Goal: Task Accomplishment & Management: Complete application form

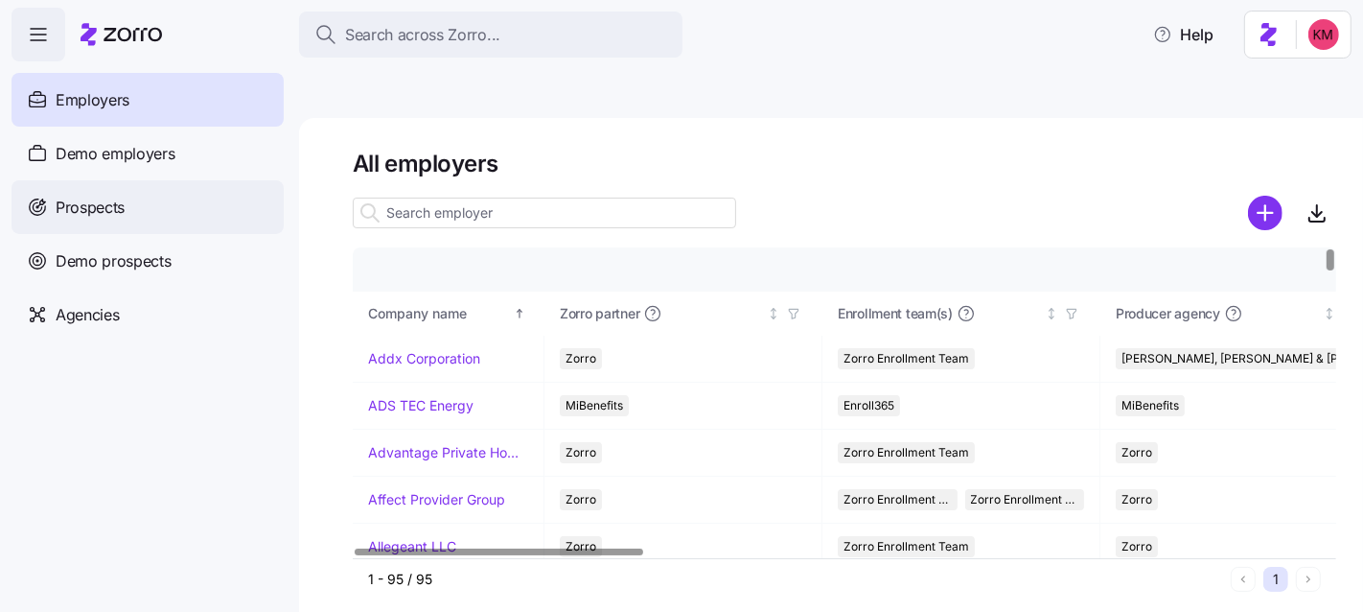
click at [138, 209] on div "Prospects" at bounding box center [148, 207] width 272 height 54
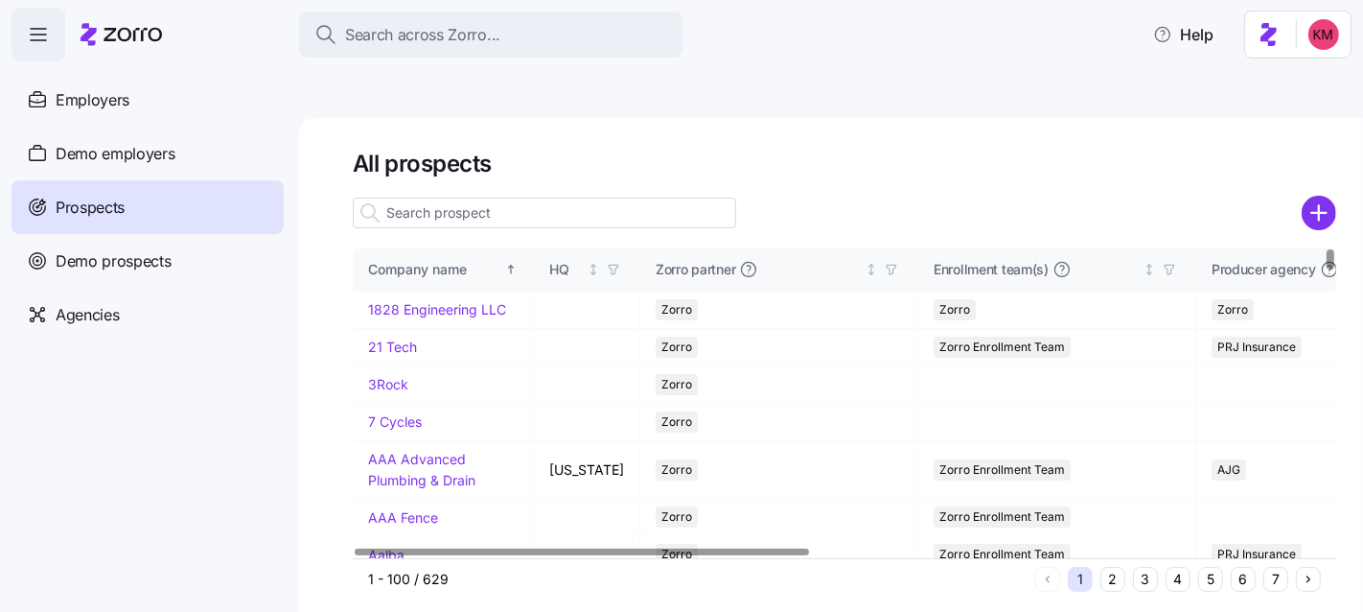
click at [459, 198] on input at bounding box center [545, 213] width 384 height 31
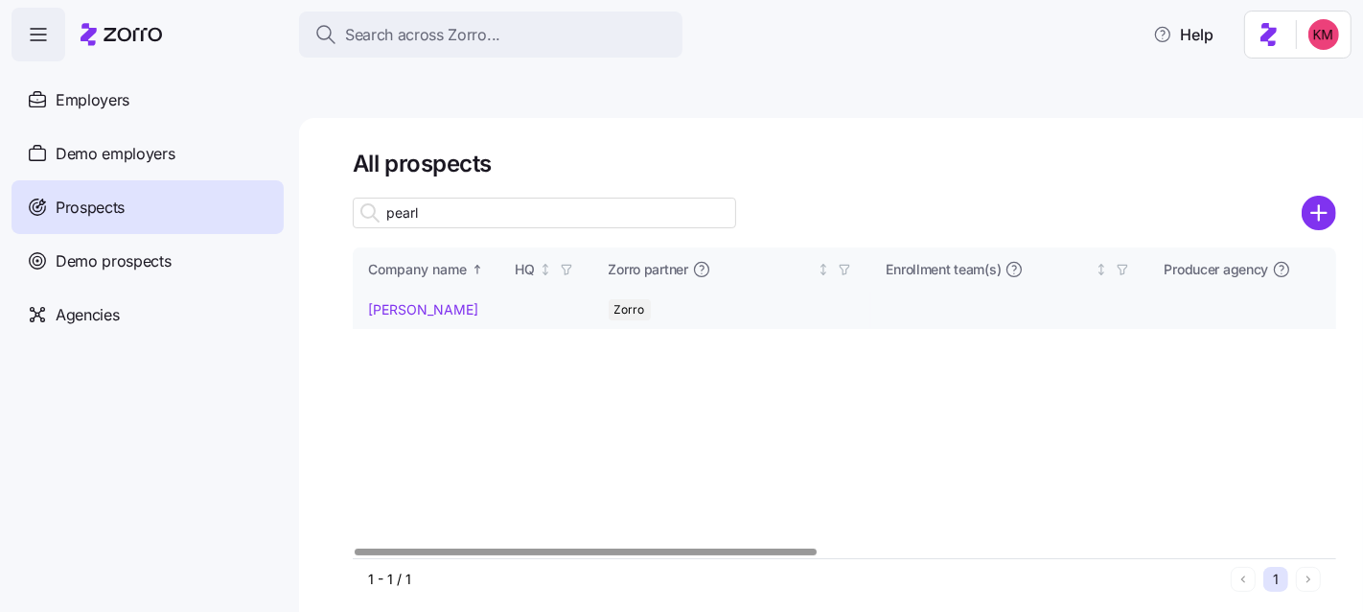
type input "pearl"
click at [409, 301] on link "Lillie Pearl" at bounding box center [423, 309] width 110 height 16
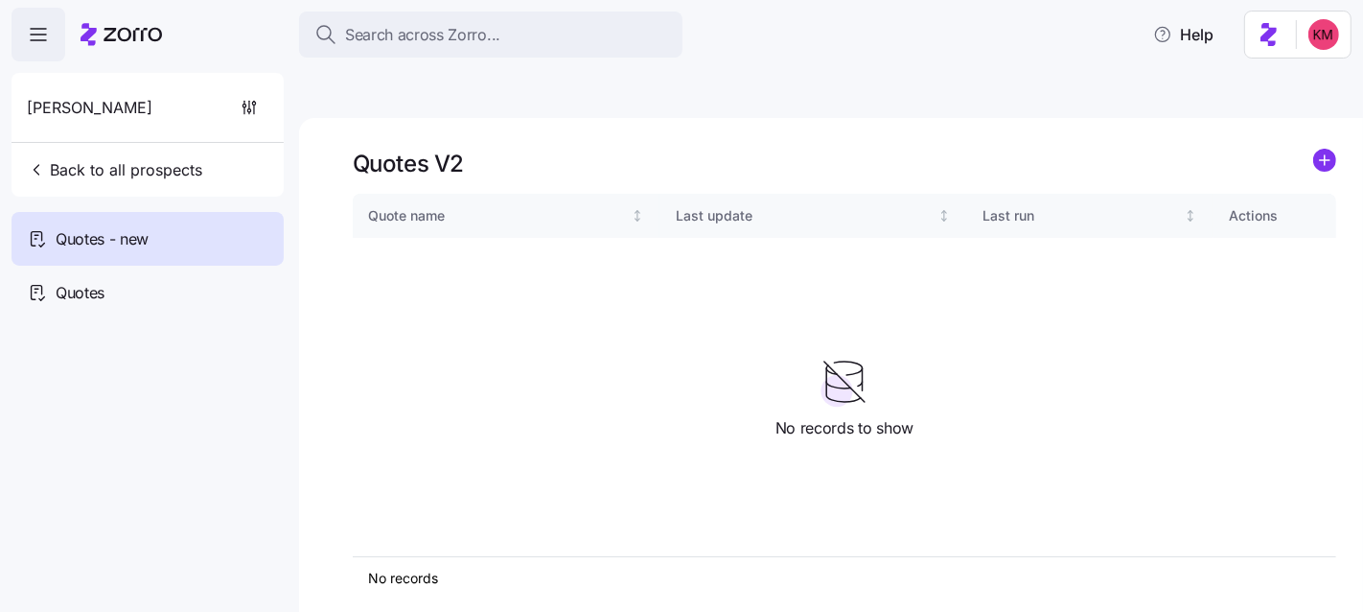
click at [1327, 160] on icon "add icon" at bounding box center [1325, 160] width 10 height 0
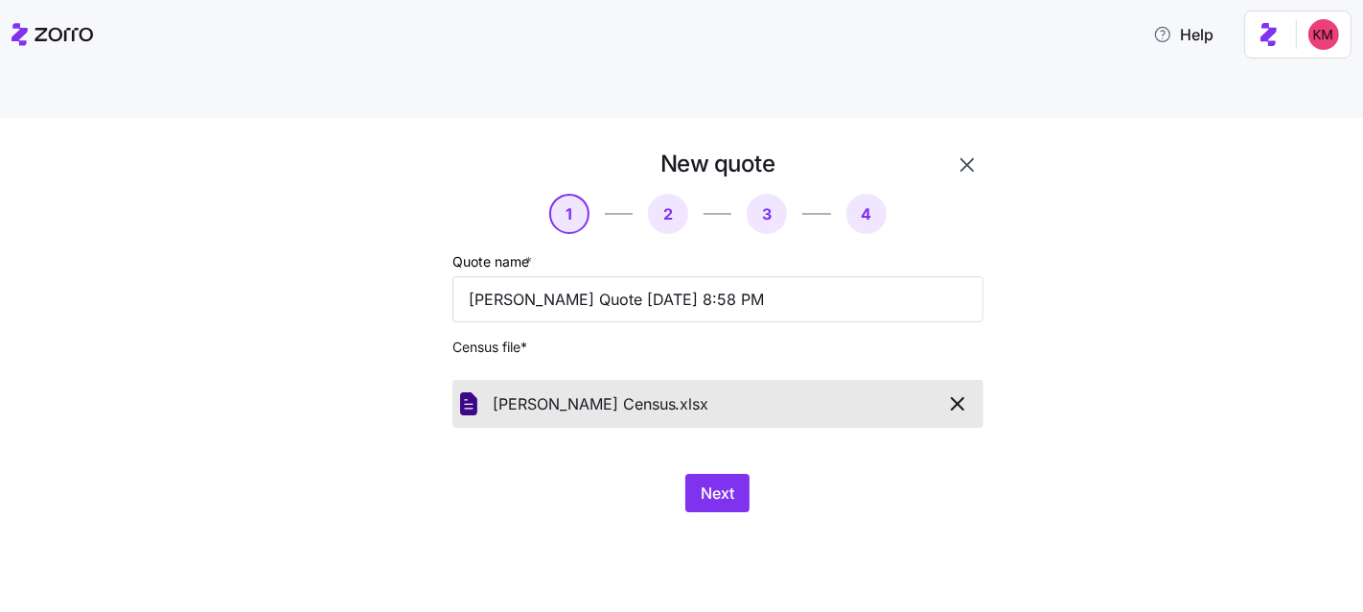
click at [916, 481] on div "New quote 1 2 3 4 Quote name * Lillie Pearl Quote 09/09/2025 8:58 PM Census fil…" at bounding box center [695, 342] width 671 height 386
click at [740, 474] on button "Next" at bounding box center [718, 493] width 64 height 38
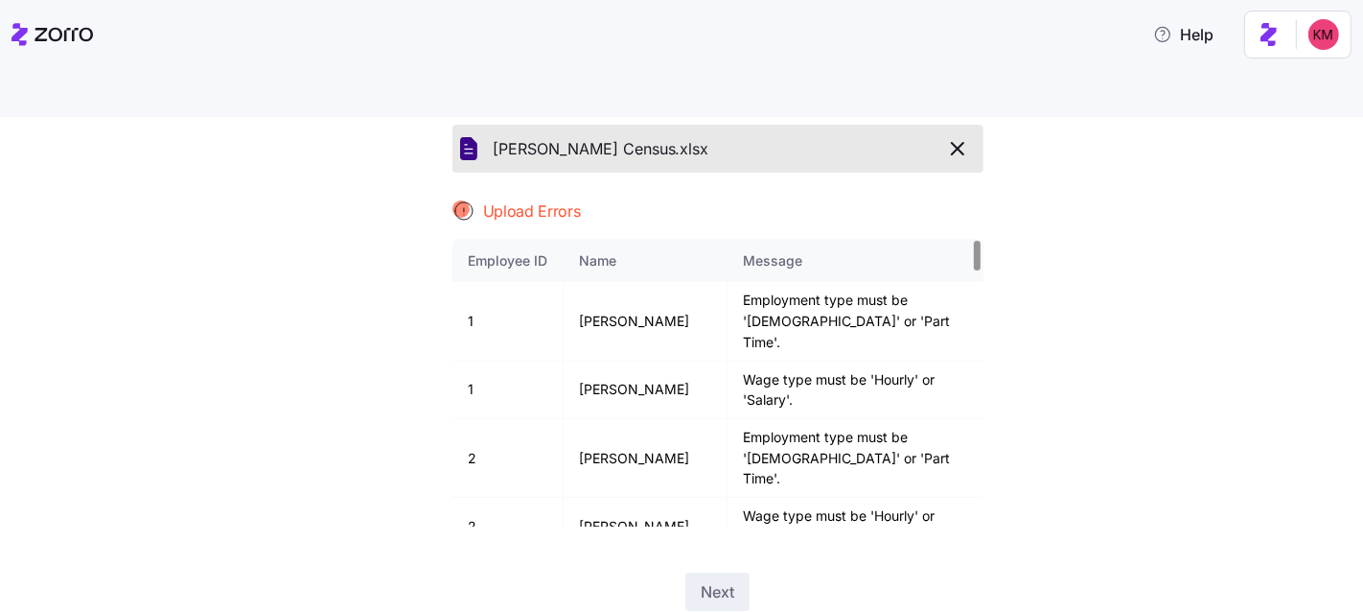
scroll to position [278, 0]
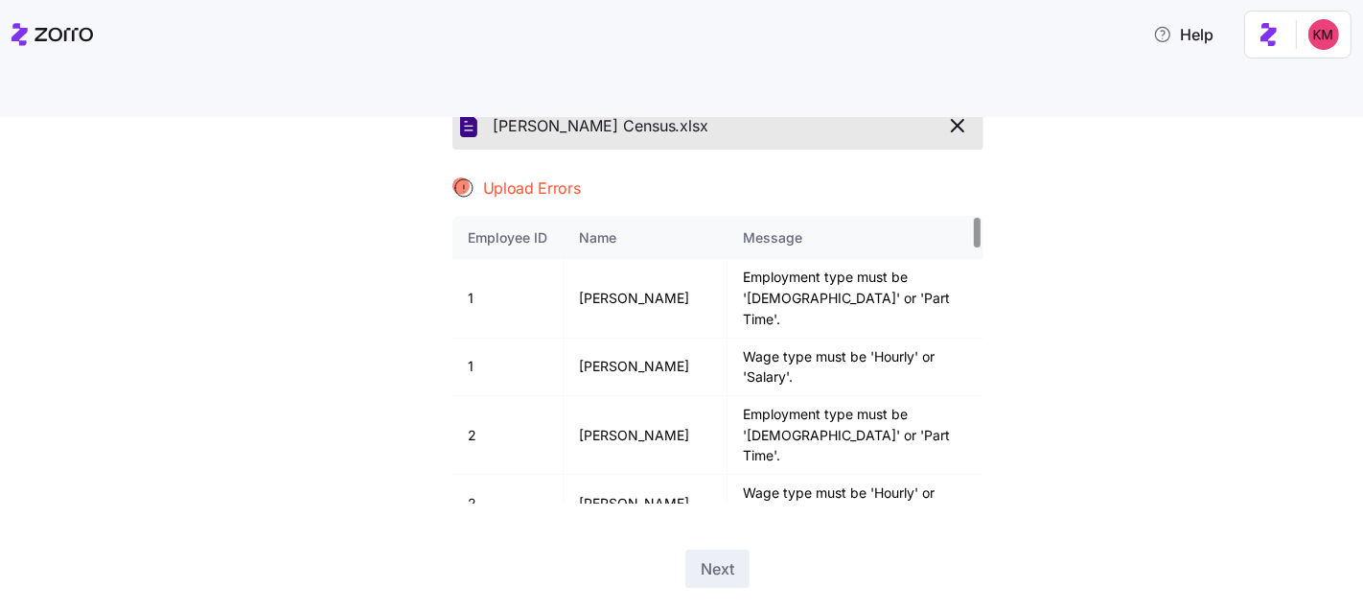
click at [950, 114] on icon "button" at bounding box center [957, 125] width 23 height 23
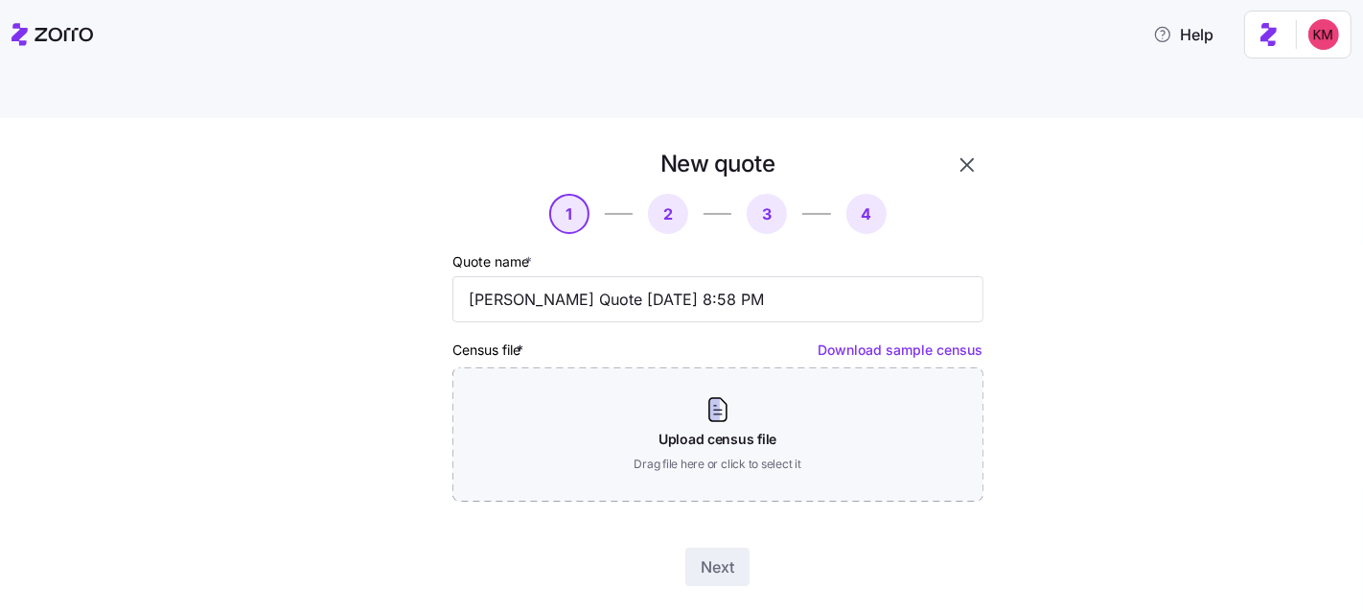
scroll to position [0, 0]
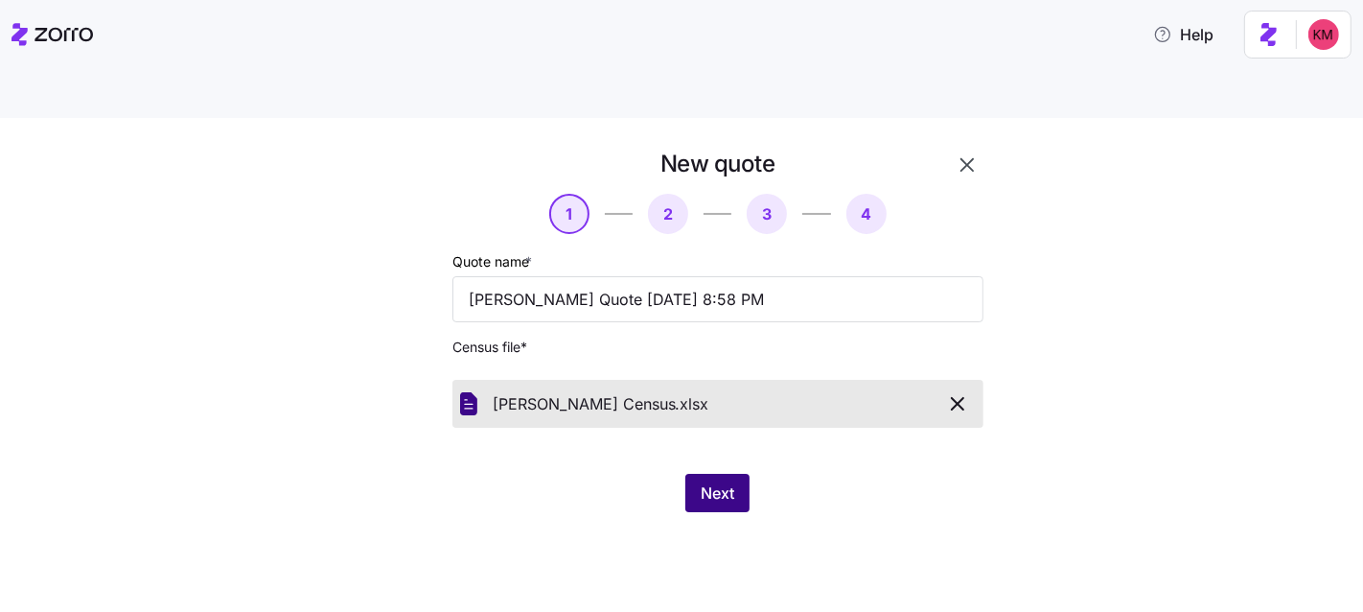
drag, startPoint x: 568, startPoint y: 524, endPoint x: 724, endPoint y: 447, distance: 174.5
click at [568, 524] on div "New quote 1 2 3 4 Quote name * Lillie Pearl Quote 09/09/2025 8:58 PM Census fil…" at bounding box center [681, 387] width 1363 height 539
click at [725, 481] on span "Next" at bounding box center [718, 492] width 34 height 23
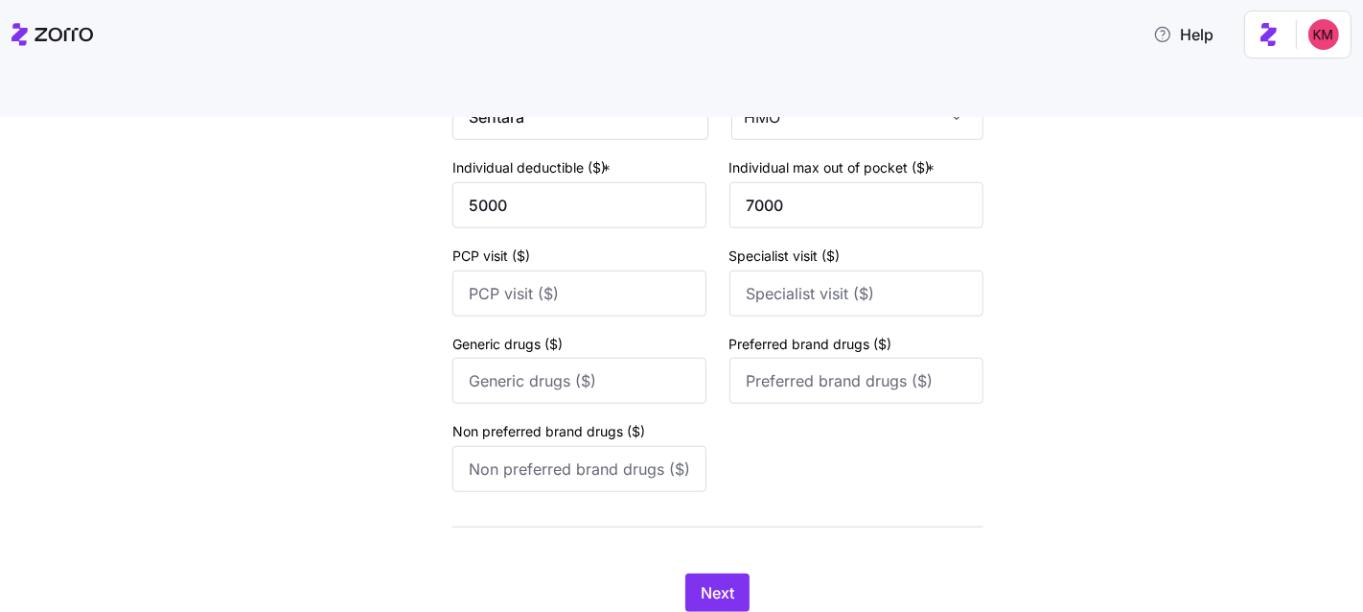
scroll to position [1438, 0]
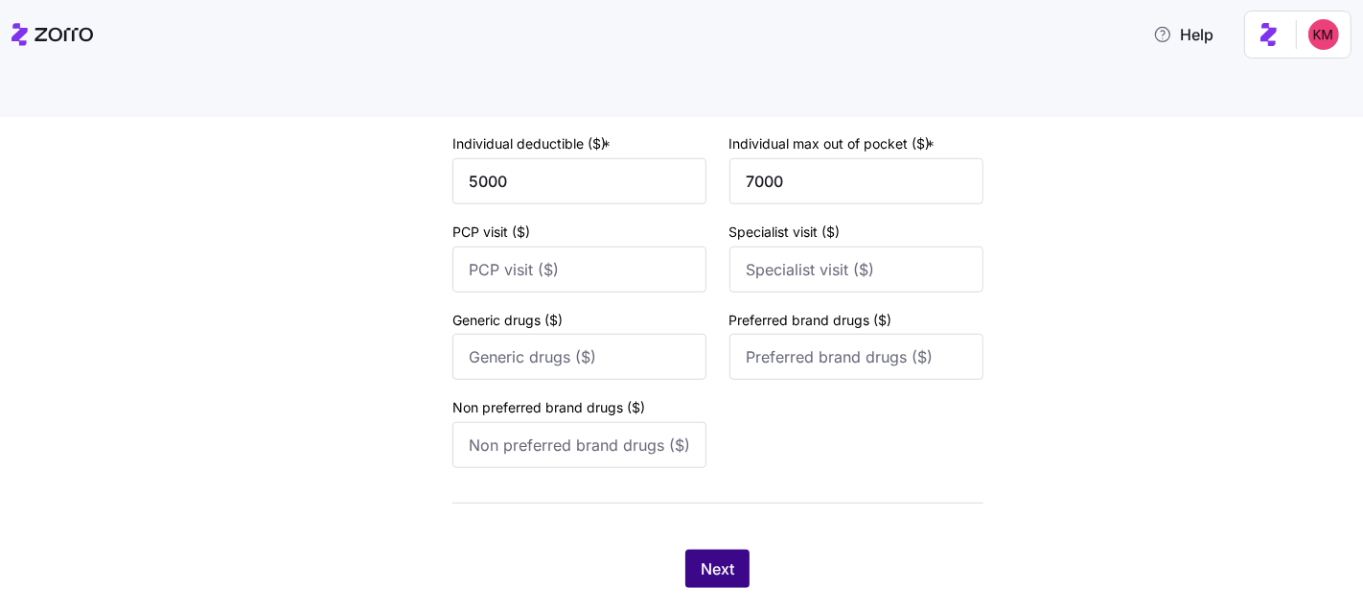
click at [707, 549] on button "Next" at bounding box center [718, 568] width 64 height 38
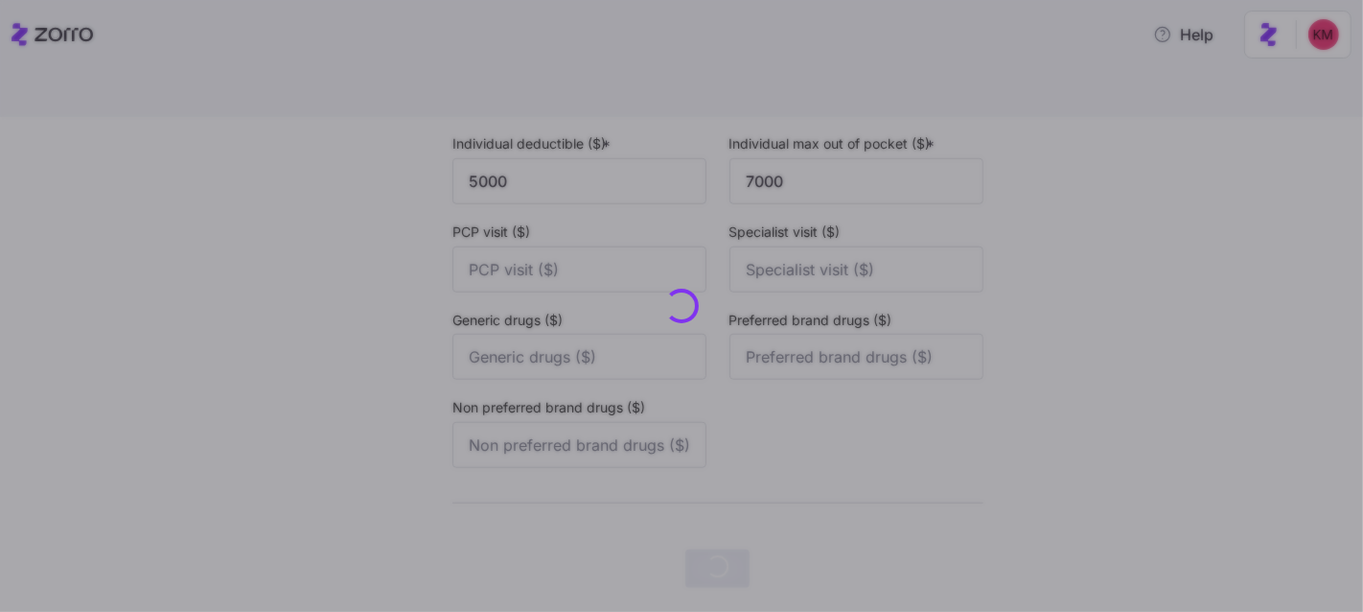
scroll to position [0, 0]
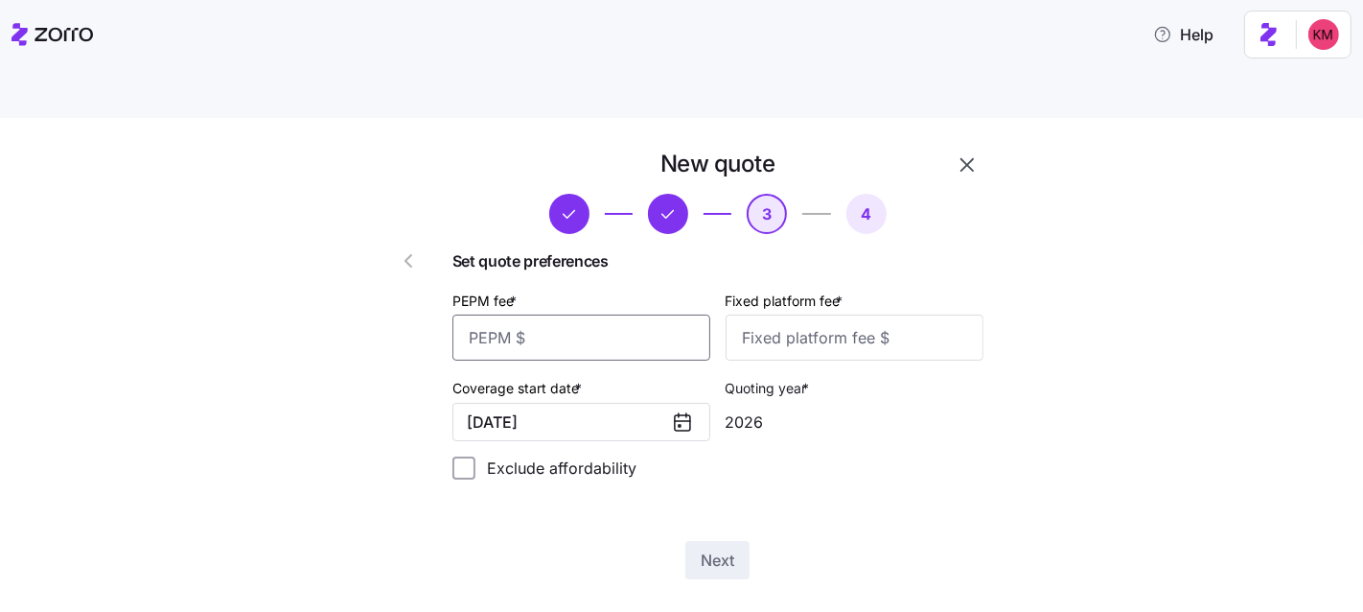
click at [580, 314] on input "PEPM fee *" at bounding box center [582, 337] width 258 height 46
click at [570, 314] on input "PEPM fee *" at bounding box center [582, 337] width 258 height 46
click at [569, 314] on input "PEPM fee *" at bounding box center [582, 337] width 258 height 46
type input "25"
type input "1000"
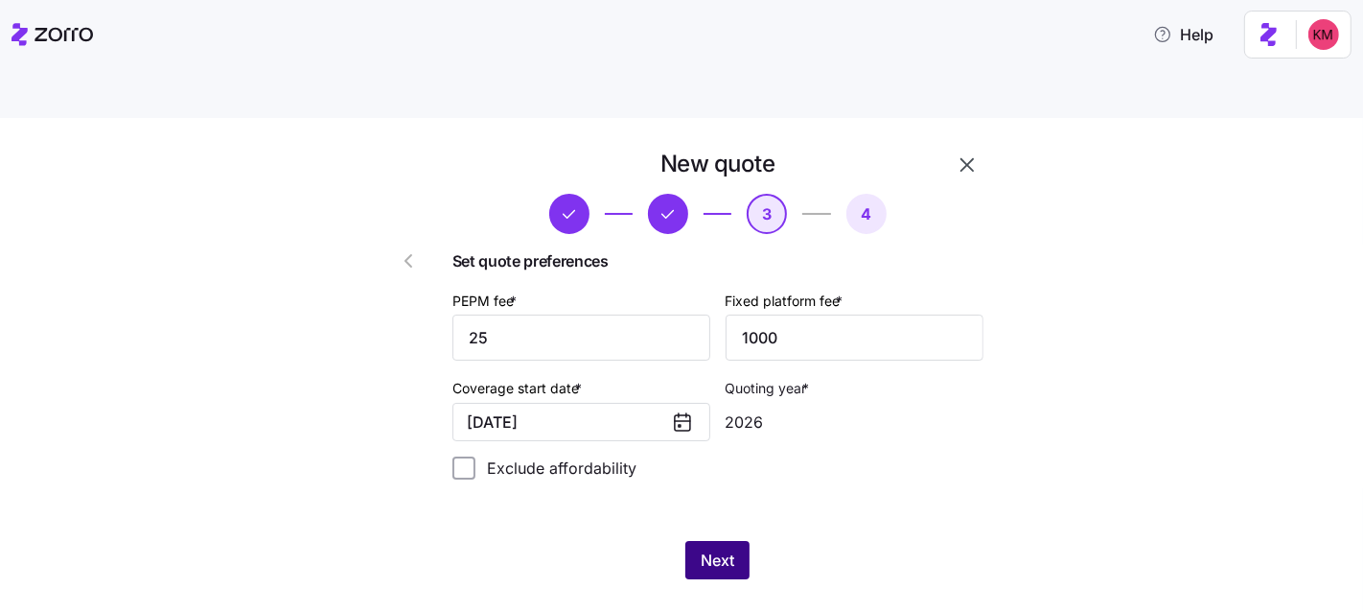
click at [715, 548] on span "Next" at bounding box center [718, 559] width 34 height 23
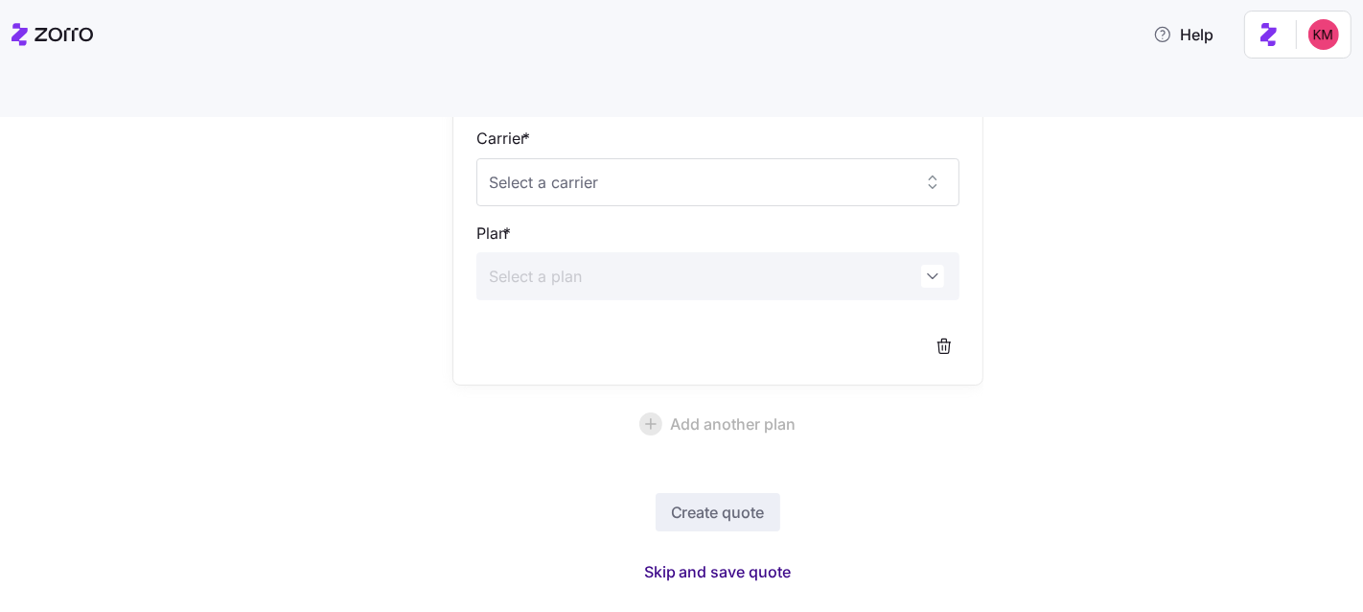
click at [694, 560] on span "Skip and save quote" at bounding box center [718, 571] width 148 height 23
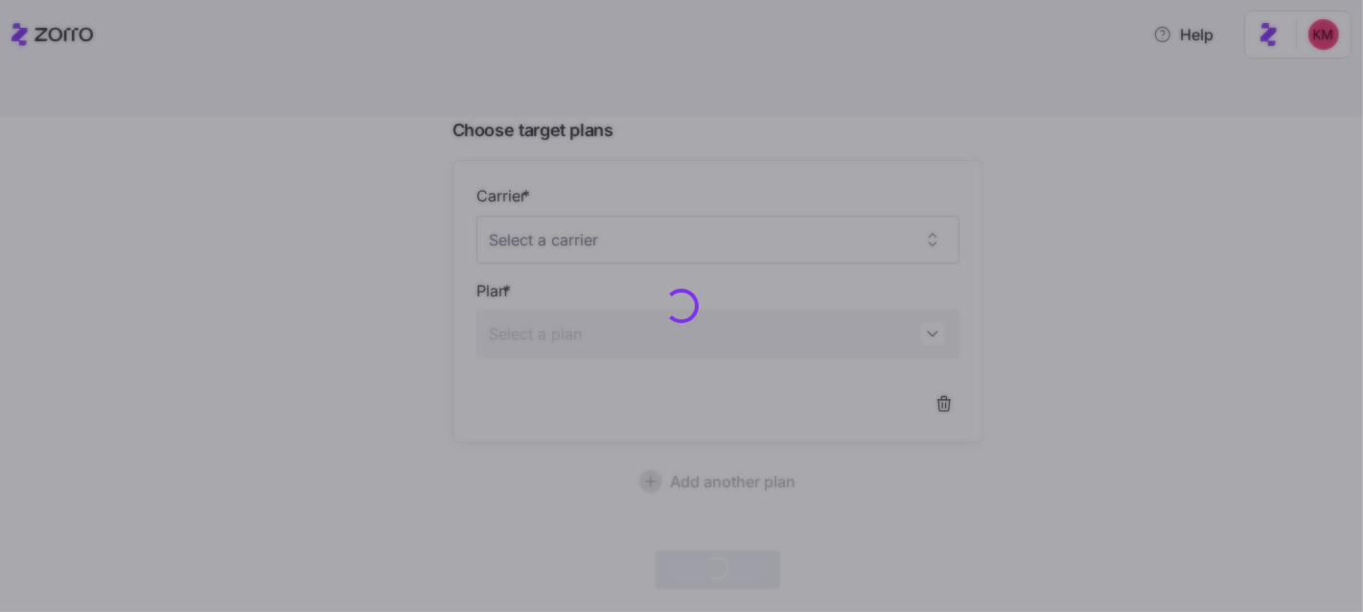
click at [326, 260] on div at bounding box center [681, 306] width 1363 height 612
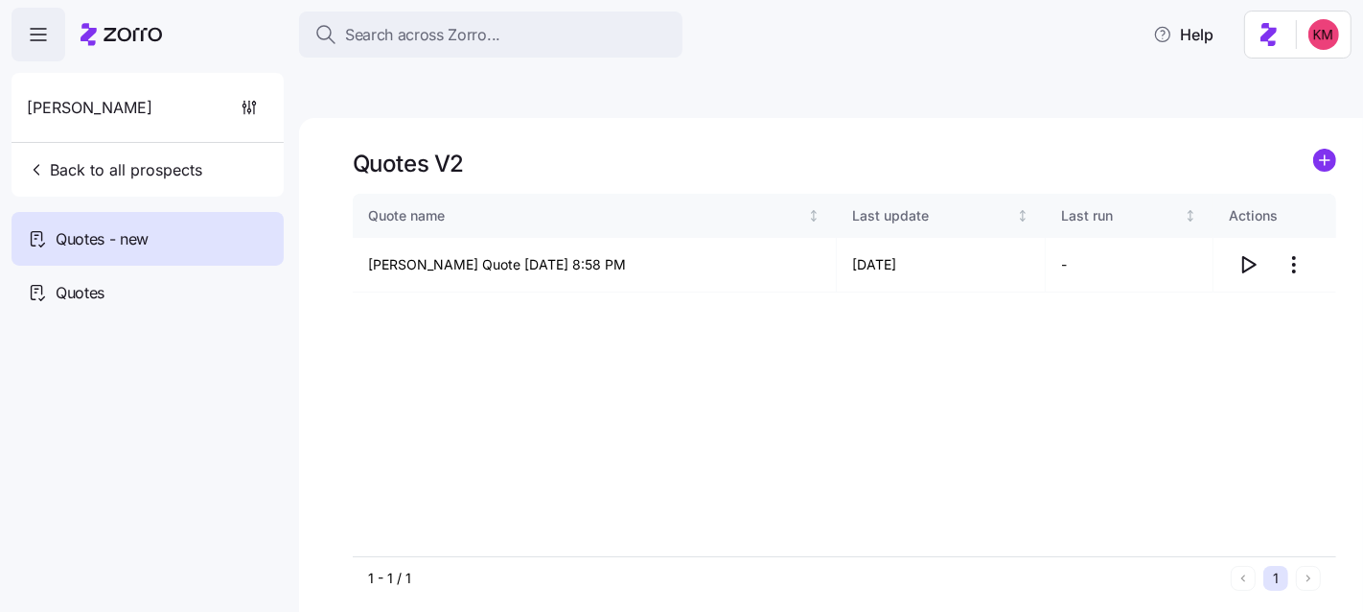
click at [869, 338] on div "Quote name Last update Last run Actions Lillie Pearl Quote 09/09/2025 8:58 PM 0…" at bounding box center [845, 375] width 984 height 362
click at [1249, 253] on icon "button" at bounding box center [1248, 264] width 23 height 23
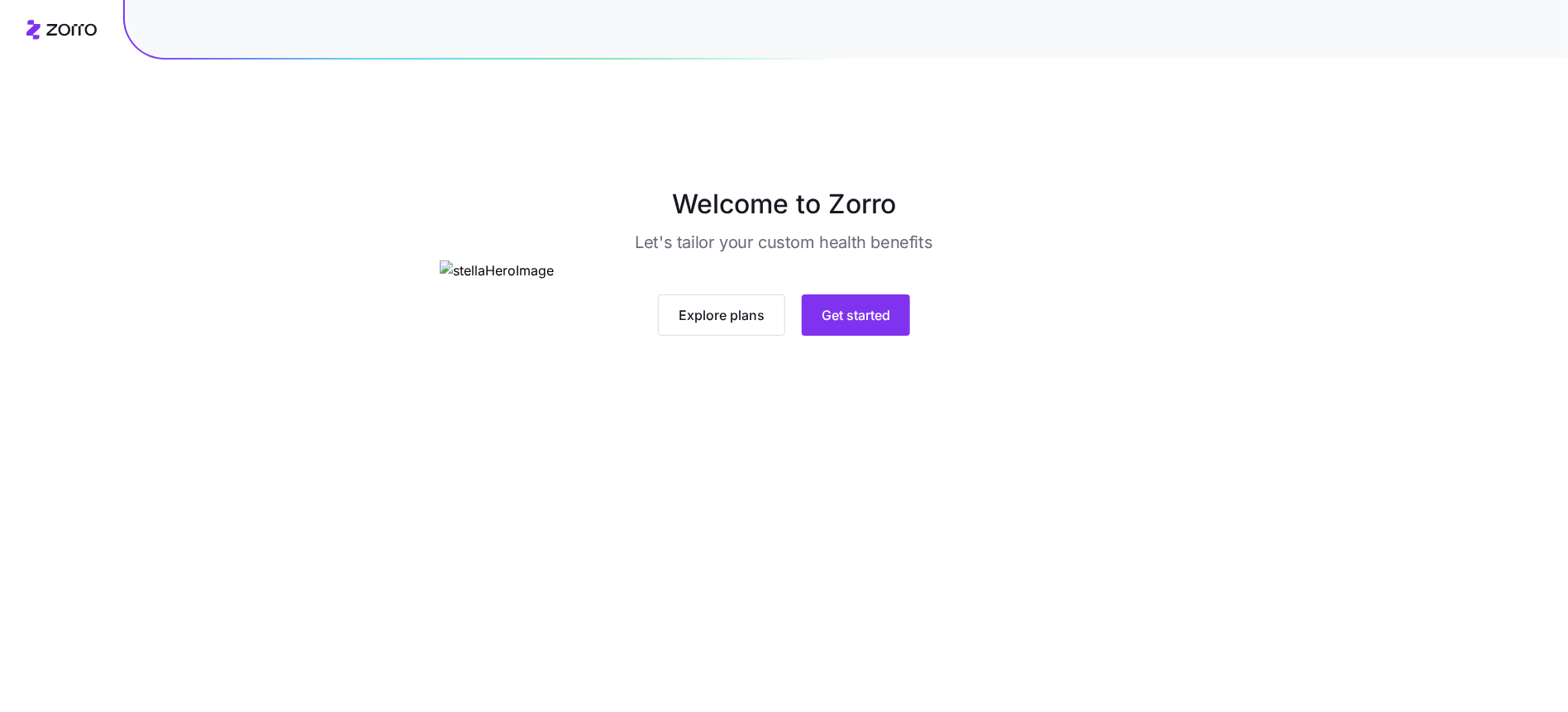
click at [816, 335] on div "Explore plans Get started" at bounding box center [784, 297] width 689 height 75
click at [828, 335] on button "Get started" at bounding box center [856, 315] width 109 height 41
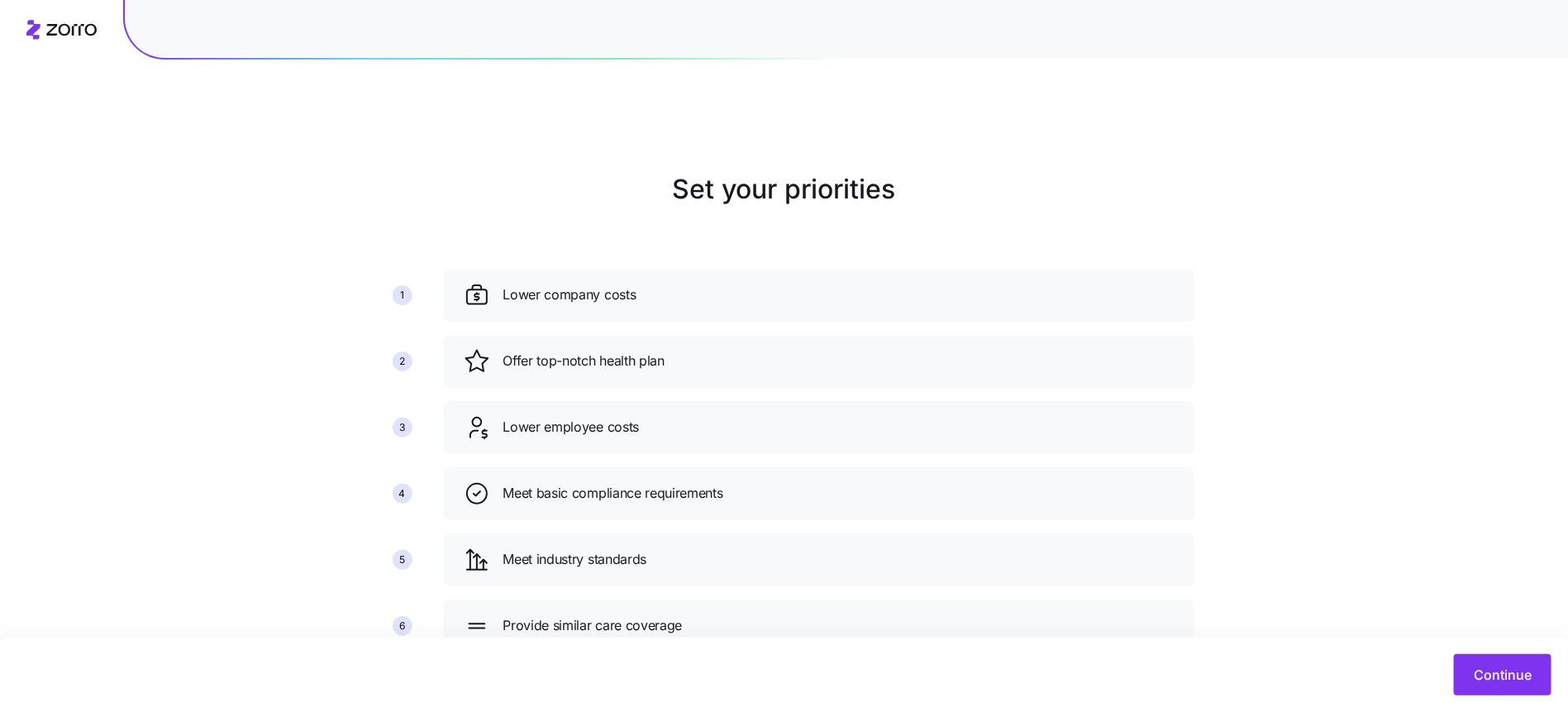
scroll to position [34, 0]
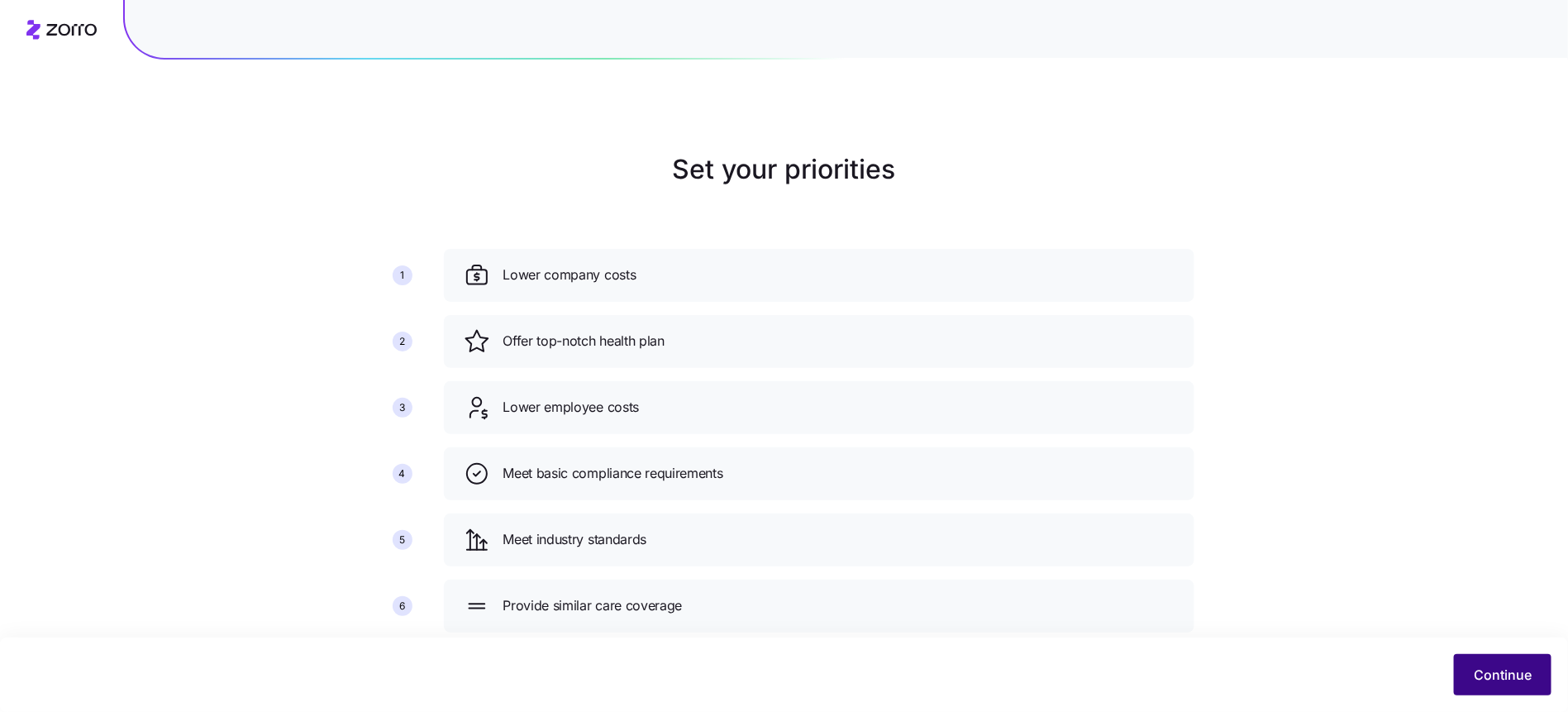
click at [1483, 660] on button "Continue" at bounding box center [1502, 674] width 97 height 41
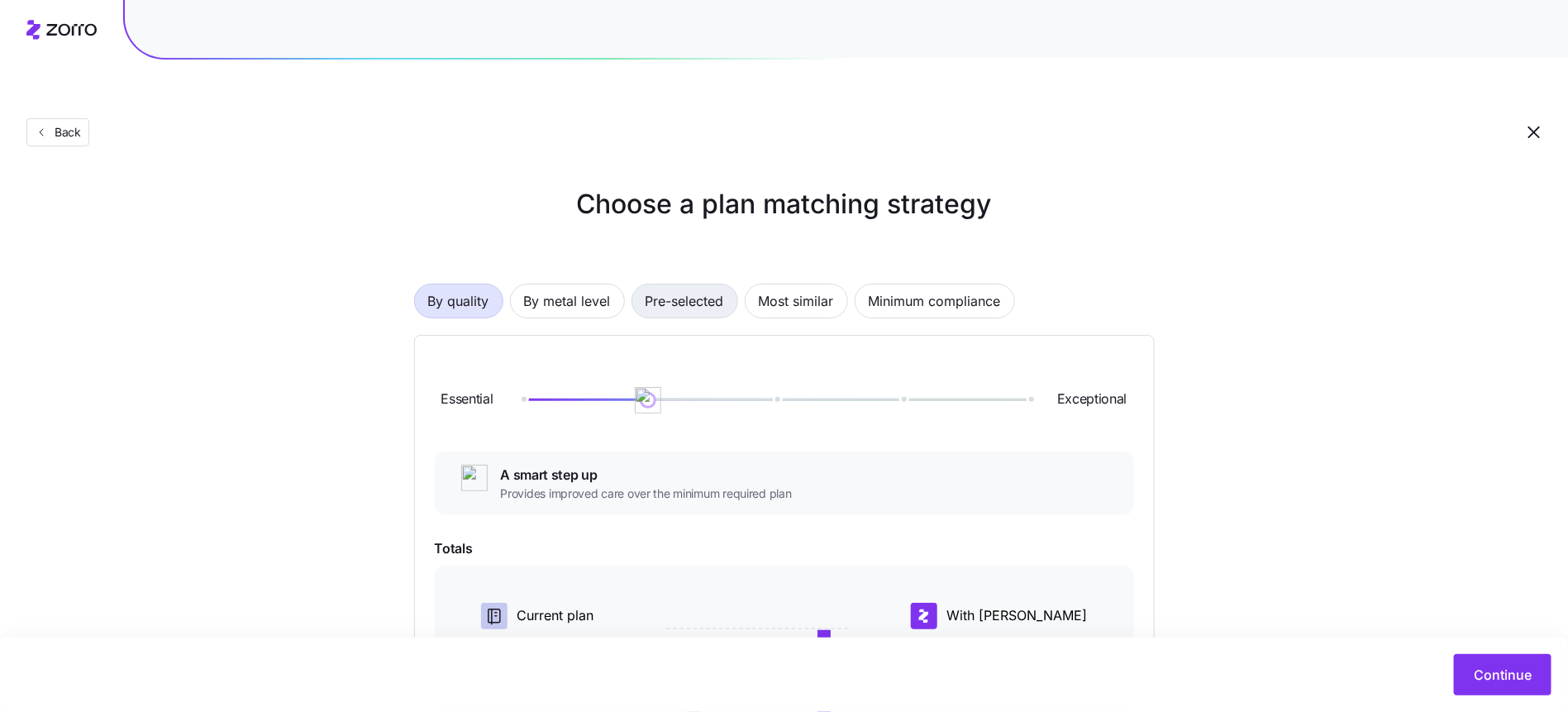
click at [675, 284] on span "Pre-selected" at bounding box center [684, 301] width 78 height 33
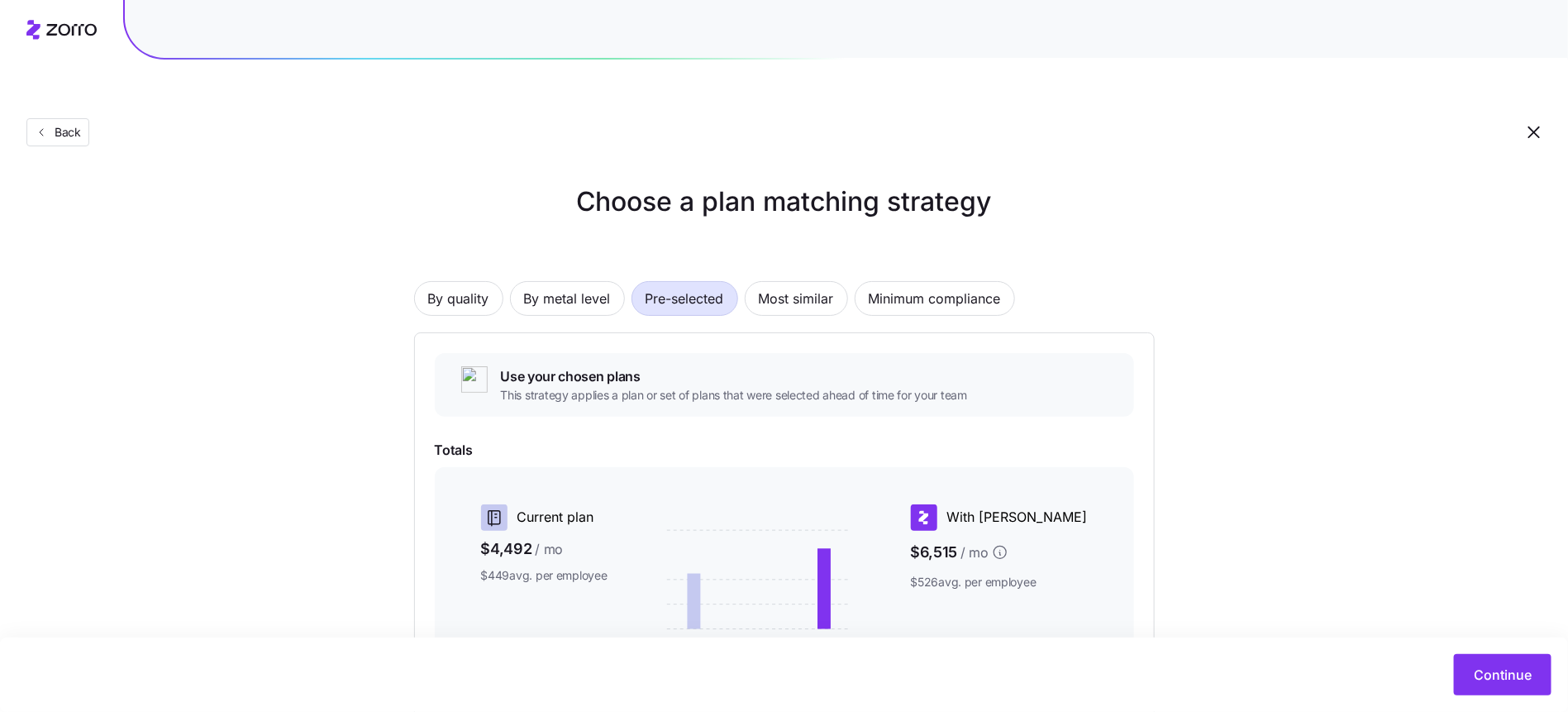
scroll to position [34, 0]
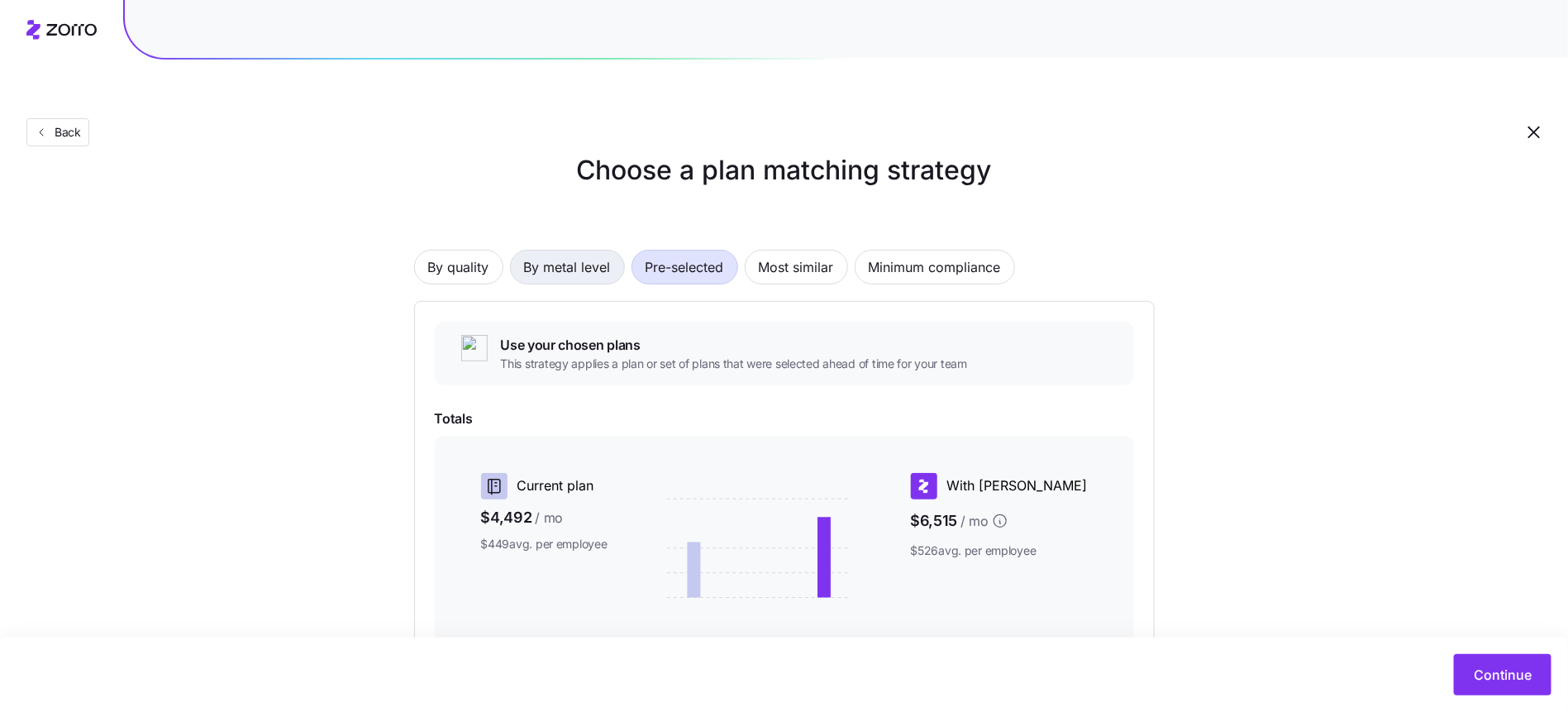
click at [566, 251] on span "By metal level" at bounding box center [567, 267] width 87 height 33
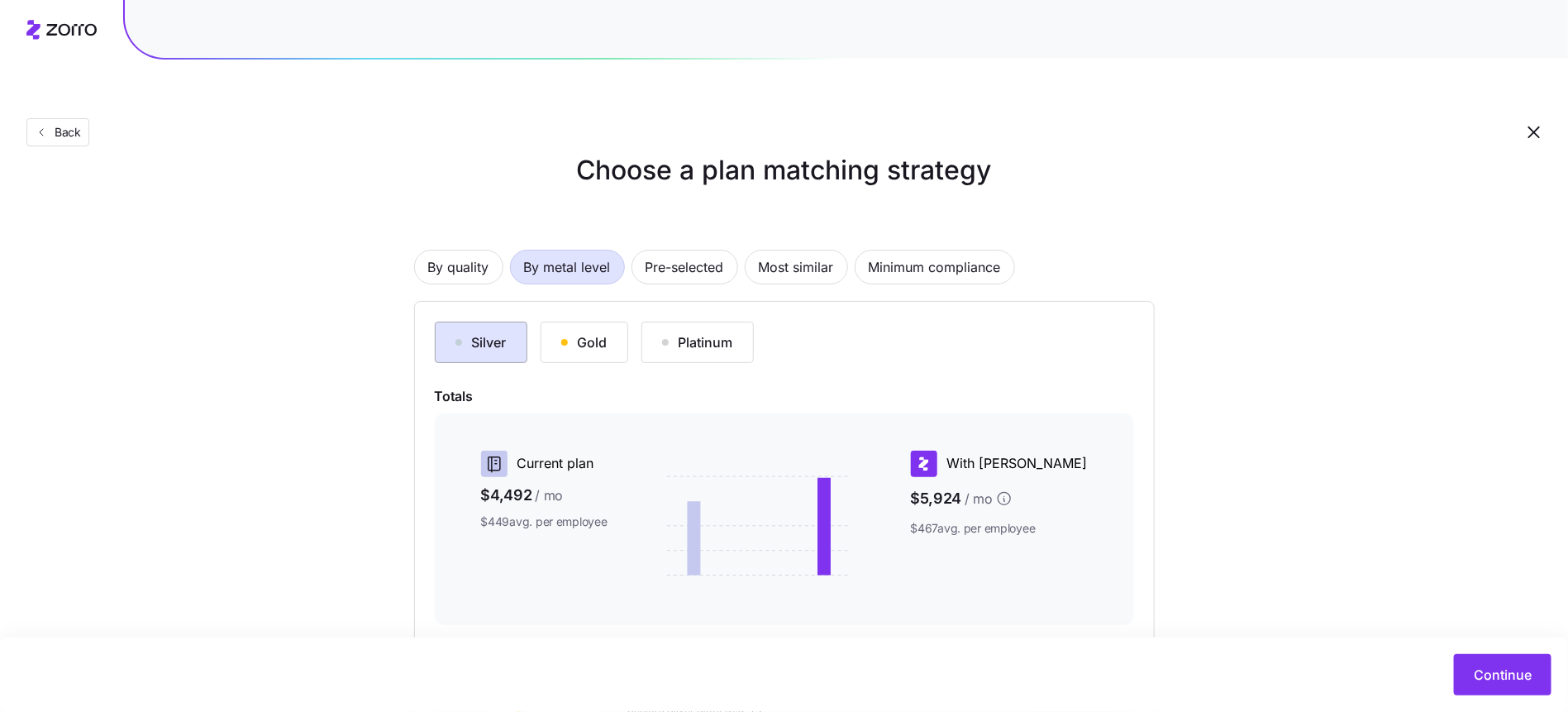
click at [504, 332] on div "Silver" at bounding box center [480, 341] width 51 height 20
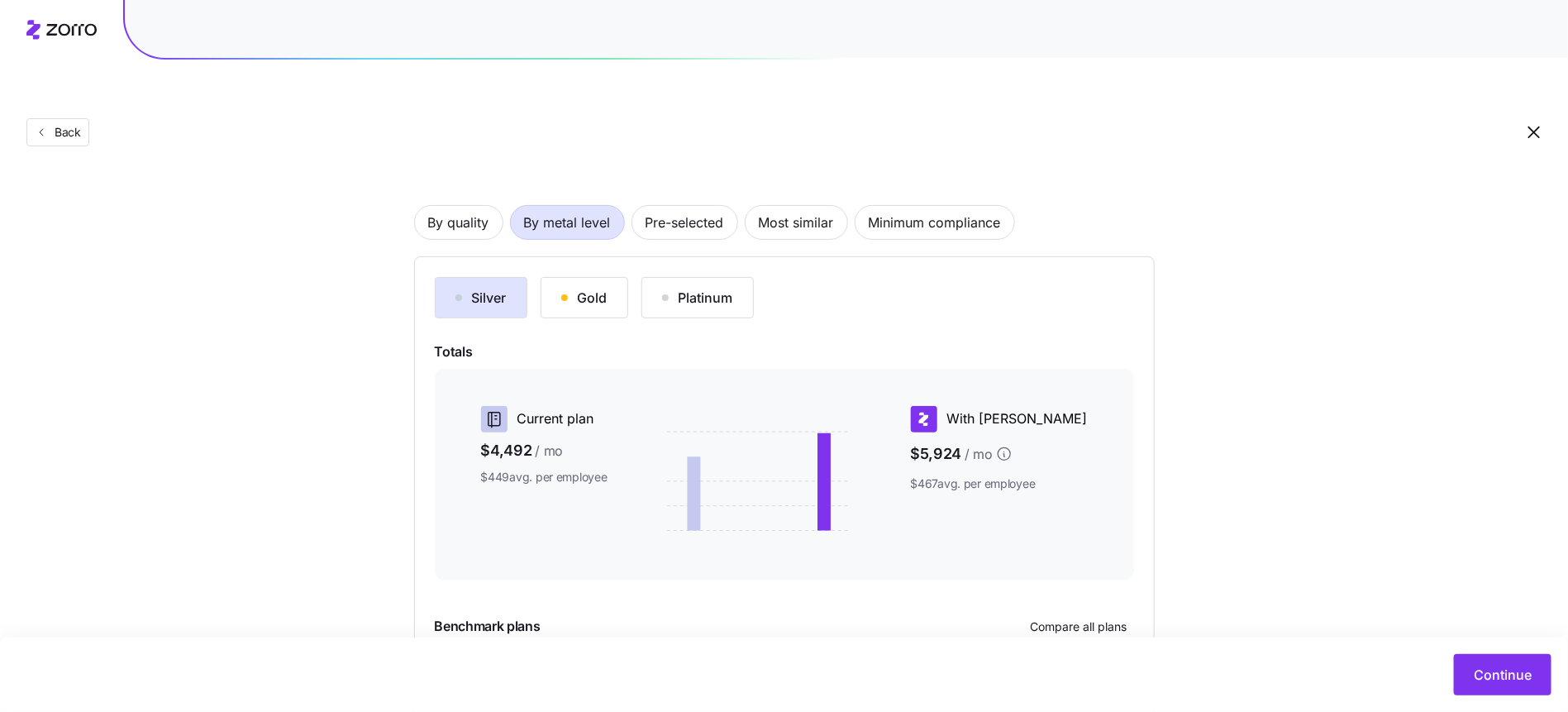
scroll to position [199, 0]
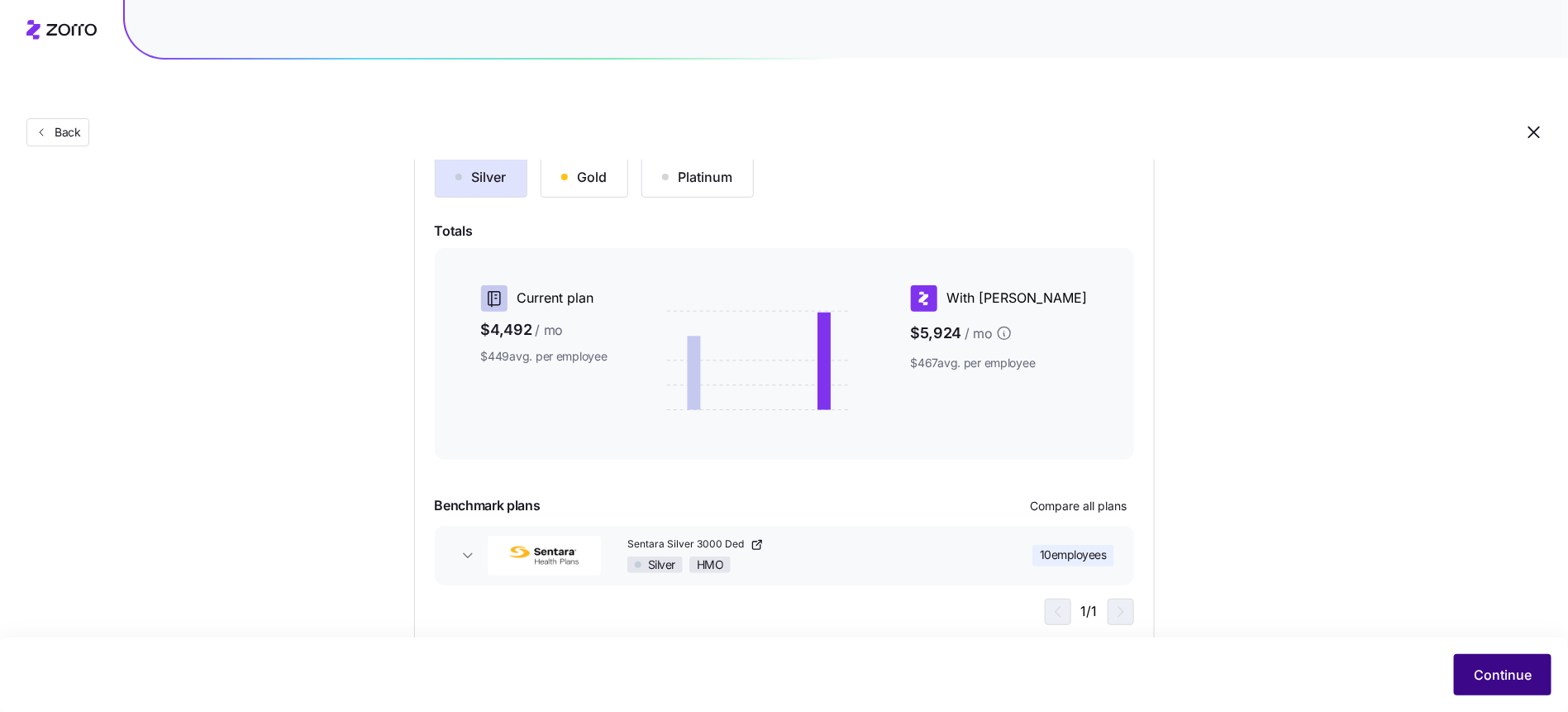
click at [1521, 671] on span "Continue" at bounding box center [1502, 674] width 58 height 20
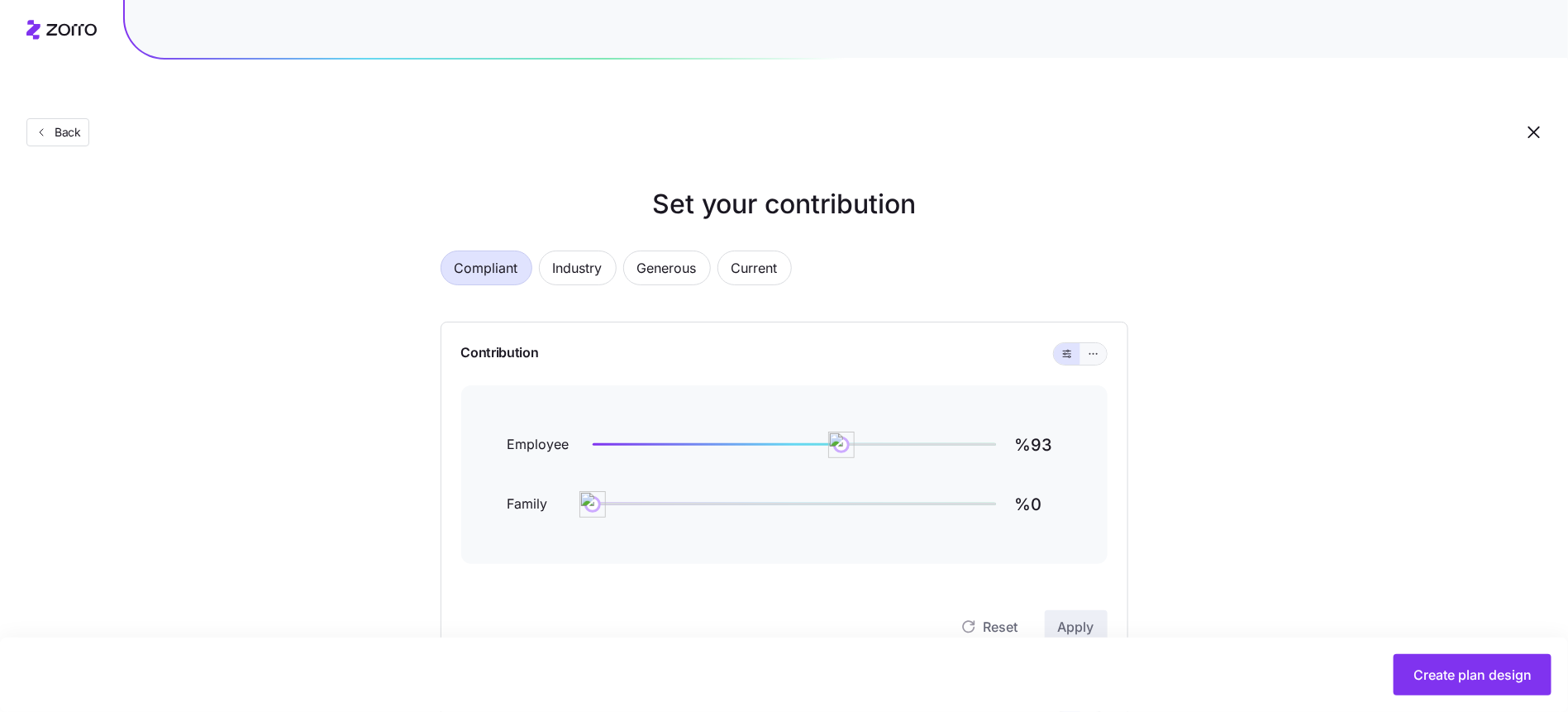
click at [1094, 344] on icon "button" at bounding box center [1093, 353] width 11 height 20
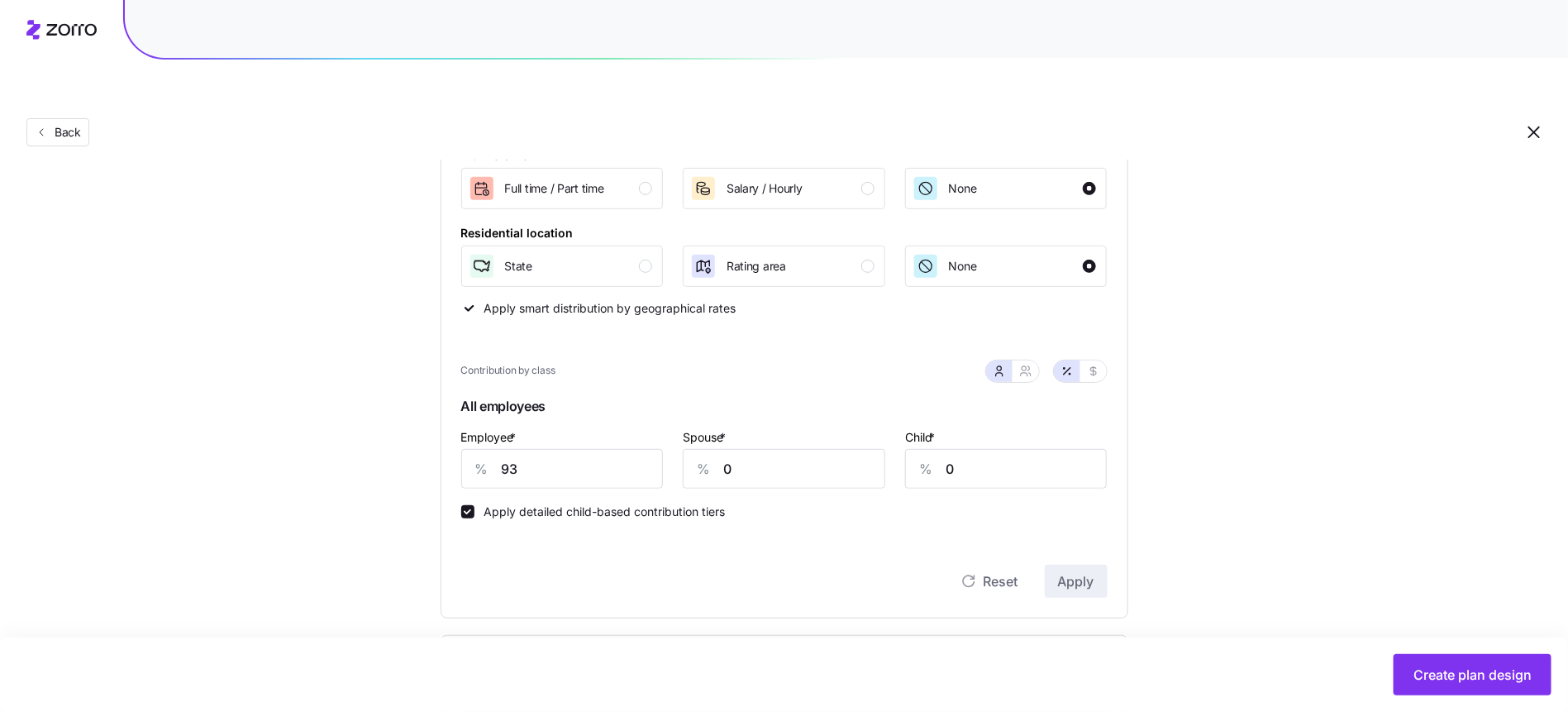
scroll to position [398, 0]
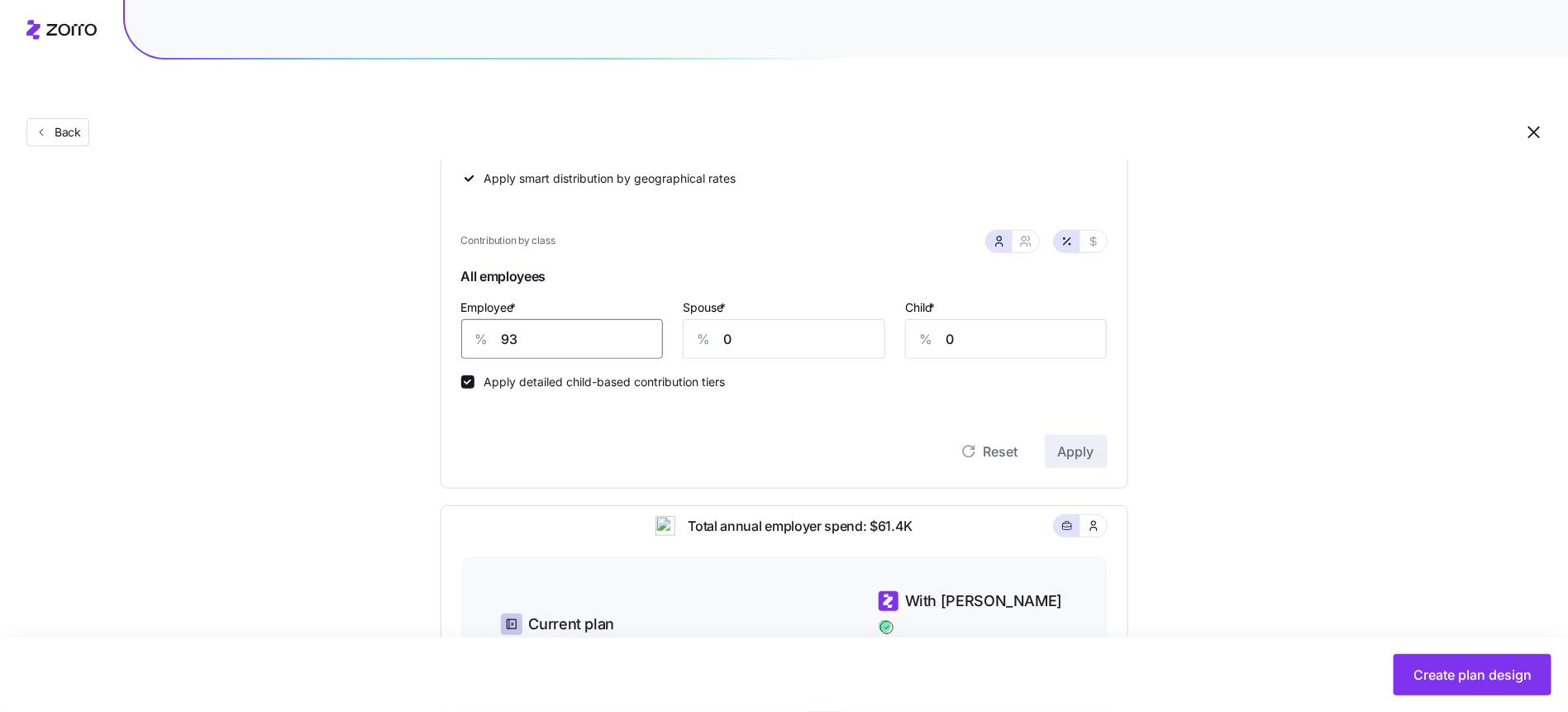
click at [629, 319] on input "93" at bounding box center [562, 339] width 203 height 40
type input "15"
drag, startPoint x: 1078, startPoint y: 415, endPoint x: 1100, endPoint y: 412, distance: 22.2
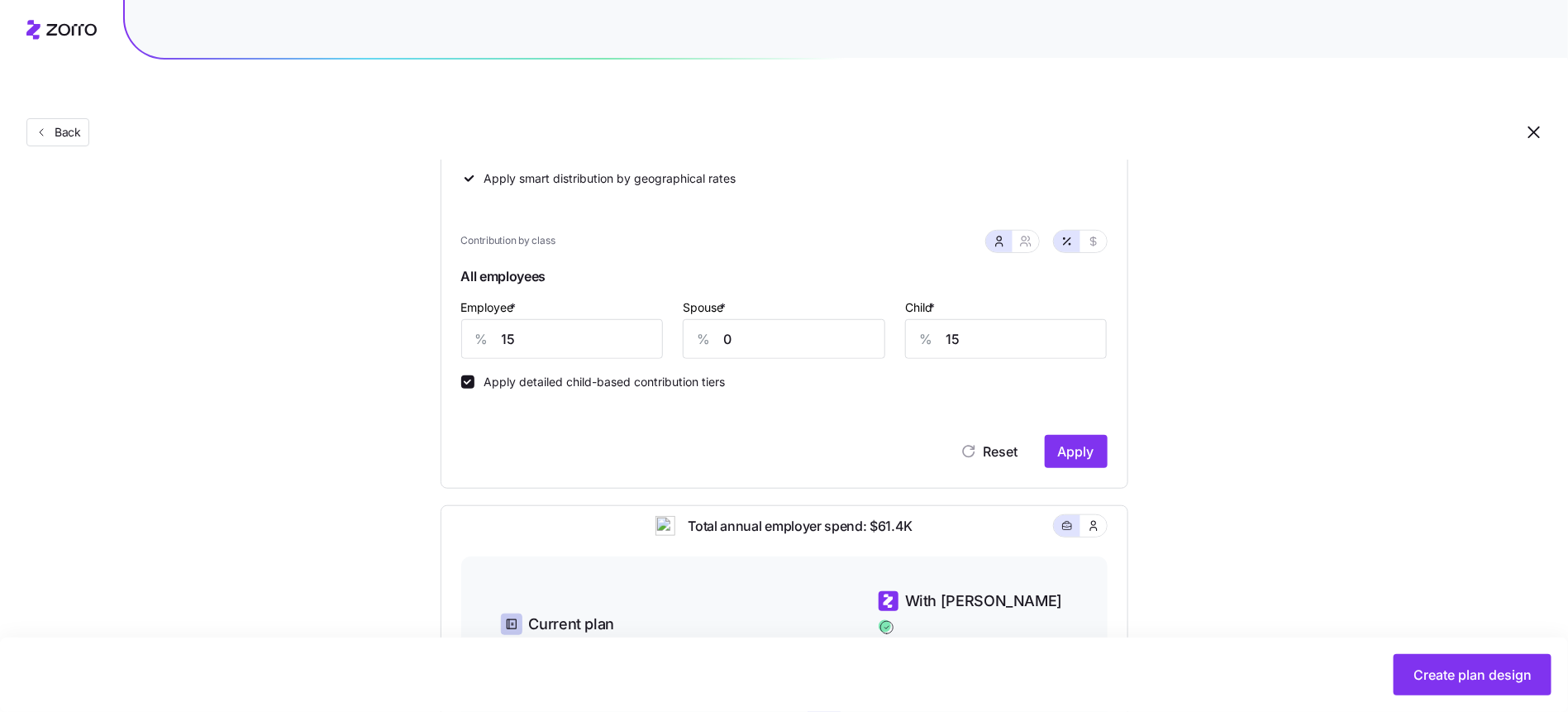
click at [1078, 441] on span "Apply" at bounding box center [1076, 451] width 36 height 20
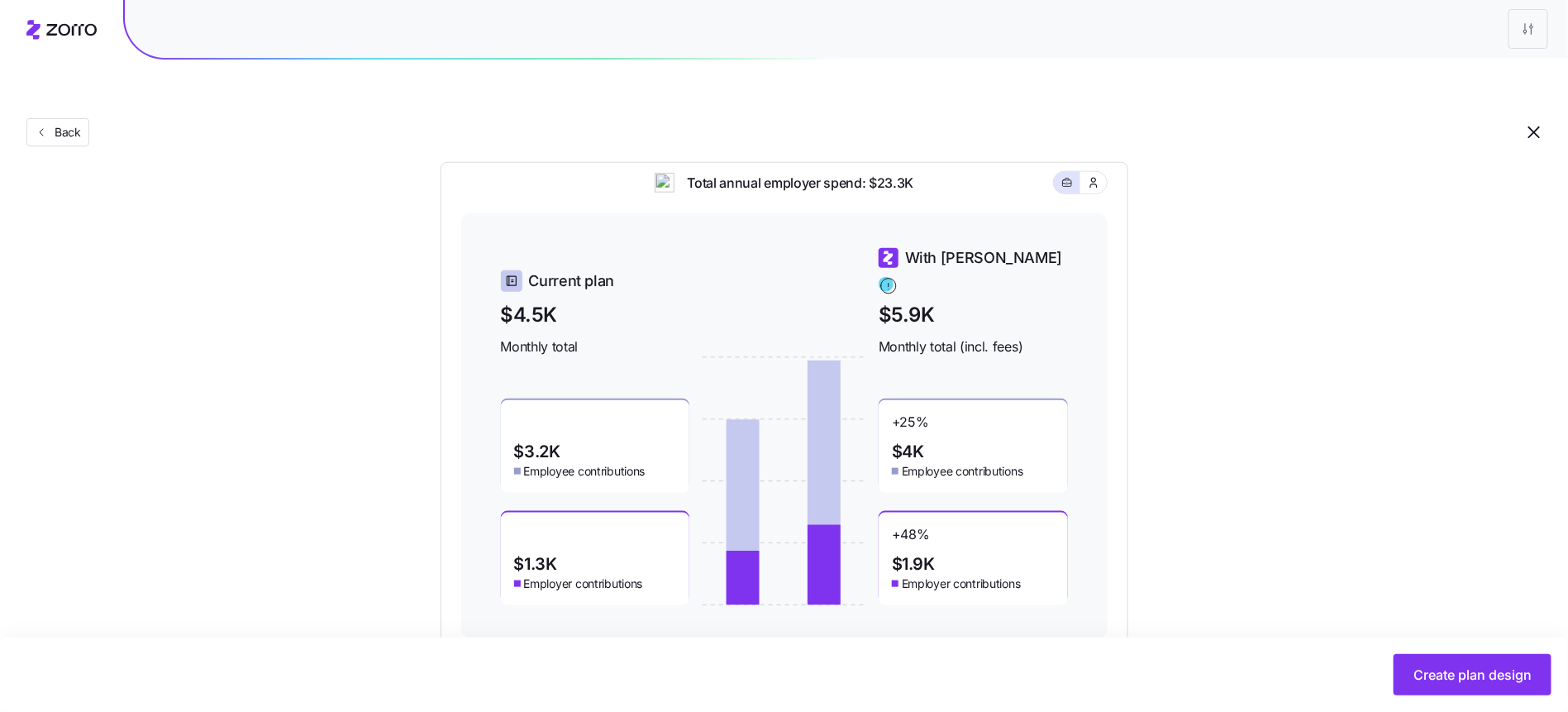
scroll to position [746, 0]
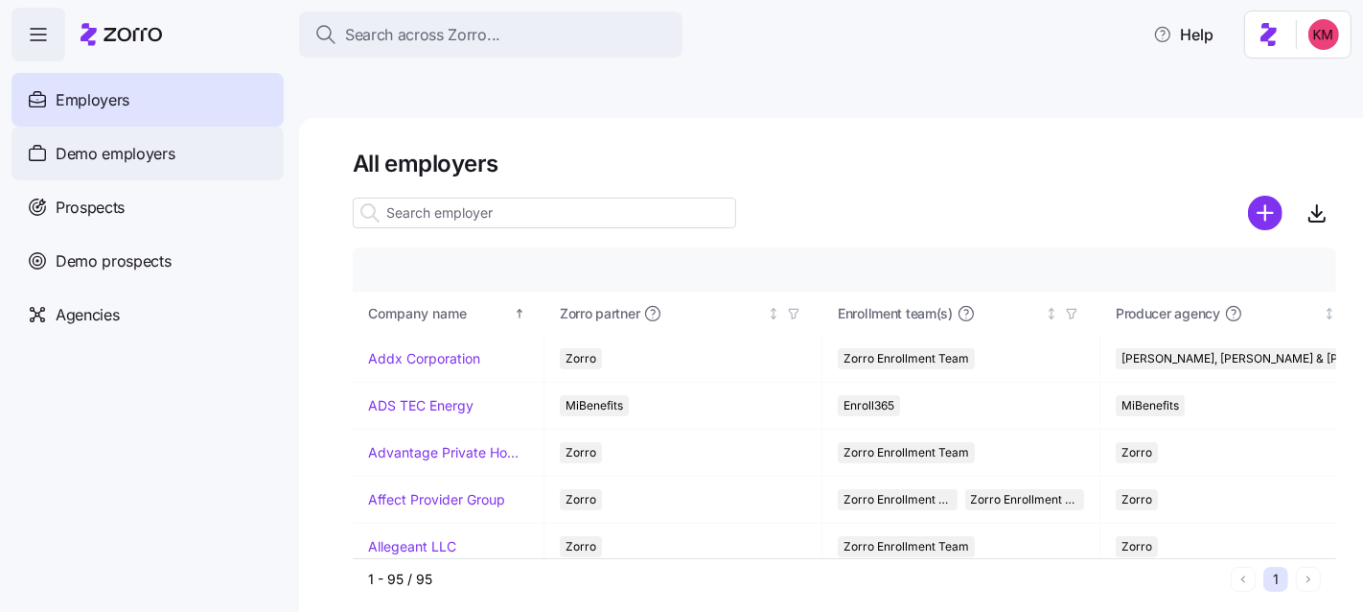
click at [160, 156] on span "Demo employers" at bounding box center [116, 154] width 120 height 24
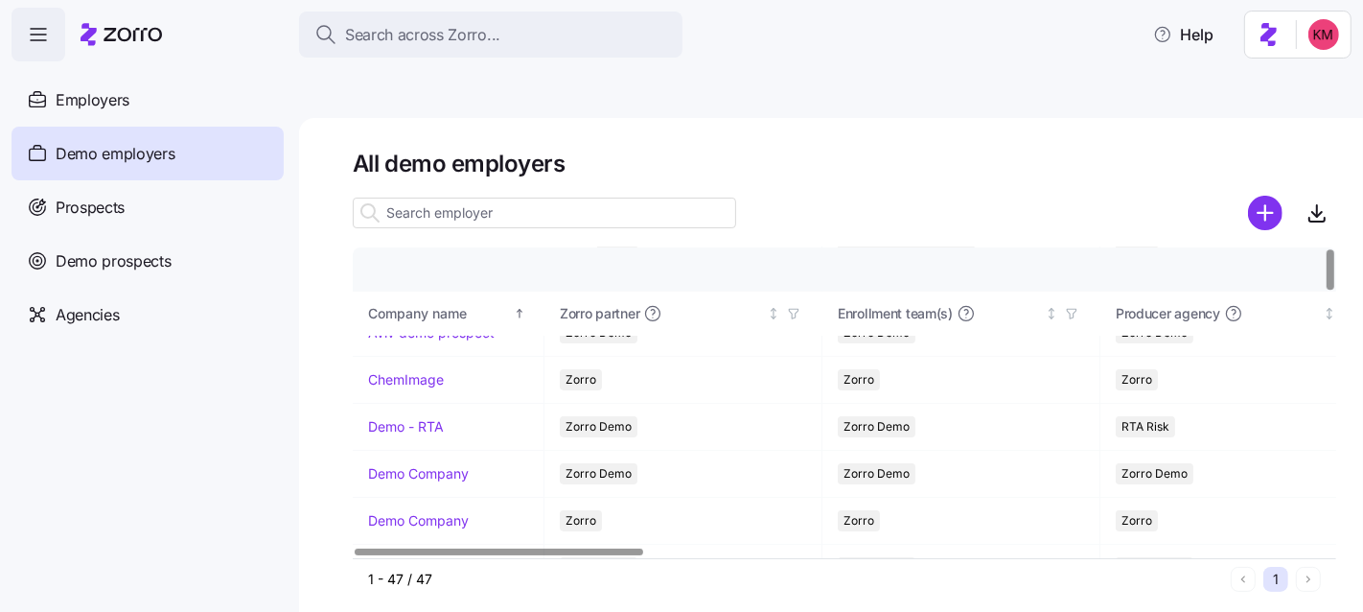
scroll to position [727, 0]
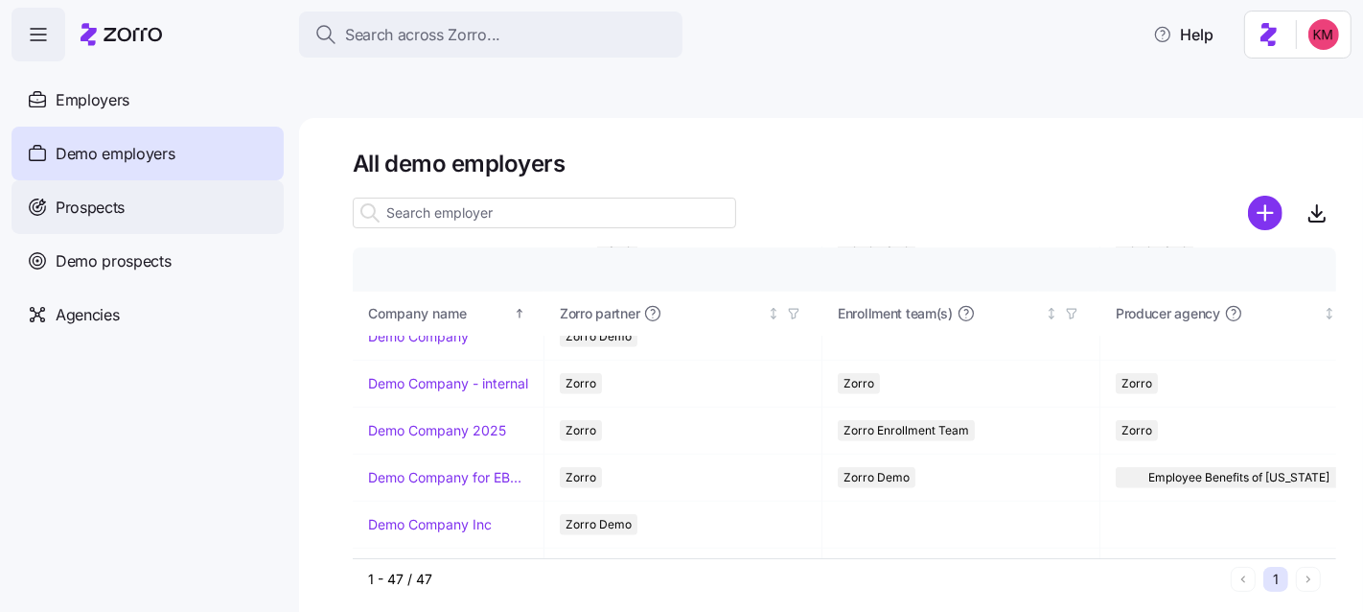
click at [95, 213] on span "Prospects" at bounding box center [90, 208] width 69 height 24
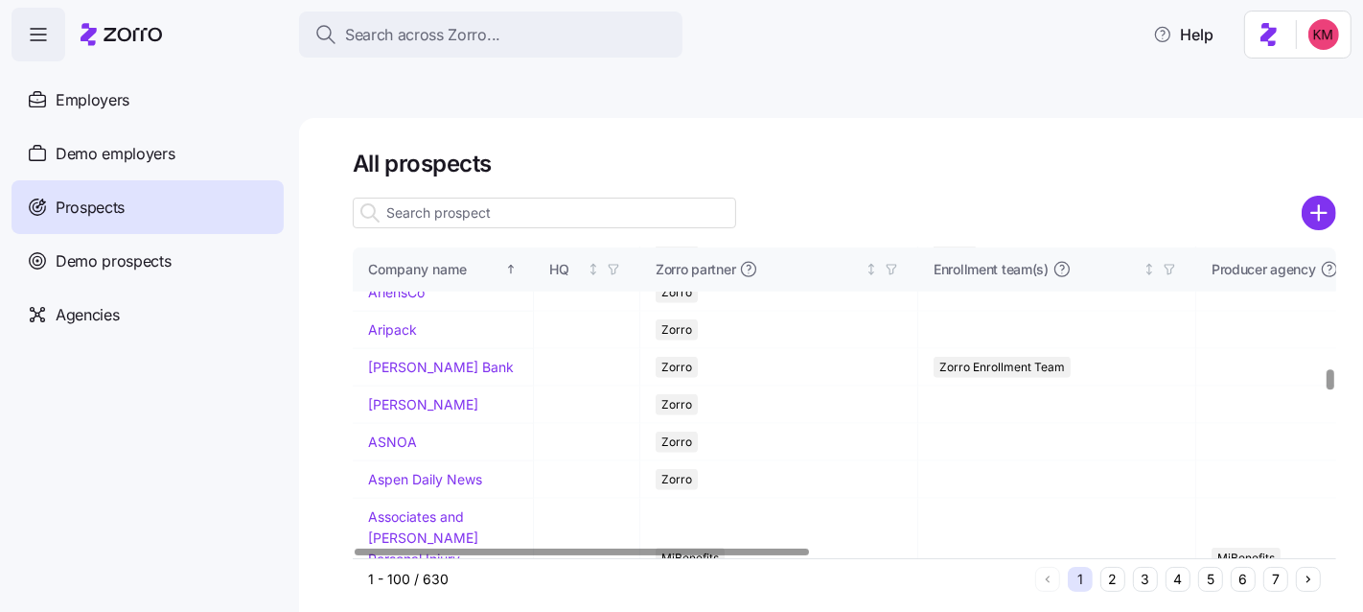
scroll to position [1929, 1112]
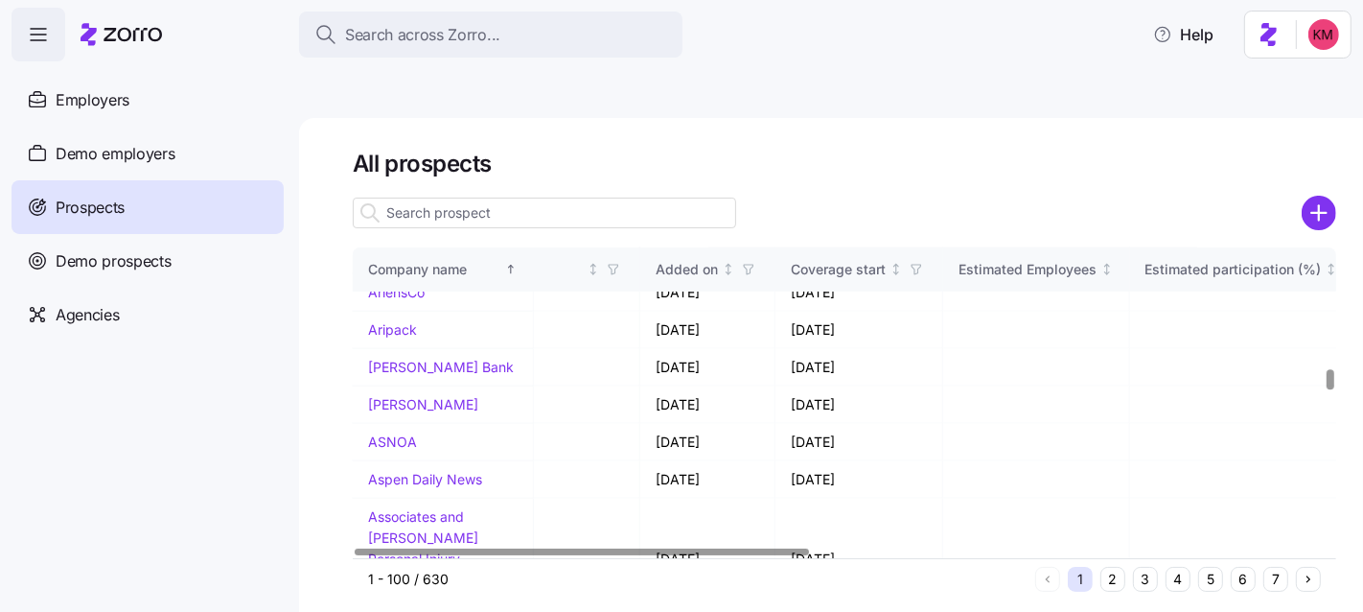
click at [1136, 547] on div at bounding box center [839, 553] width 972 height 12
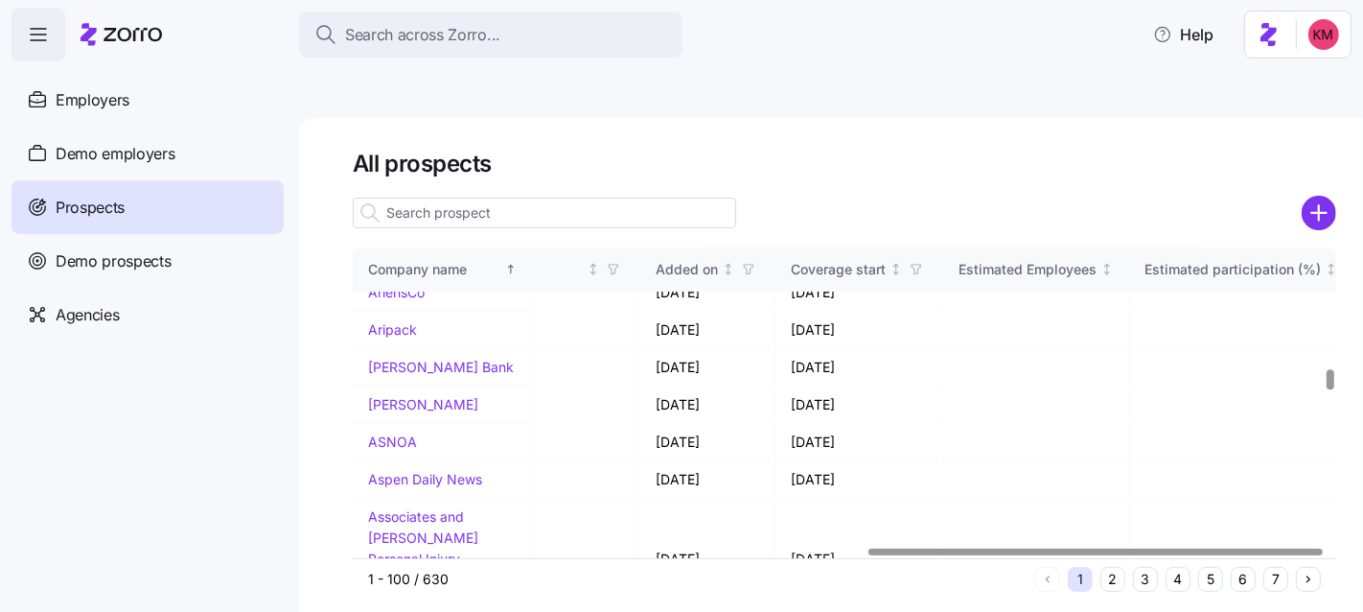
click at [1138, 567] on button "3" at bounding box center [1145, 579] width 25 height 25
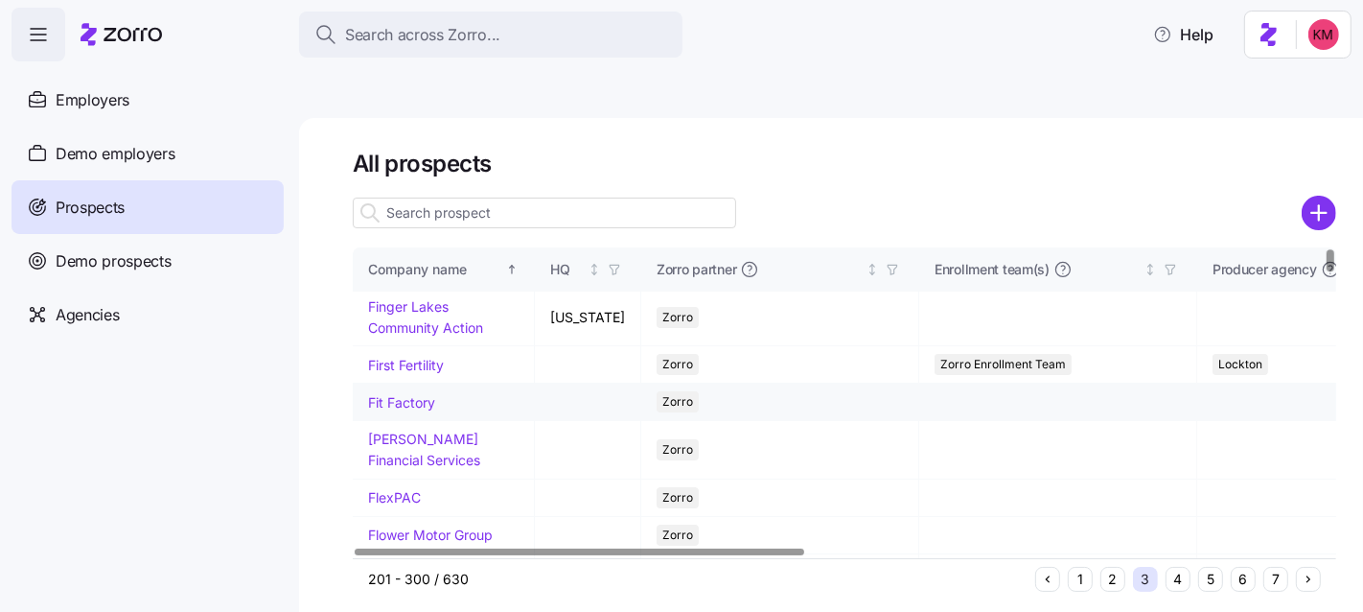
scroll to position [4, 0]
click at [427, 420] on td "[PERSON_NAME] Financial Services" at bounding box center [444, 449] width 182 height 58
click at [427, 430] on link "[PERSON_NAME] Financial Services" at bounding box center [424, 448] width 112 height 37
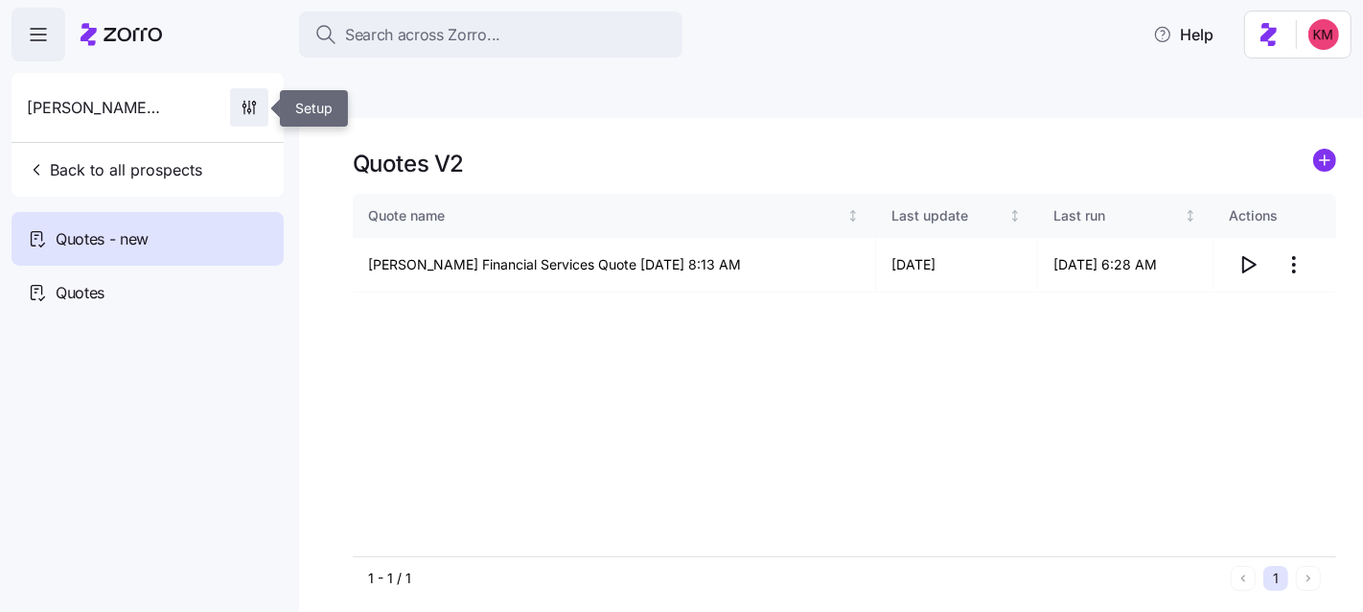
click at [251, 104] on icon "button" at bounding box center [249, 107] width 19 height 19
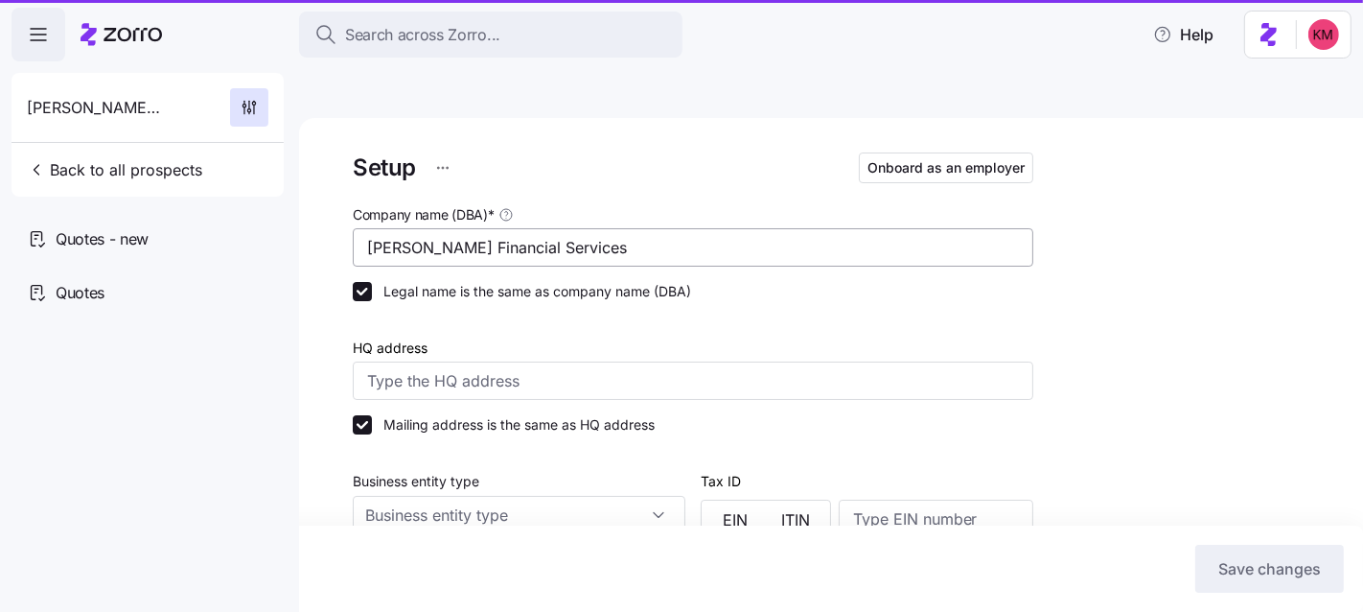
type input "Zorro"
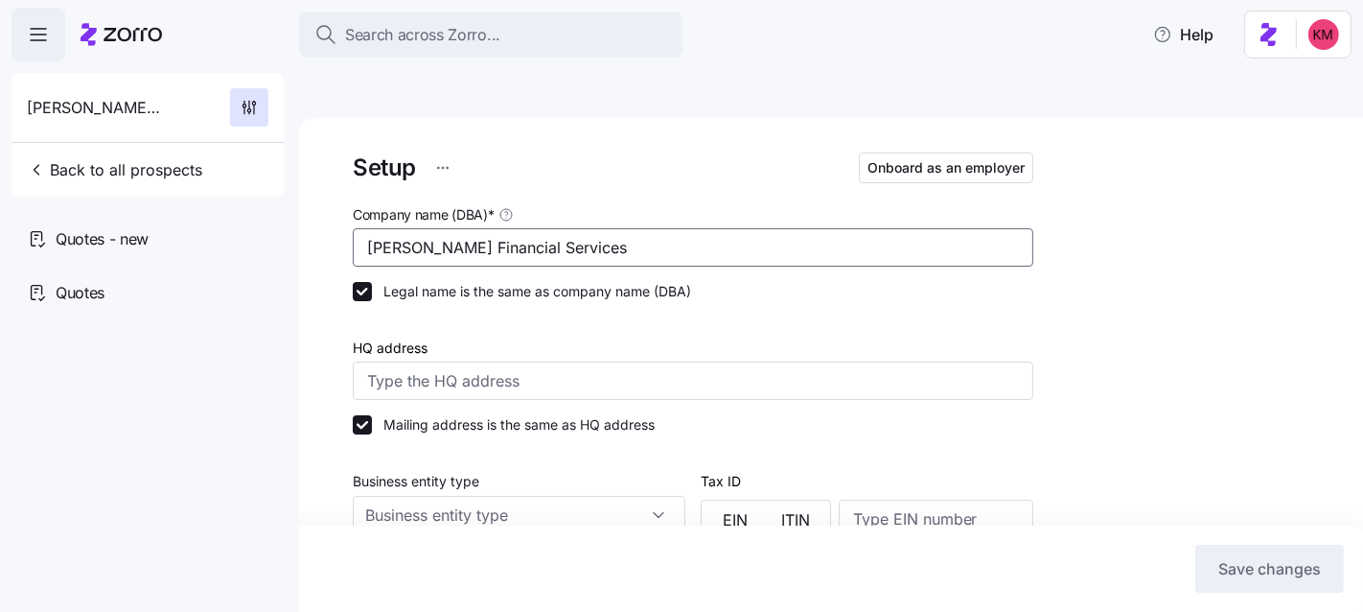
drag, startPoint x: 491, startPoint y: 200, endPoint x: 431, endPoint y: 201, distance: 59.5
click at [431, 228] on input "[PERSON_NAME] Financial Services" at bounding box center [693, 247] width 681 height 38
type input "[PERSON_NAME] Fund Services"
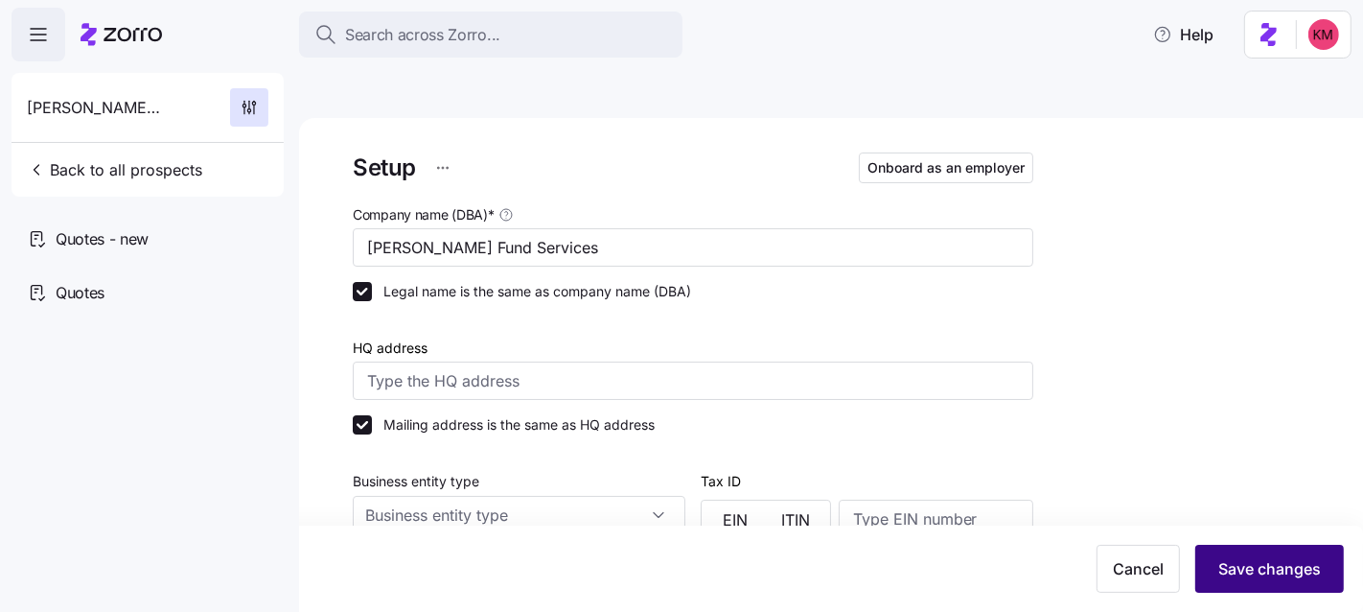
click at [1277, 568] on span "Save changes" at bounding box center [1270, 568] width 103 height 23
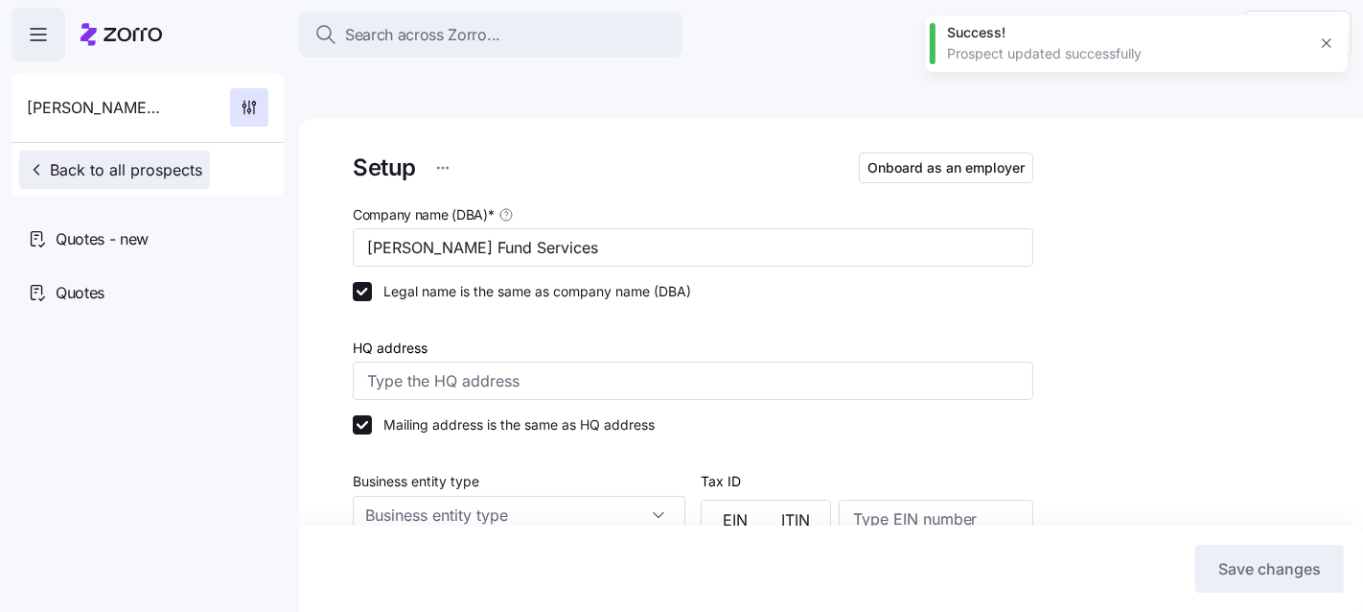
click at [80, 150] on div "[PERSON_NAME] Fund Services Back to all prospects" at bounding box center [148, 135] width 272 height 124
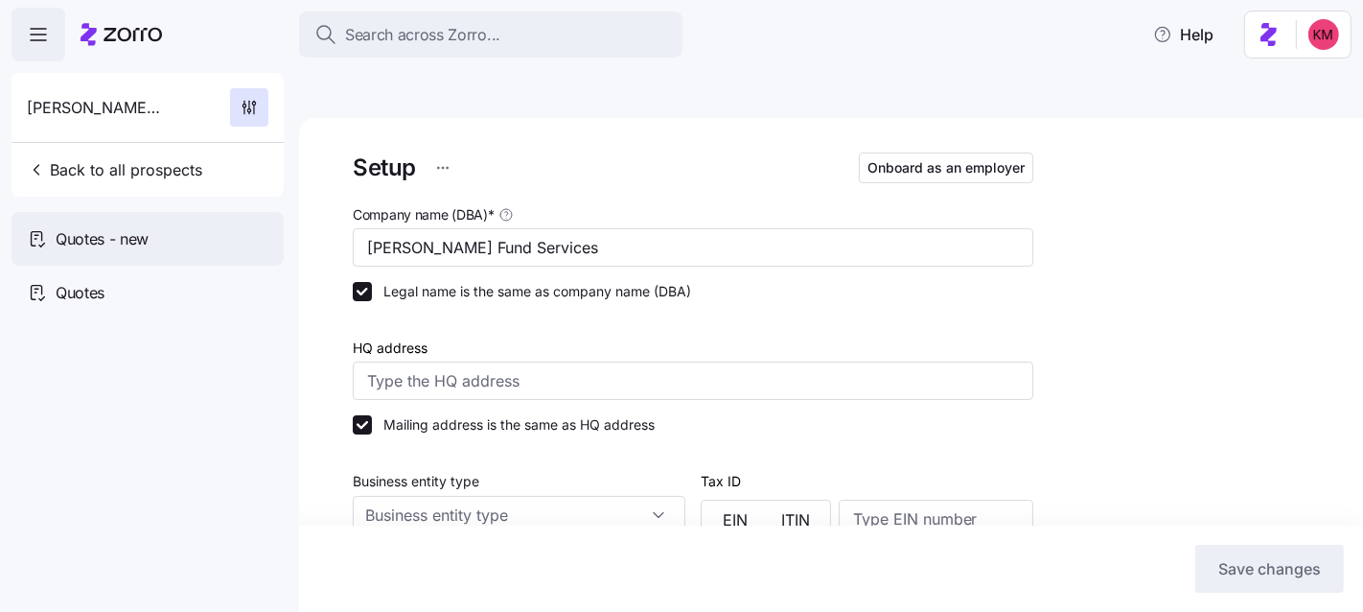
click at [52, 236] on div "Quotes - new" at bounding box center [148, 239] width 272 height 54
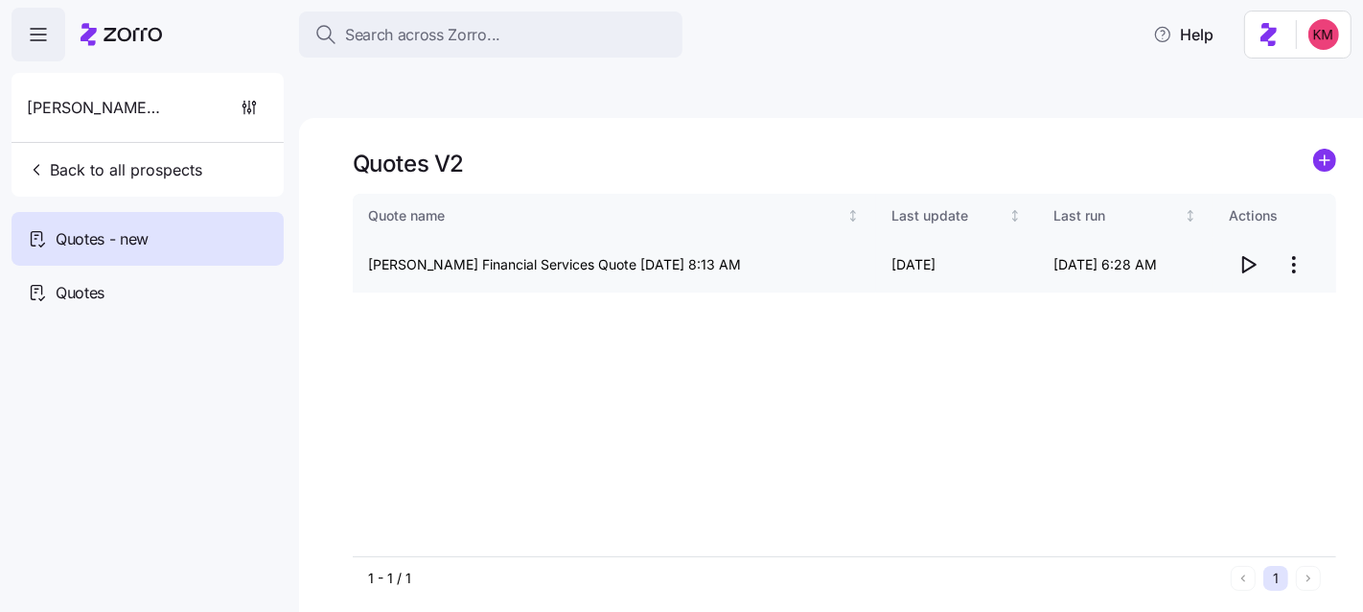
click at [1289, 222] on html "Search across Zorro... Help [PERSON_NAME] Fund Services Back to all prospects Q…" at bounding box center [681, 396] width 1363 height 793
click at [1199, 256] on div "Edit quote" at bounding box center [1169, 266] width 64 height 21
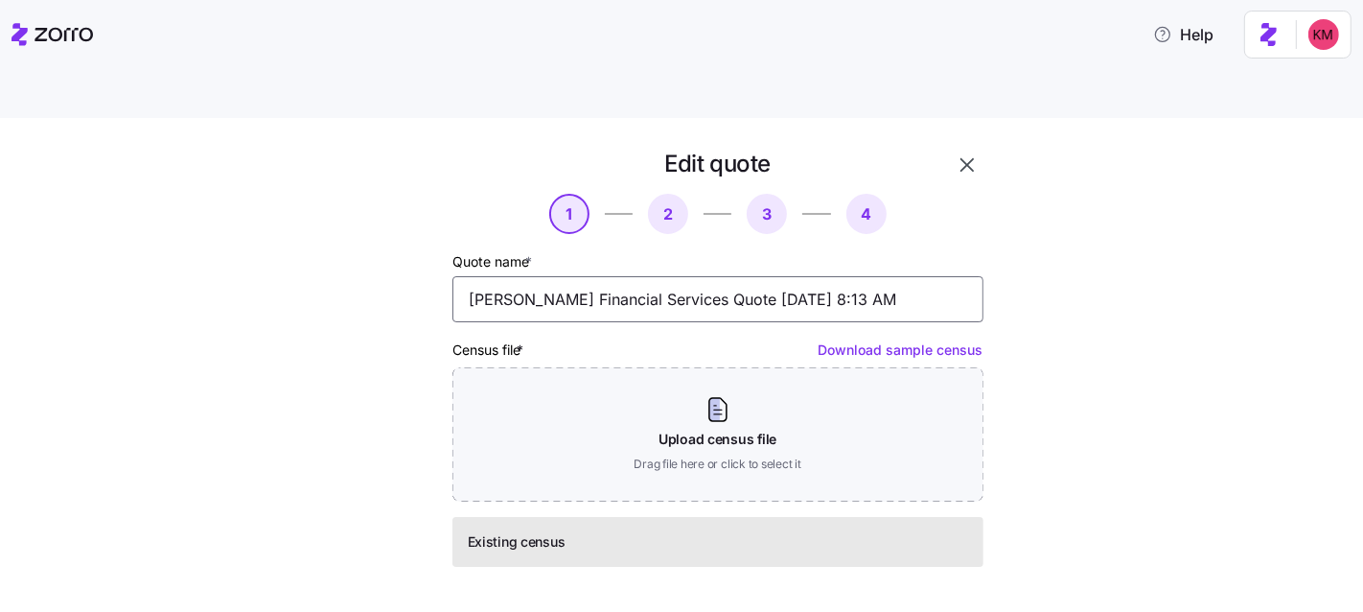
drag, startPoint x: 587, startPoint y: 255, endPoint x: 531, endPoint y: 252, distance: 55.7
click at [531, 276] on input "[PERSON_NAME] Financial Services Quote [DATE] 8:13 AM" at bounding box center [718, 299] width 531 height 46
type input "[PERSON_NAME] Fund Services Quote [DATE] 8:13 AM"
click at [710, 565] on div "Edit quote 1 2 3 4 Quote name * [PERSON_NAME] Fund Services Quote [DATE] 8:13 A…" at bounding box center [718, 400] width 547 height 519
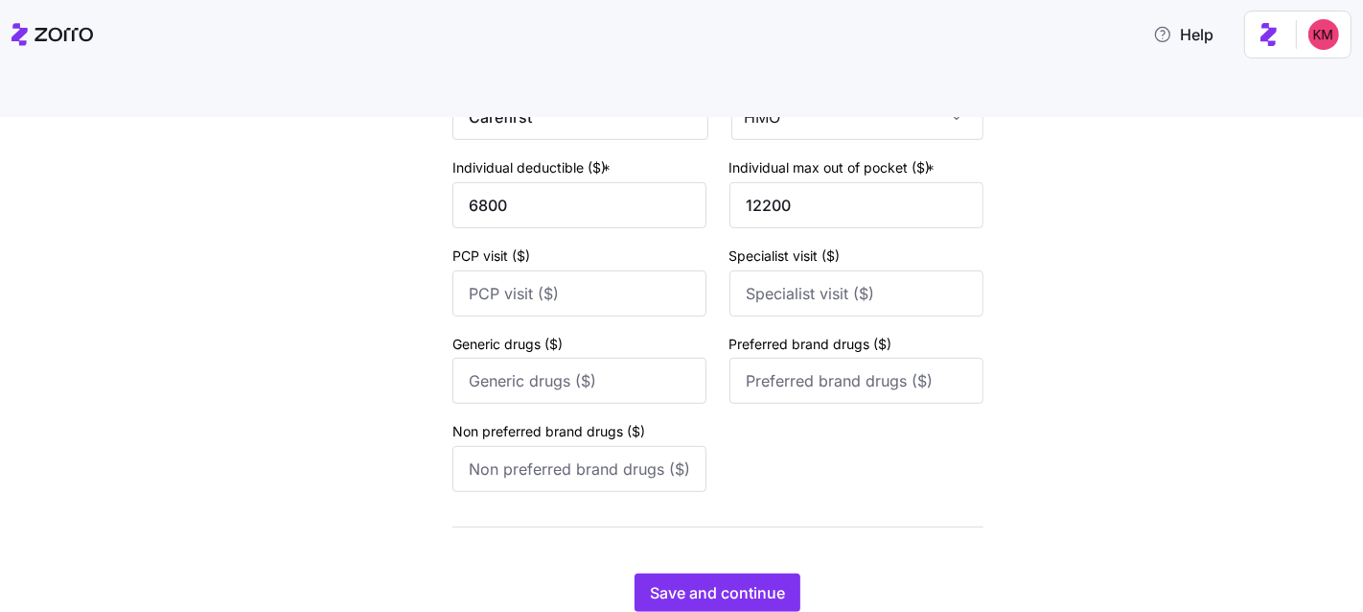
scroll to position [882, 0]
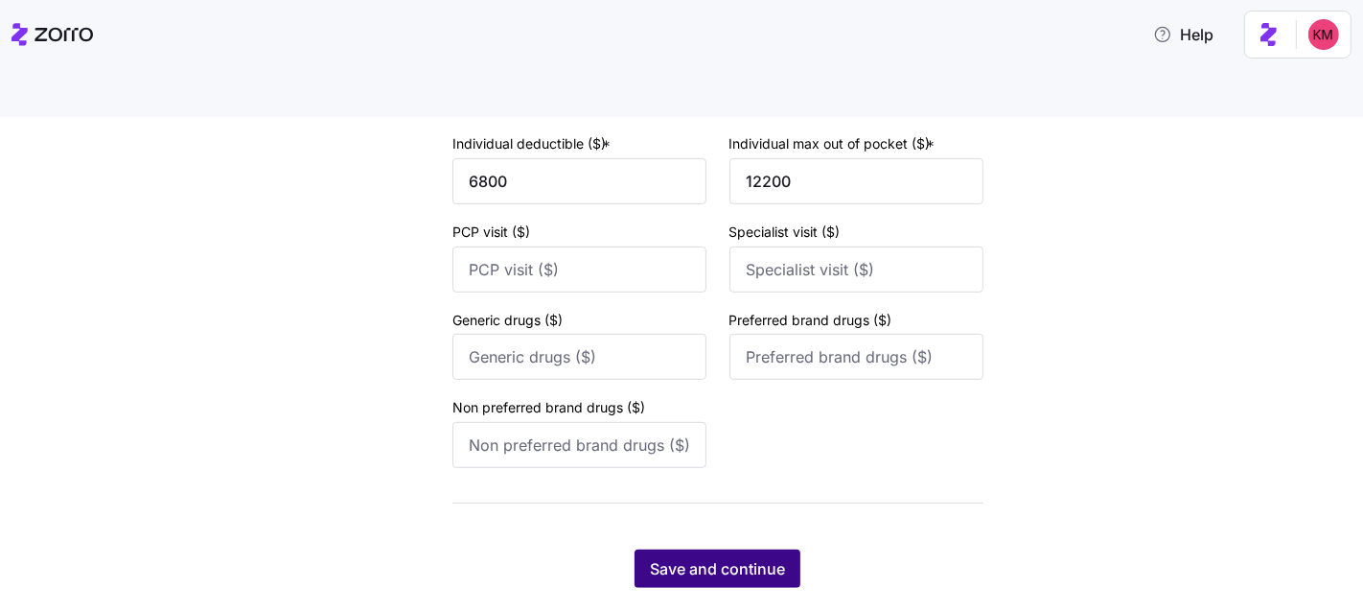
click at [720, 557] on span "Save and continue" at bounding box center [717, 568] width 135 height 23
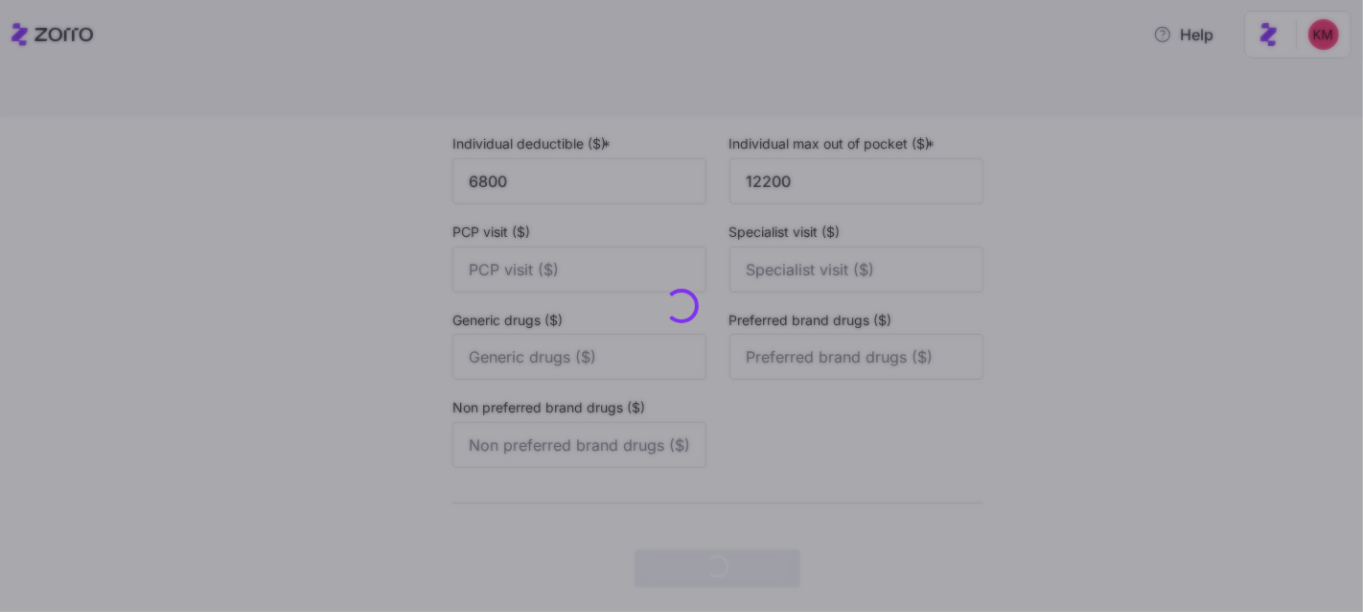
scroll to position [0, 0]
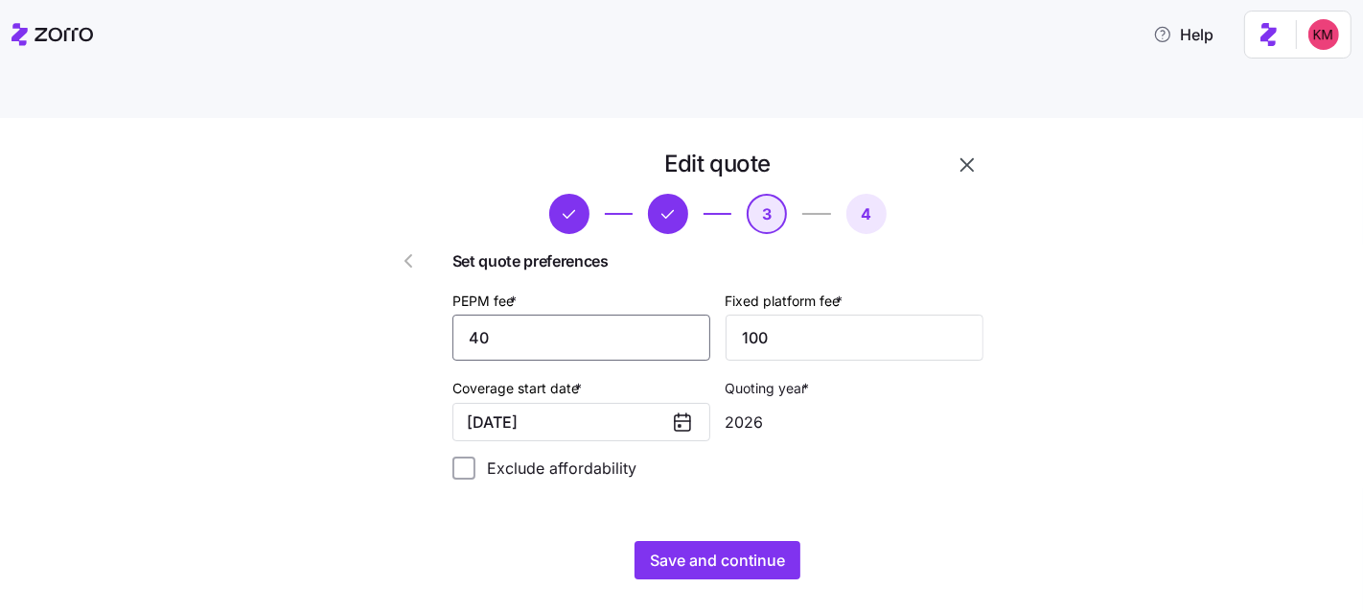
click at [598, 314] on input "40" at bounding box center [582, 337] width 258 height 46
type input "25"
click at [858, 477] on div "Edit quote 3 4 Set quote preferences PEPM fee * 25 Fixed platform fee * 100 Cov…" at bounding box center [718, 364] width 547 height 446
click at [728, 548] on span "Save and continue" at bounding box center [717, 559] width 135 height 23
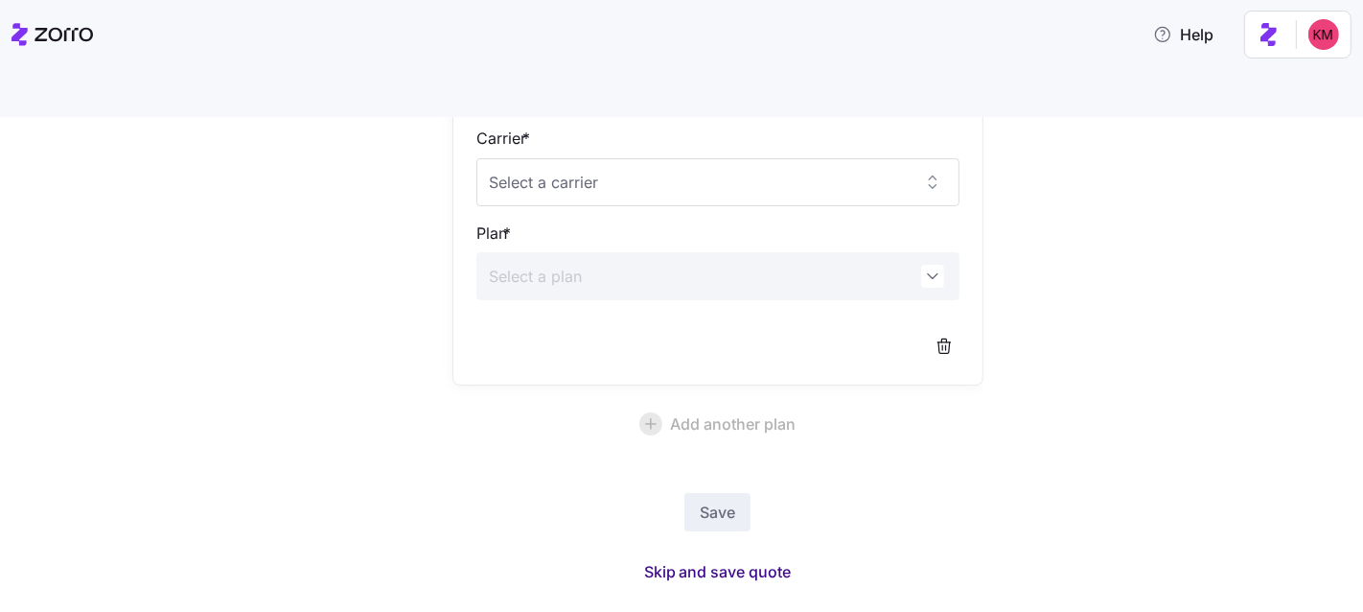
click at [726, 560] on span "Skip and save quote" at bounding box center [718, 571] width 148 height 23
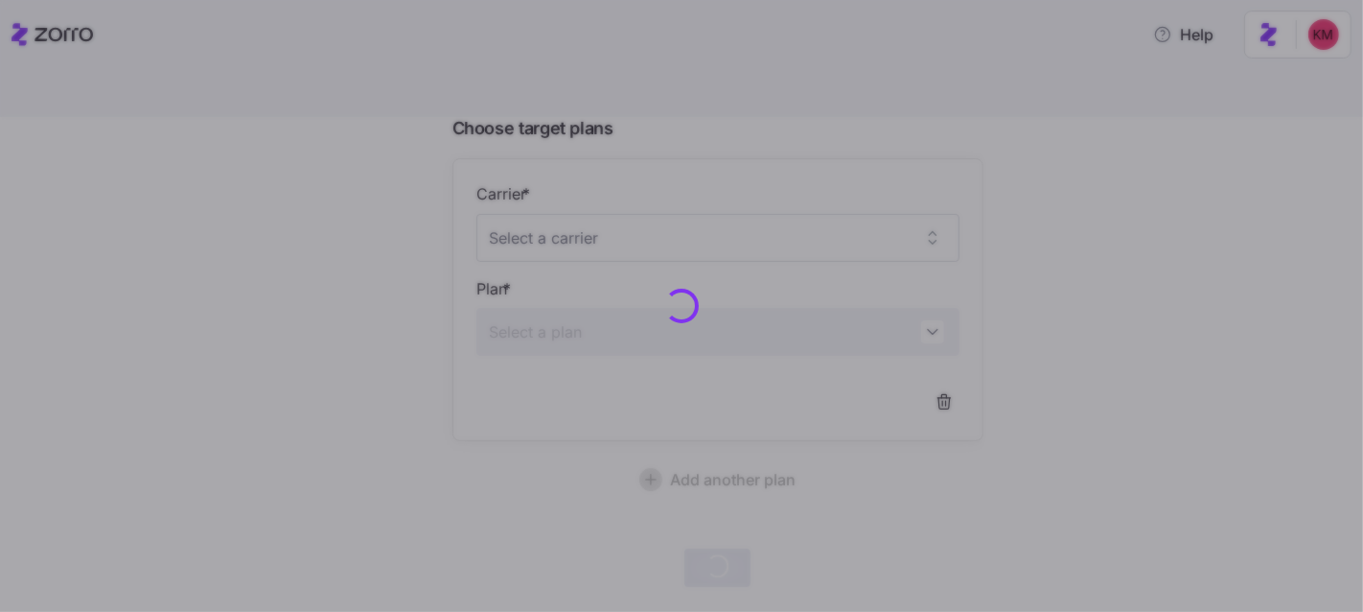
scroll to position [155, 0]
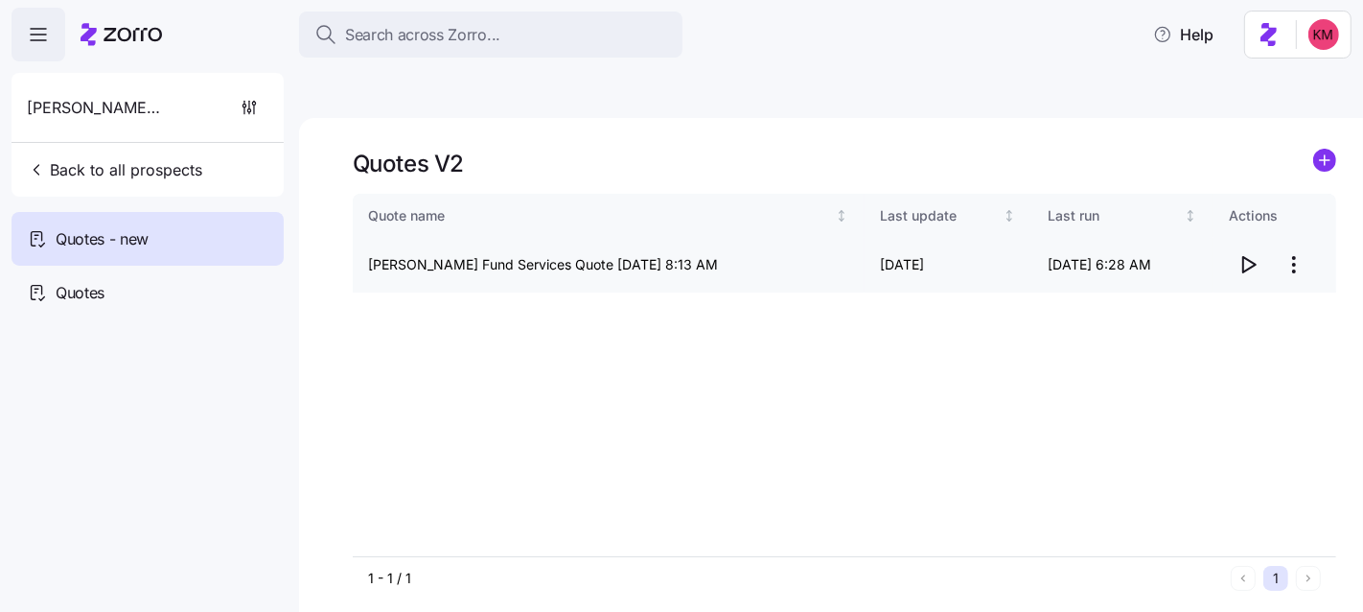
click at [1258, 253] on icon "button" at bounding box center [1248, 264] width 23 height 23
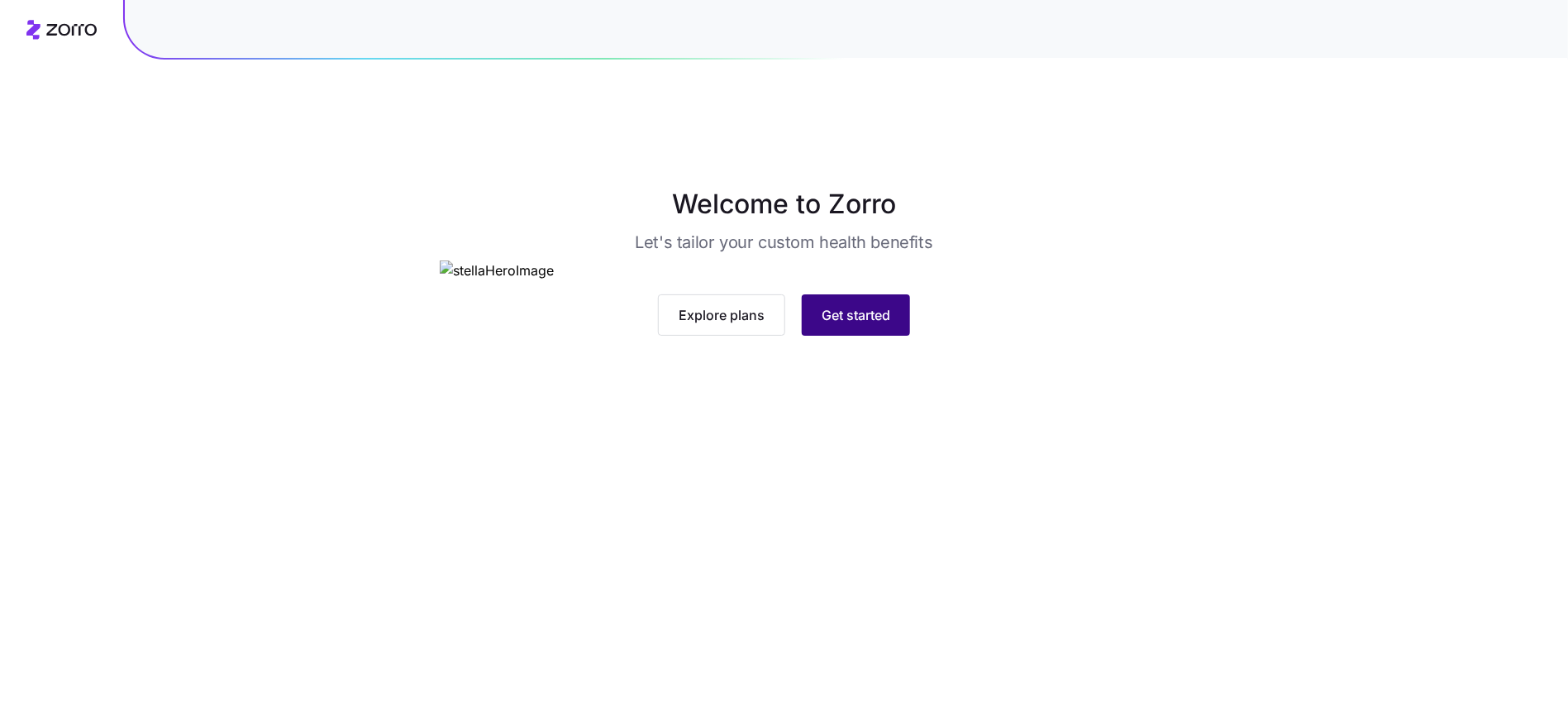
click at [840, 335] on button "Get started" at bounding box center [856, 315] width 109 height 41
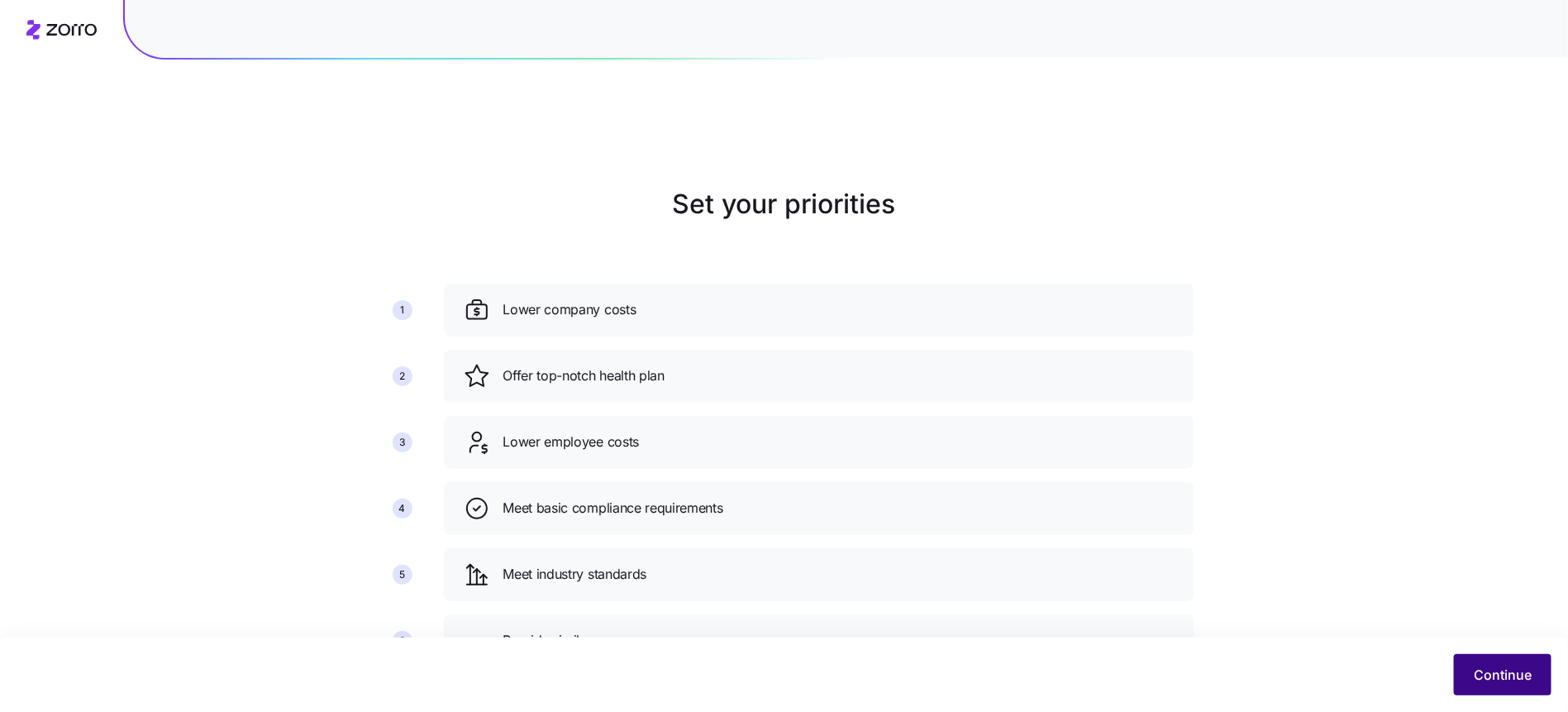
click at [1517, 671] on span "Continue" at bounding box center [1502, 674] width 58 height 20
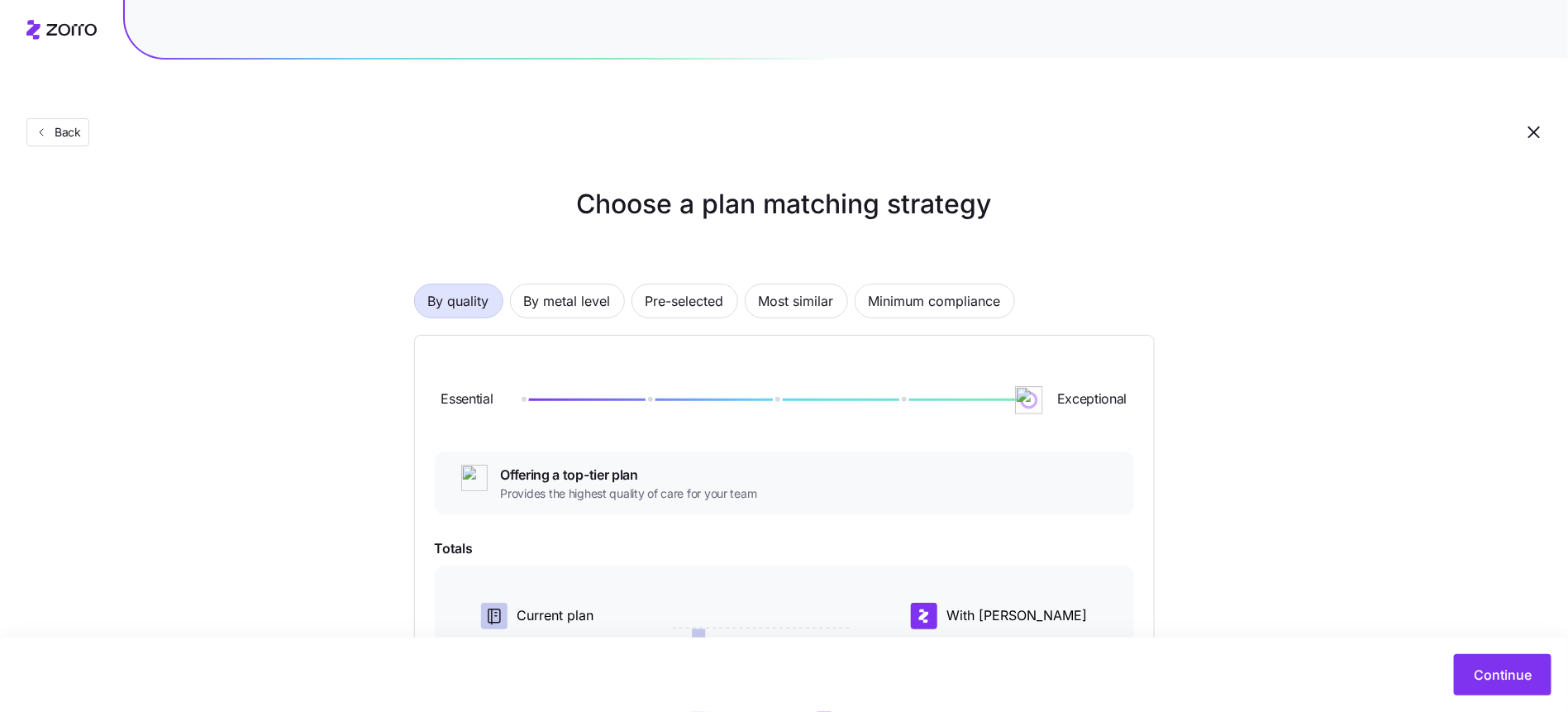
drag, startPoint x: 648, startPoint y: 353, endPoint x: 1195, endPoint y: 364, distance: 547.1
click at [1154, 360] on div "Choose a plan matching strategy By quality By metal level Pre-selected Most sim…" at bounding box center [784, 573] width 820 height 778
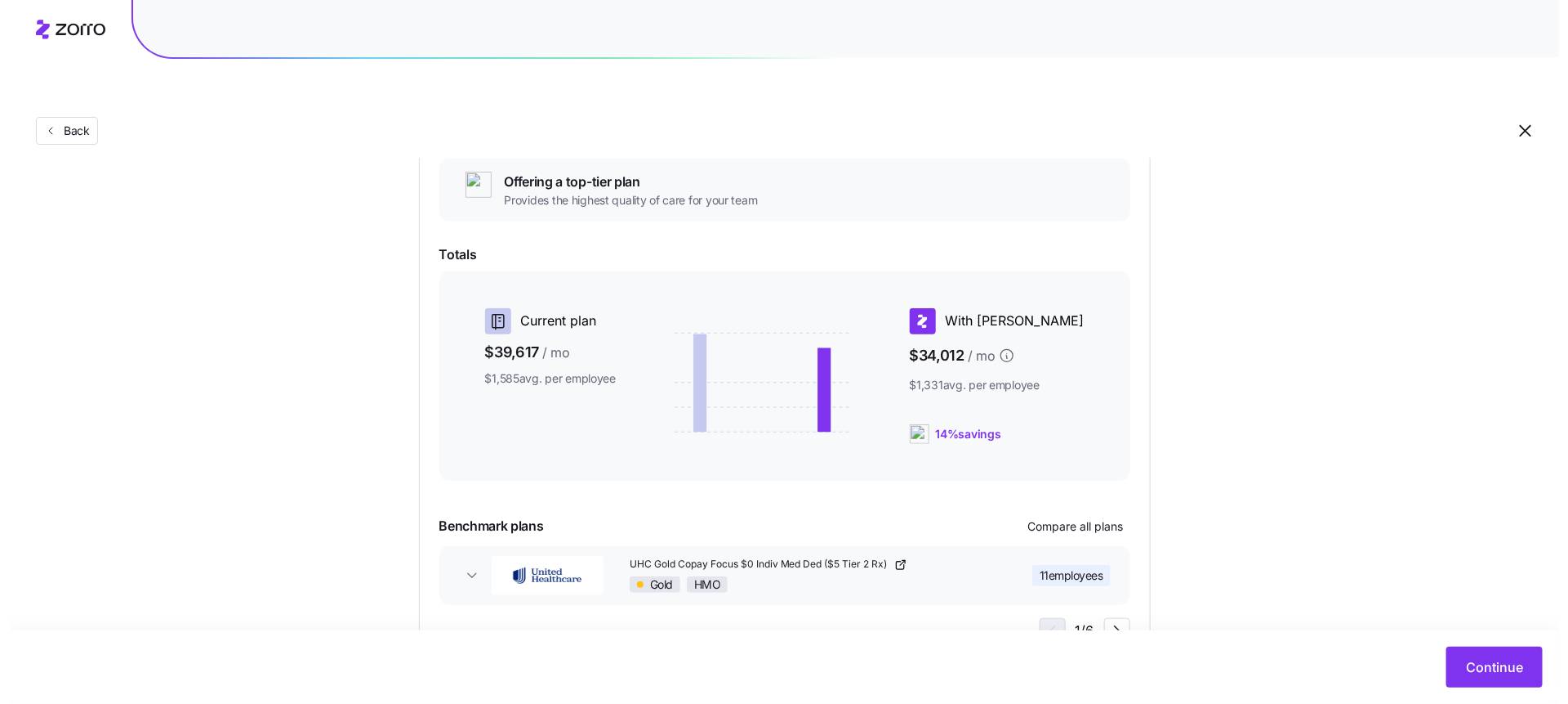
scroll to position [314, 0]
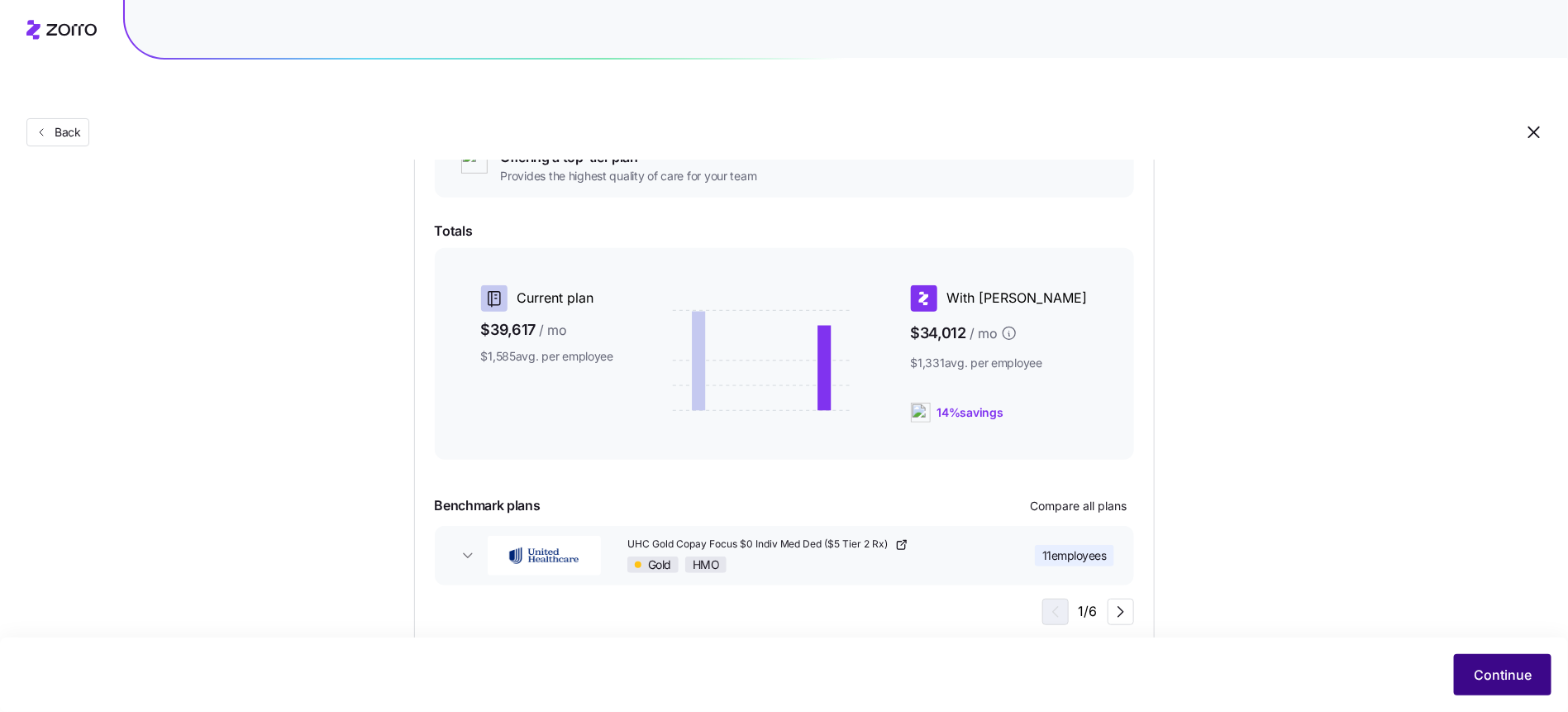
click at [1515, 671] on span "Continue" at bounding box center [1502, 674] width 58 height 20
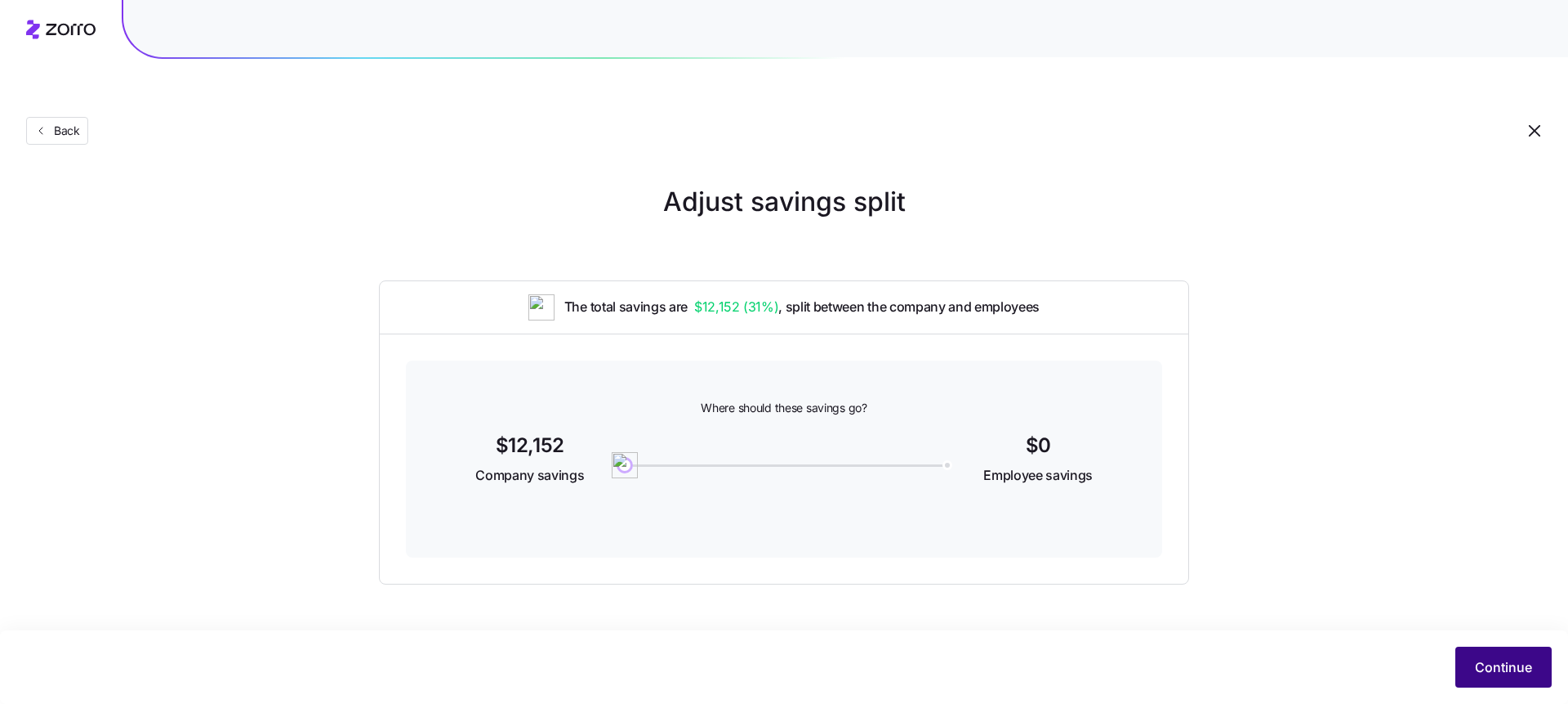
click at [1480, 679] on button "Continue" at bounding box center [1503, 666] width 96 height 41
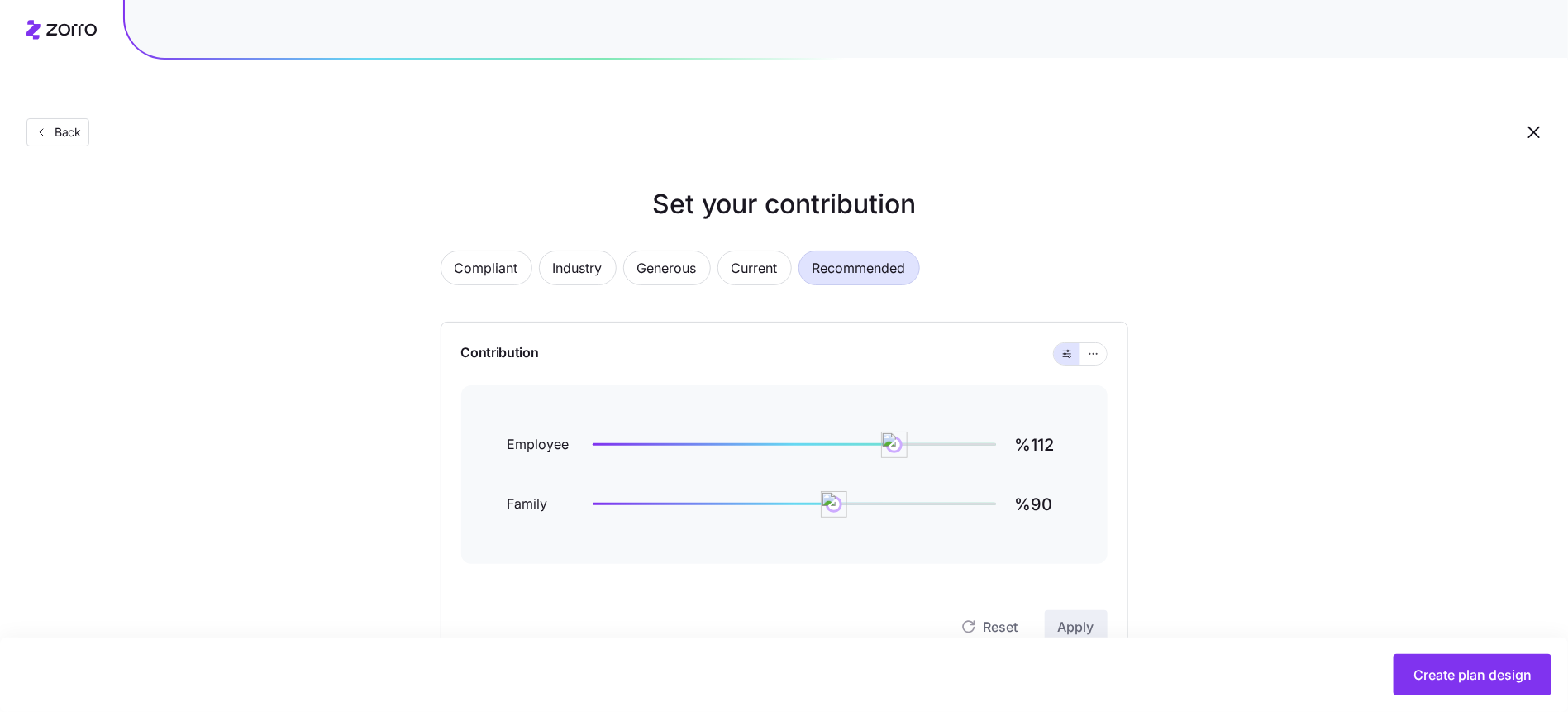
scroll to position [18, 0]
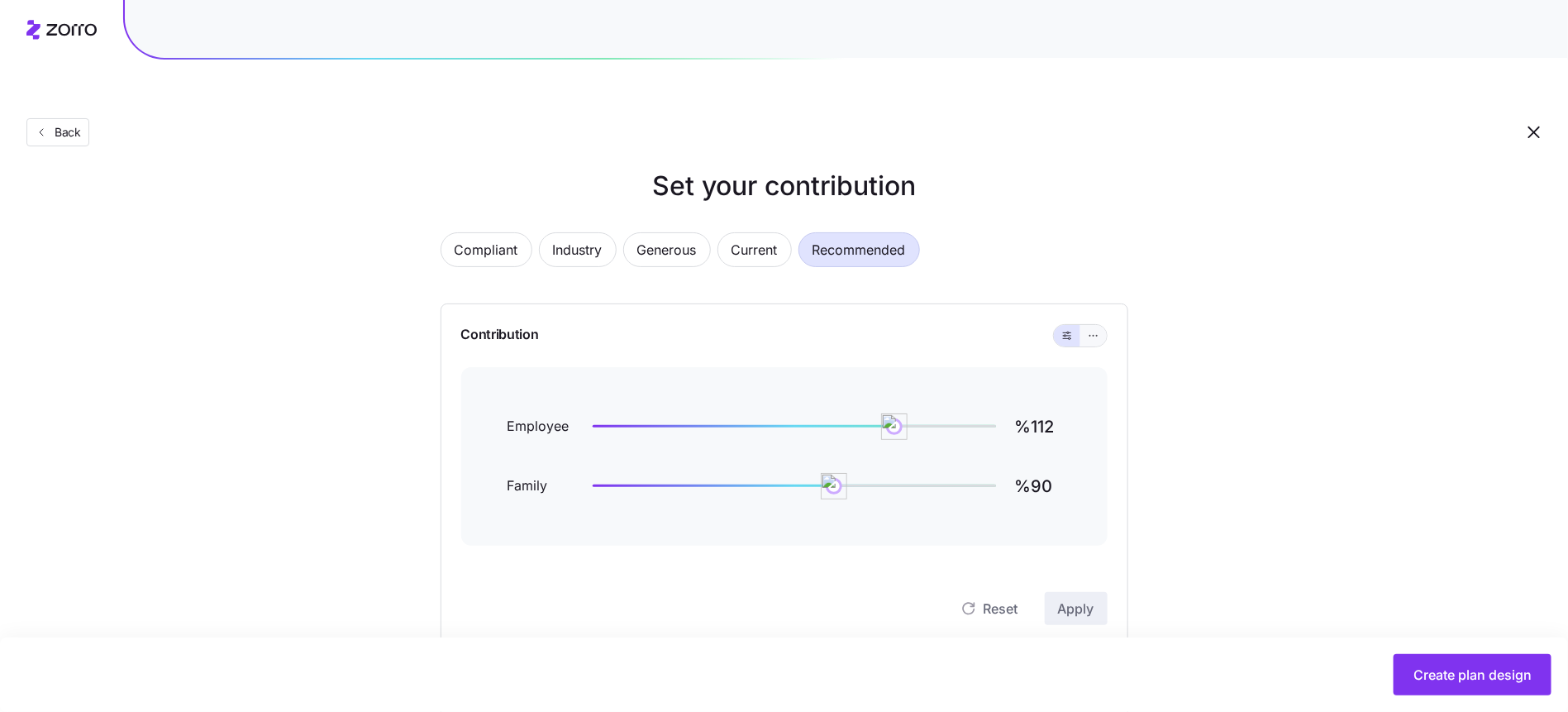
click at [1087, 329] on button "button" at bounding box center [1093, 335] width 13 height 13
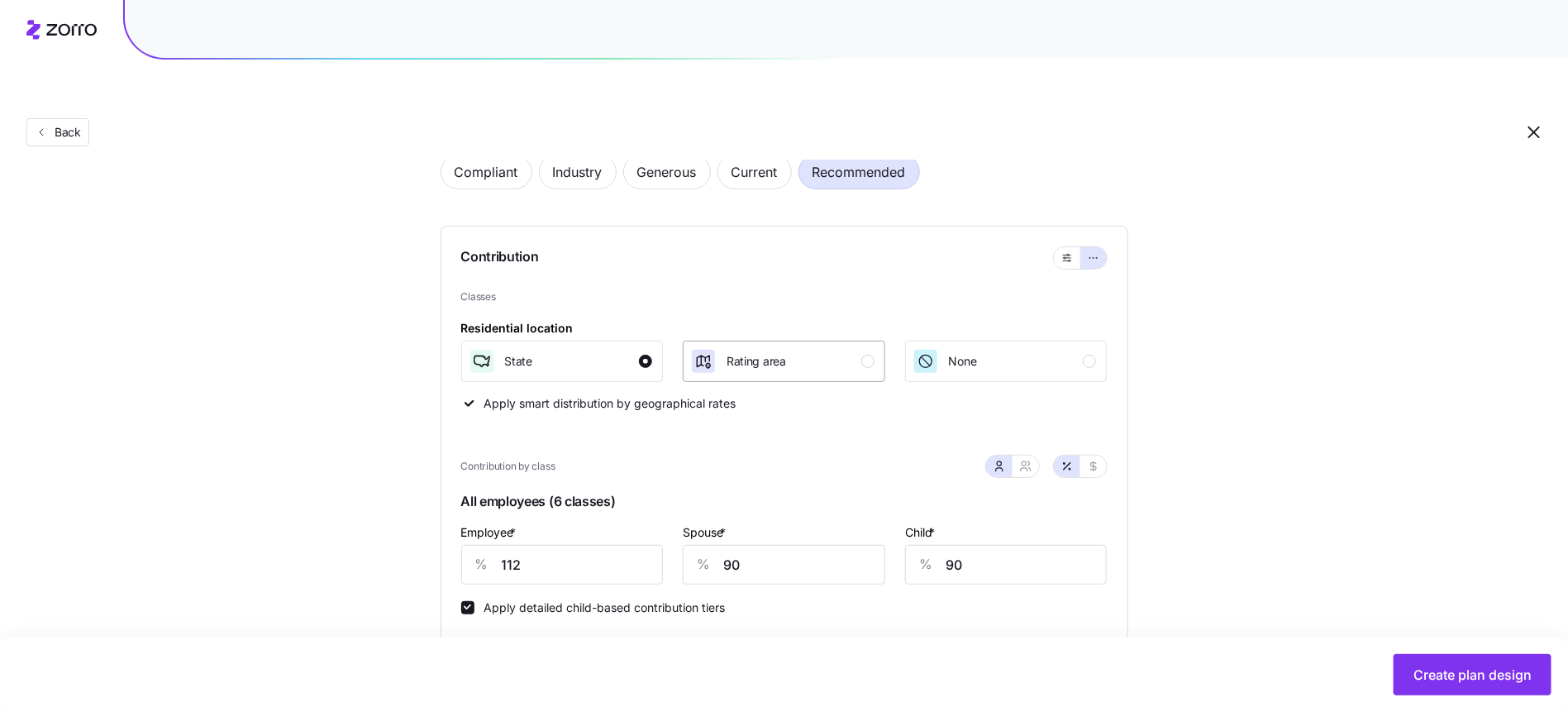
scroll to position [0, 0]
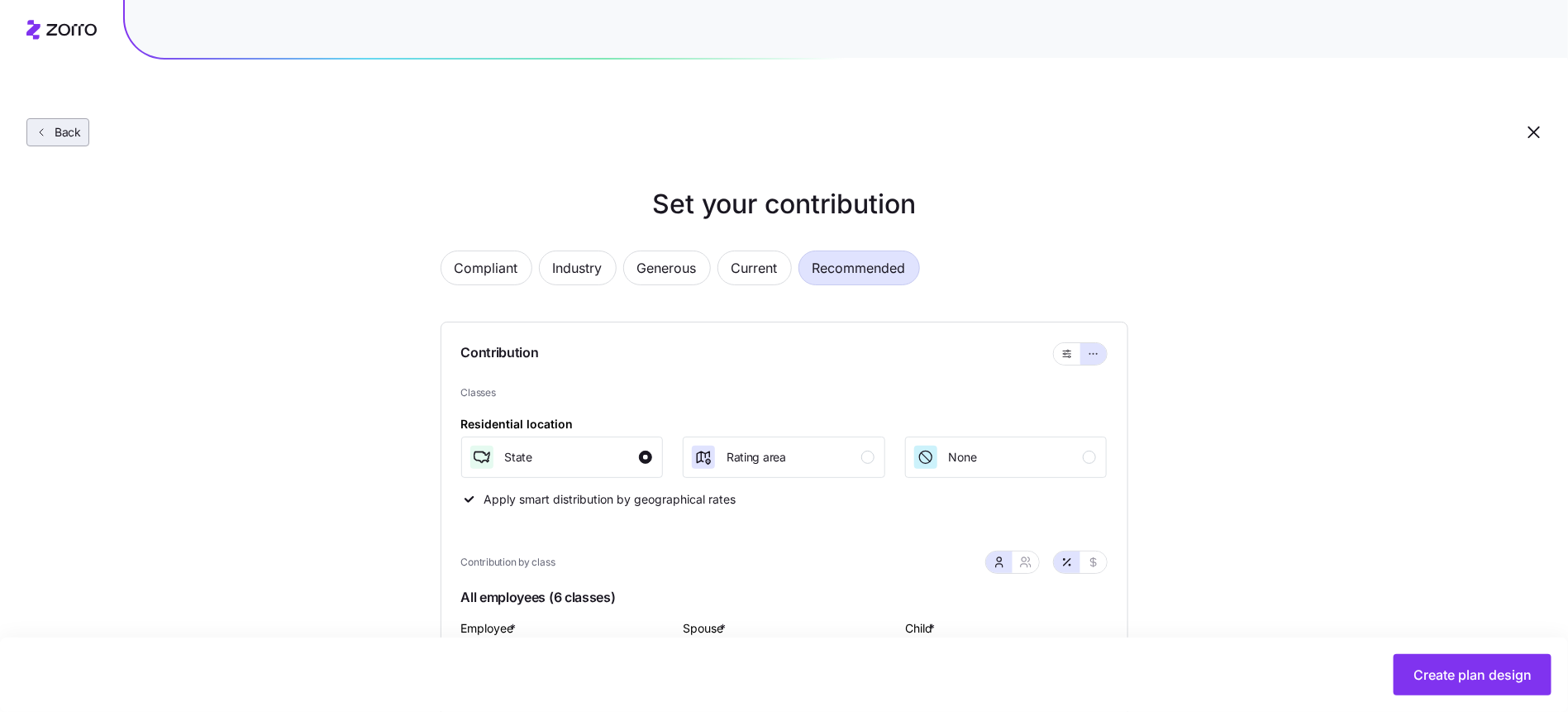
click at [64, 124] on span "Back" at bounding box center [65, 132] width 33 height 16
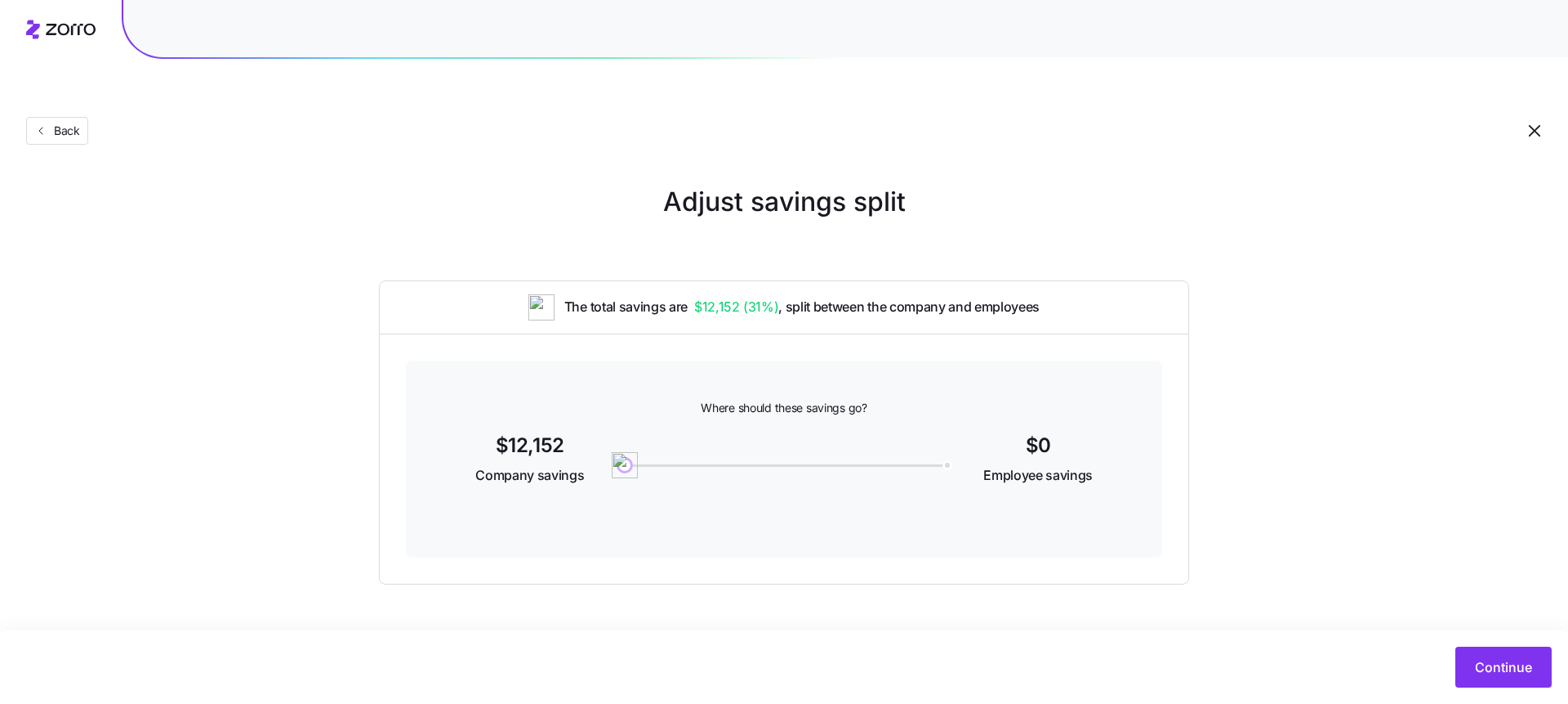
click at [49, 74] on div "Back" at bounding box center [784, 98] width 1568 height 119
click at [49, 76] on div "Back" at bounding box center [784, 98] width 1568 height 119
click at [49, 123] on span "Back" at bounding box center [64, 130] width 32 height 16
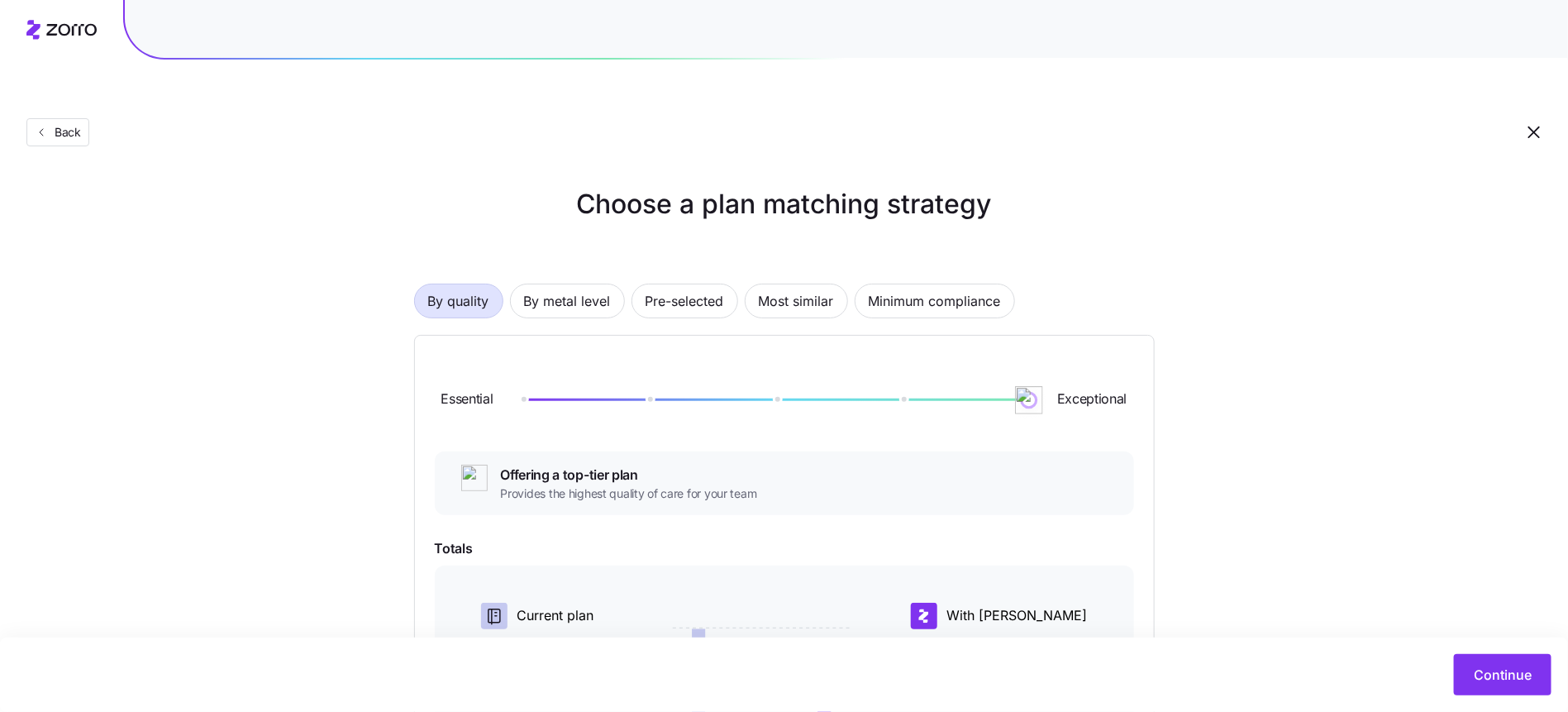
drag, startPoint x: 654, startPoint y: 360, endPoint x: 1042, endPoint y: 359, distance: 388.0
click at [1042, 386] on img at bounding box center [1028, 400] width 28 height 28
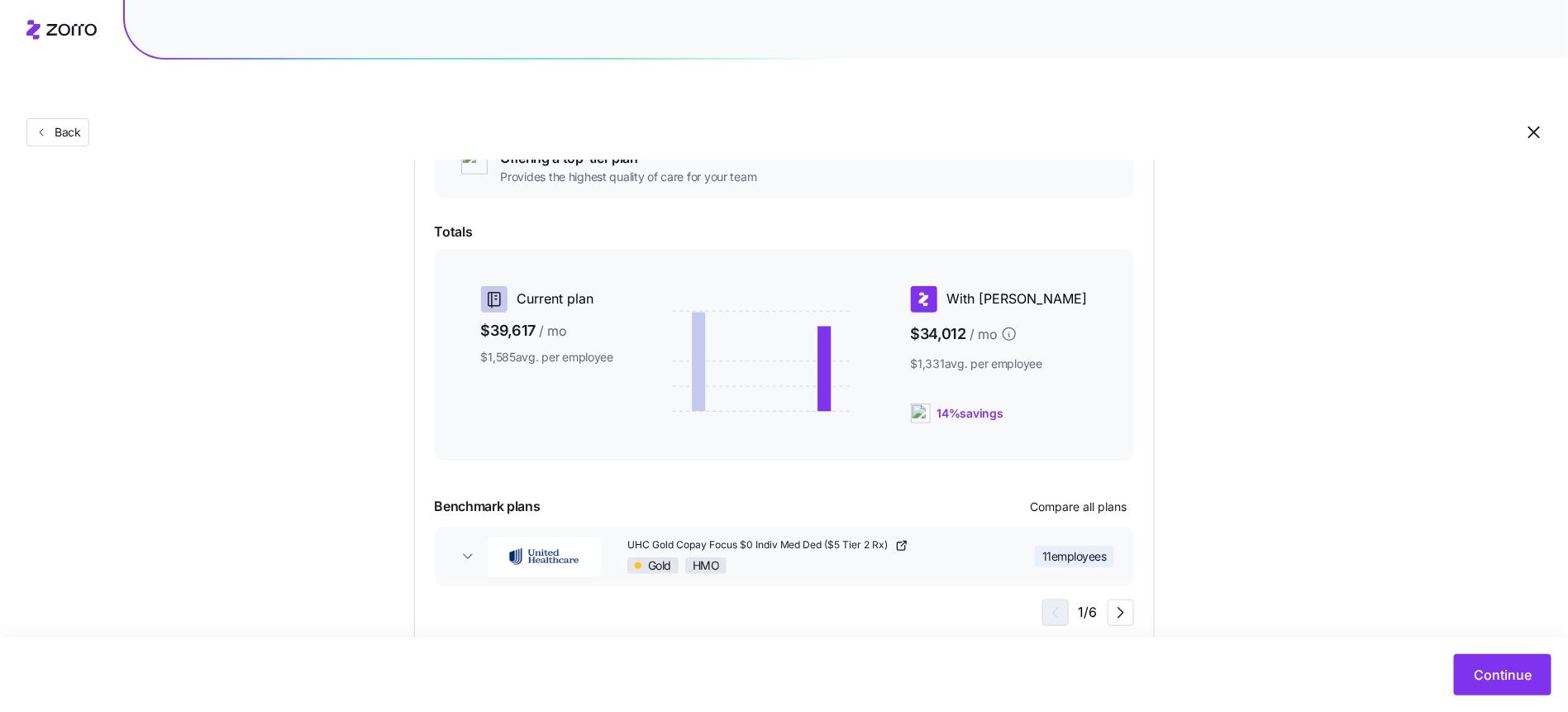
scroll to position [317, 0]
click at [1477, 672] on span "Continue" at bounding box center [1502, 674] width 58 height 20
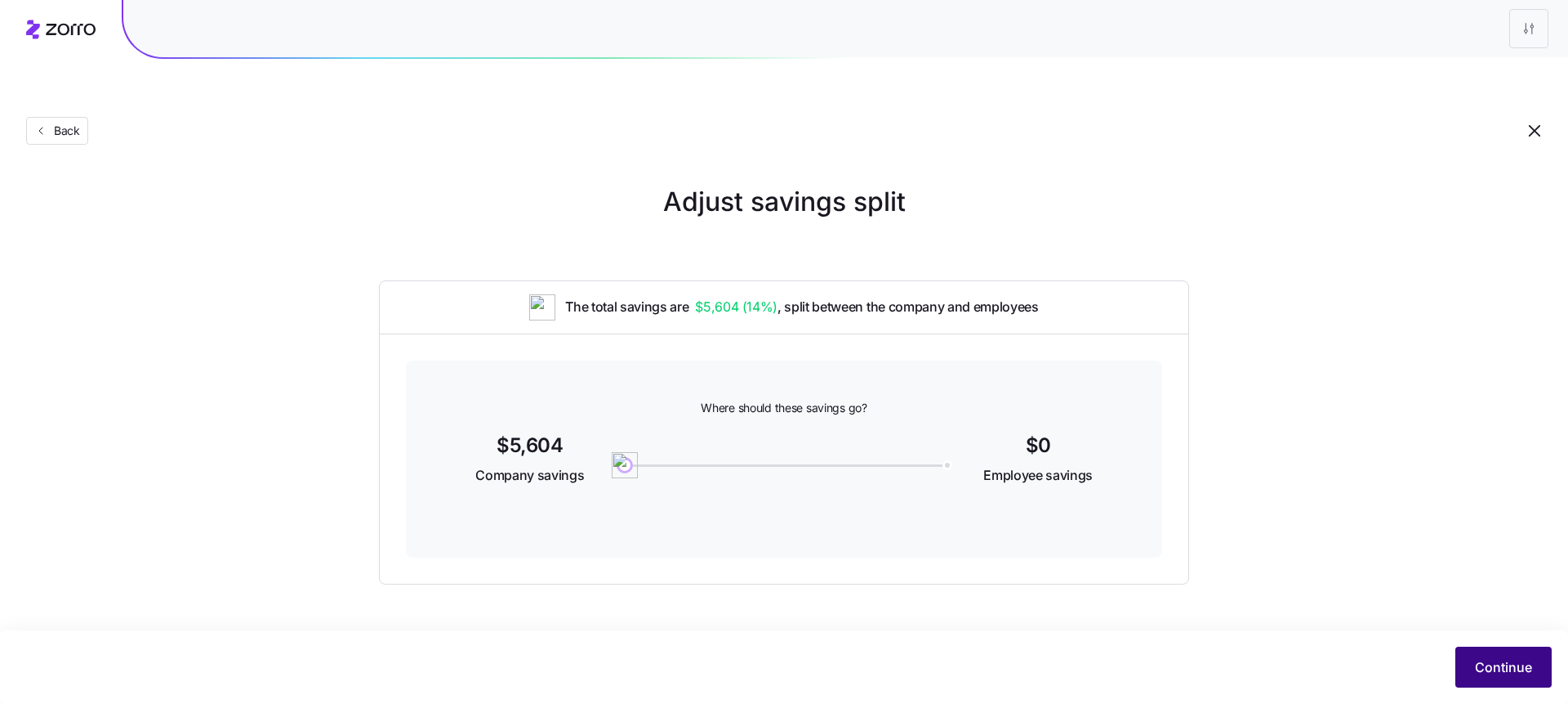
click at [1478, 662] on span "Continue" at bounding box center [1503, 666] width 57 height 20
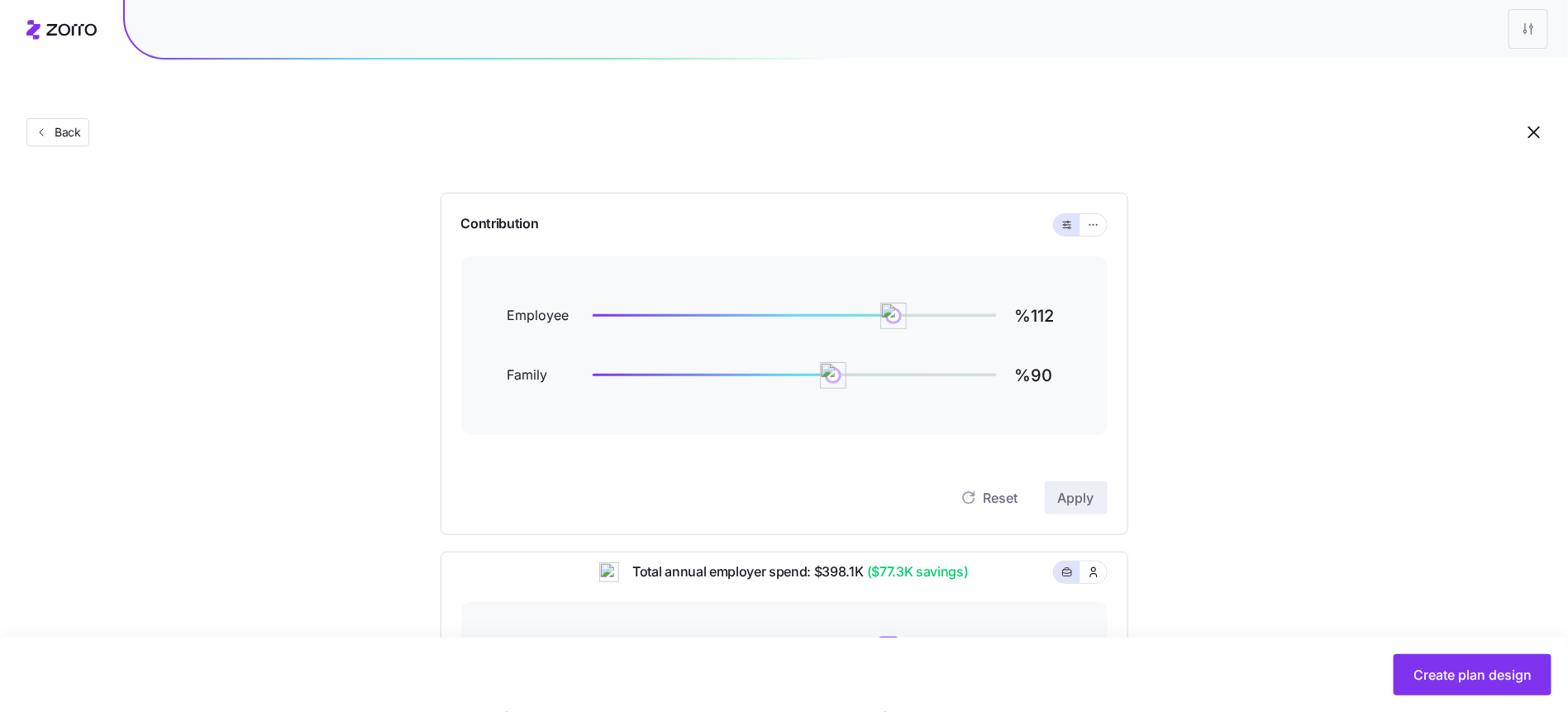
scroll to position [151, 0]
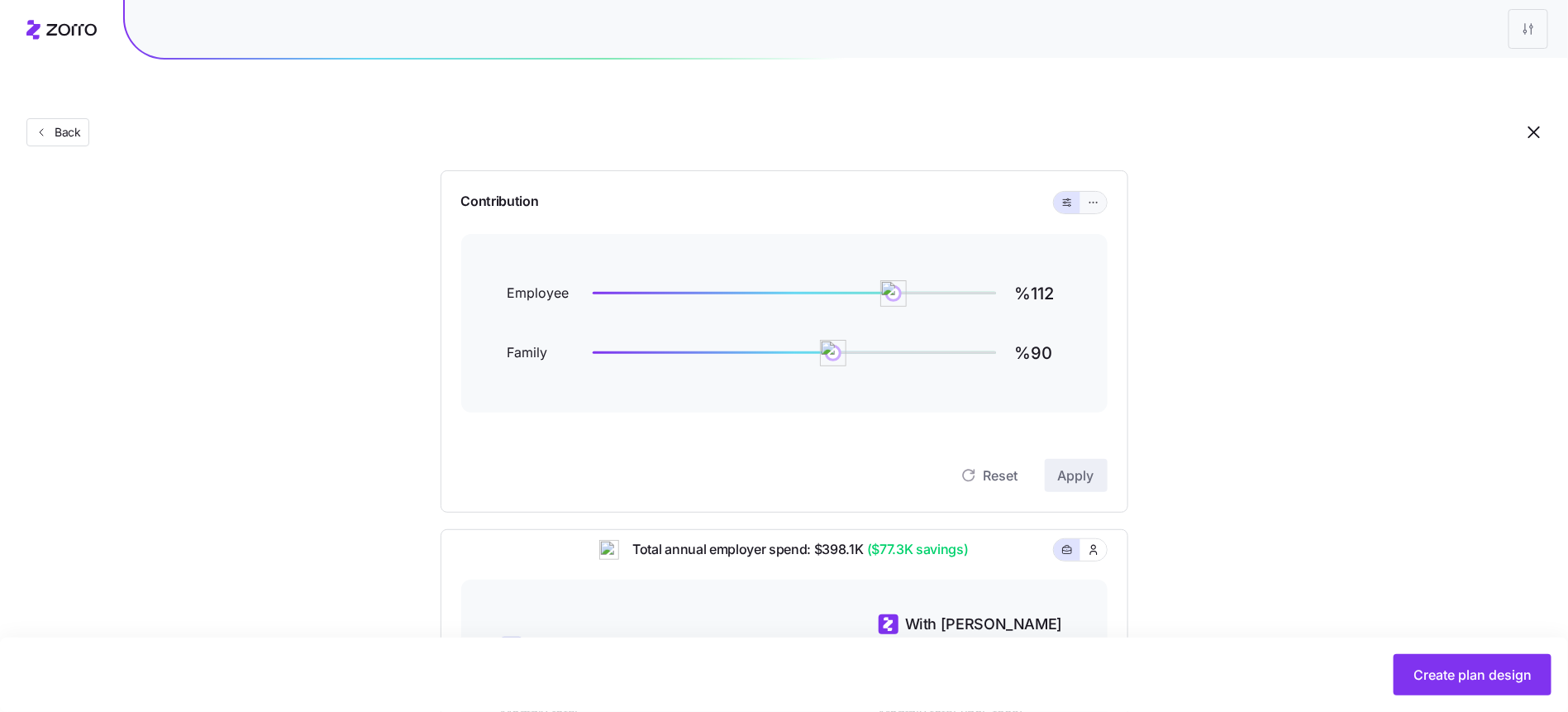
click at [1095, 192] on icon "button" at bounding box center [1093, 202] width 11 height 20
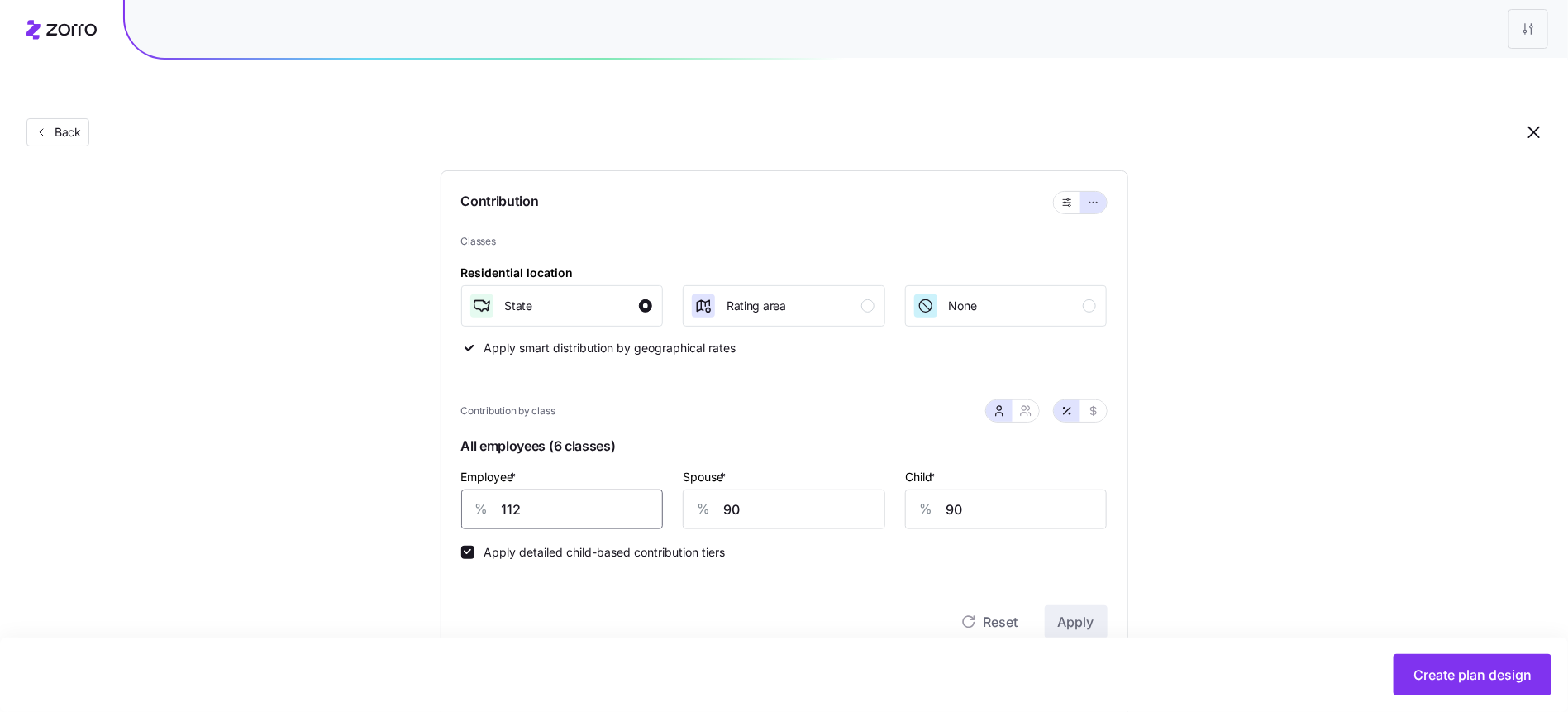
click at [548, 490] on input "112" at bounding box center [562, 509] width 203 height 40
type input "100"
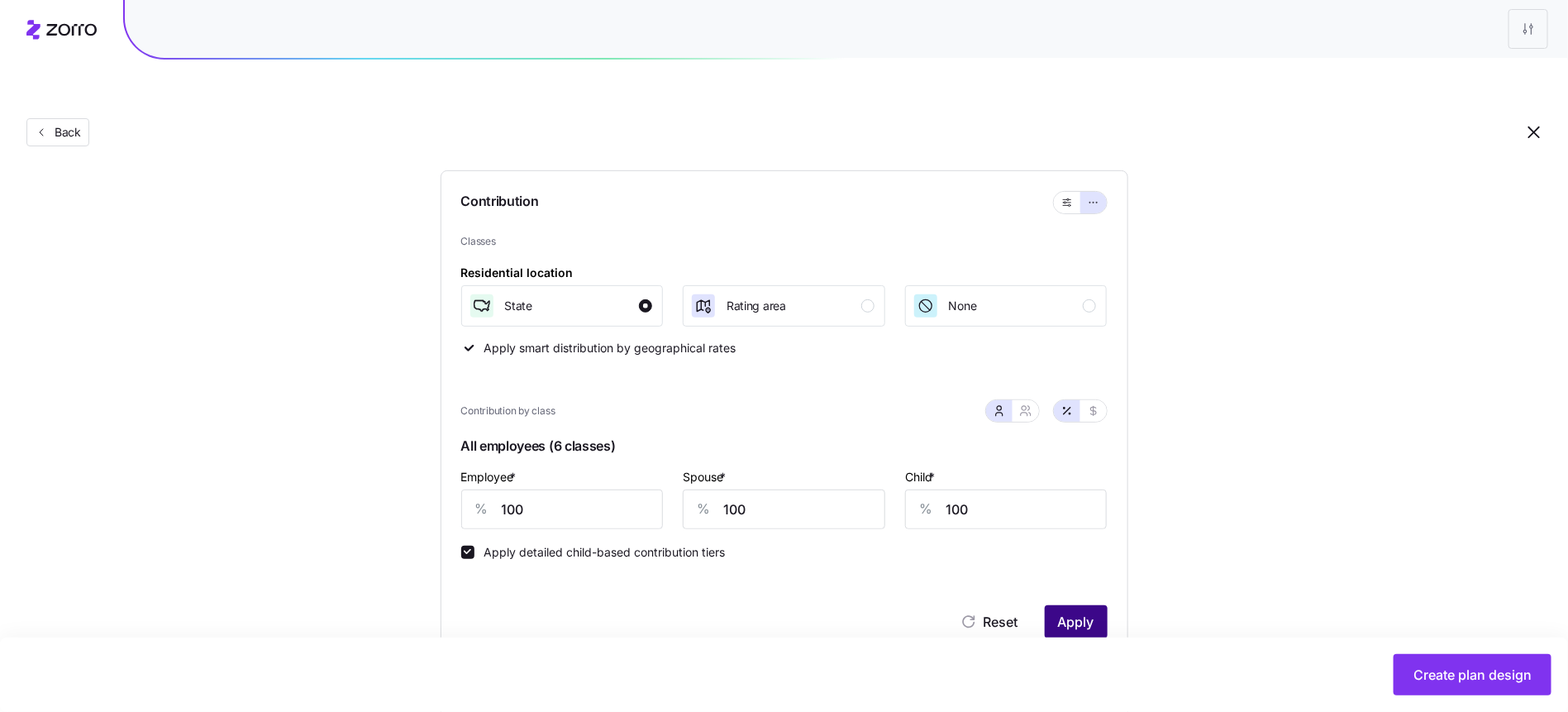
click at [1067, 605] on button "Apply" at bounding box center [1076, 621] width 63 height 33
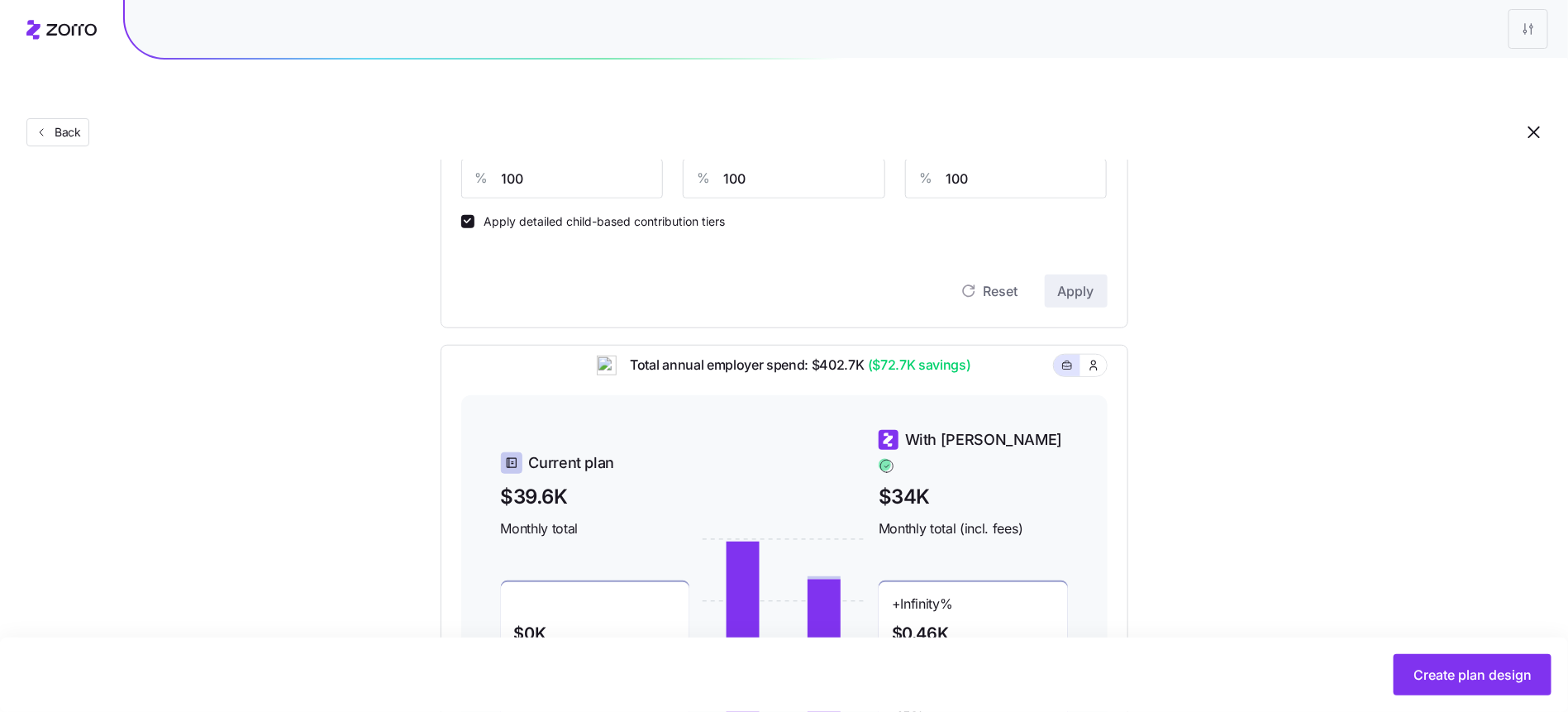
scroll to position [668, 0]
